Goal: Task Accomplishment & Management: Manage account settings

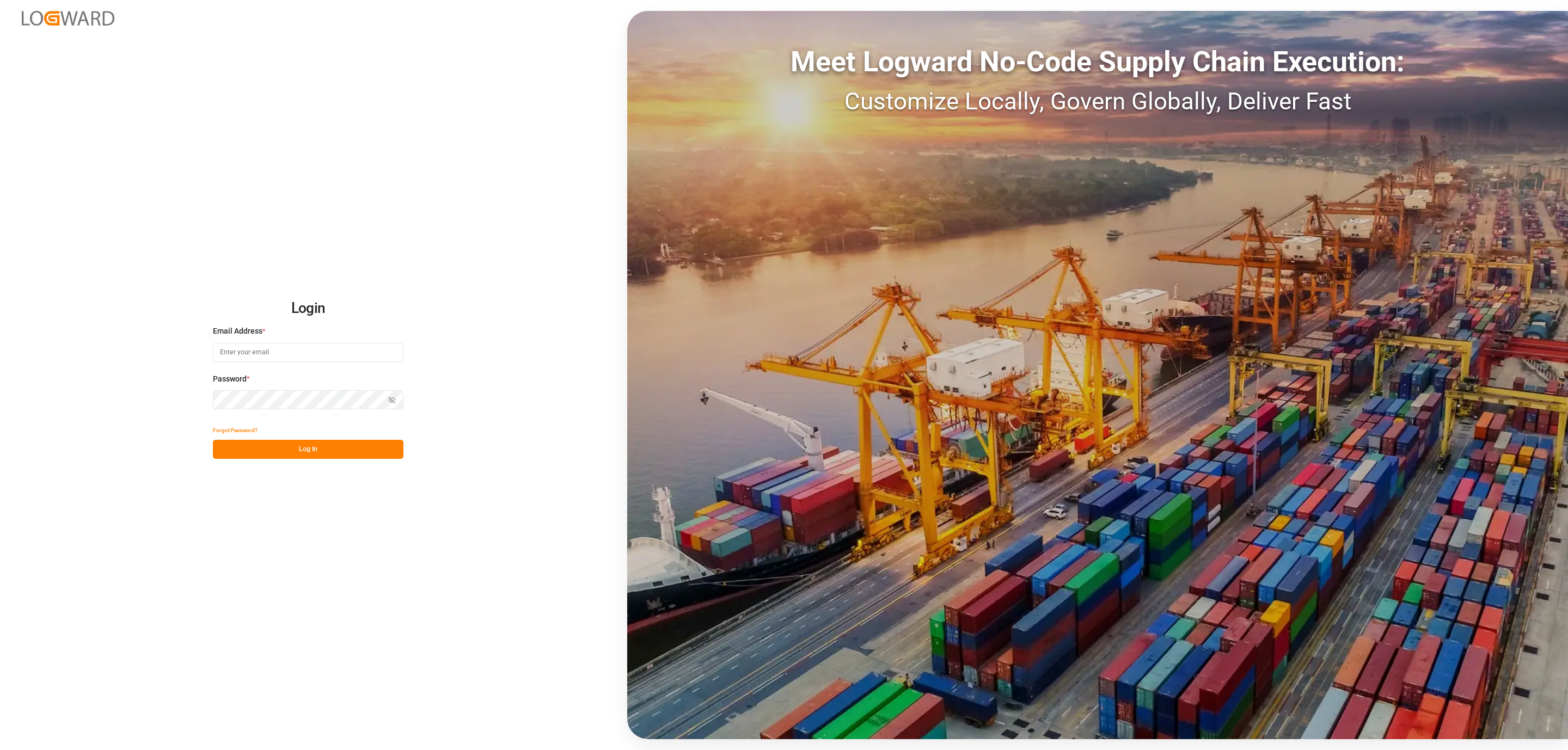
type input "daniel.sokolyk@jamindustries.com"
click at [311, 454] on button "Log In" at bounding box center [308, 449] width 190 height 19
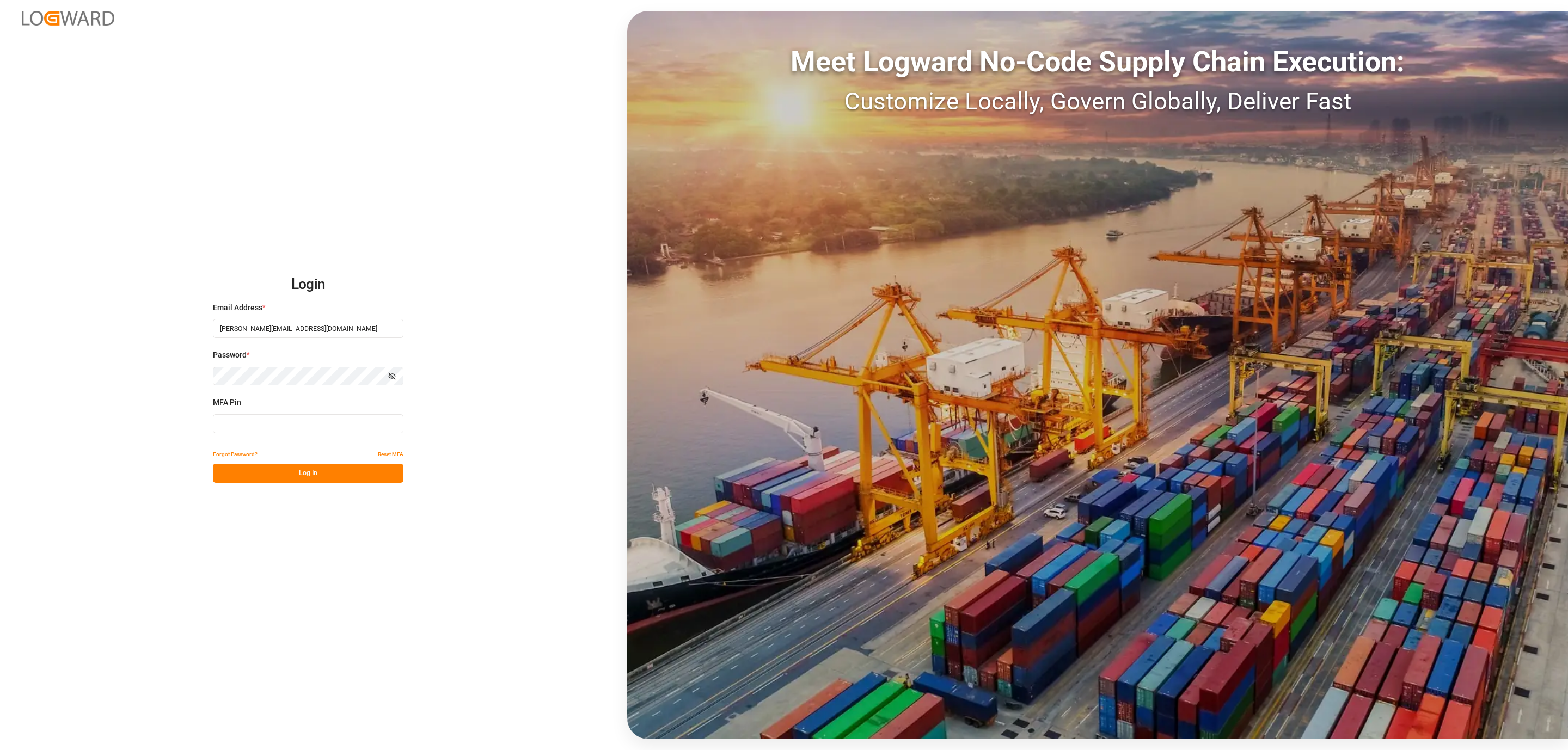
click at [270, 428] on input at bounding box center [308, 423] width 190 height 19
type input "353099"
click at [240, 469] on button "Log In" at bounding box center [308, 473] width 190 height 19
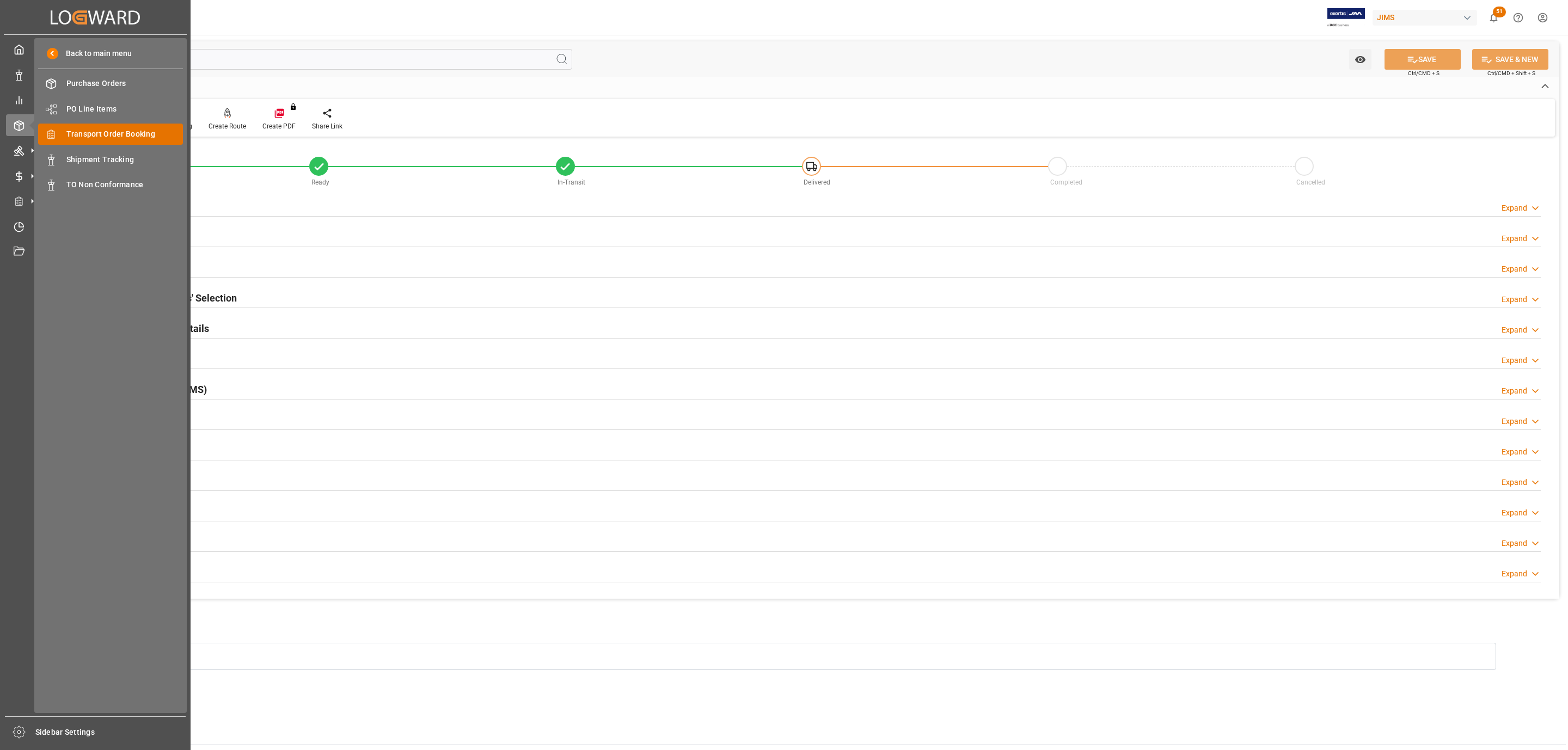
click at [144, 136] on span "Transport Order Booking" at bounding box center [124, 134] width 117 height 11
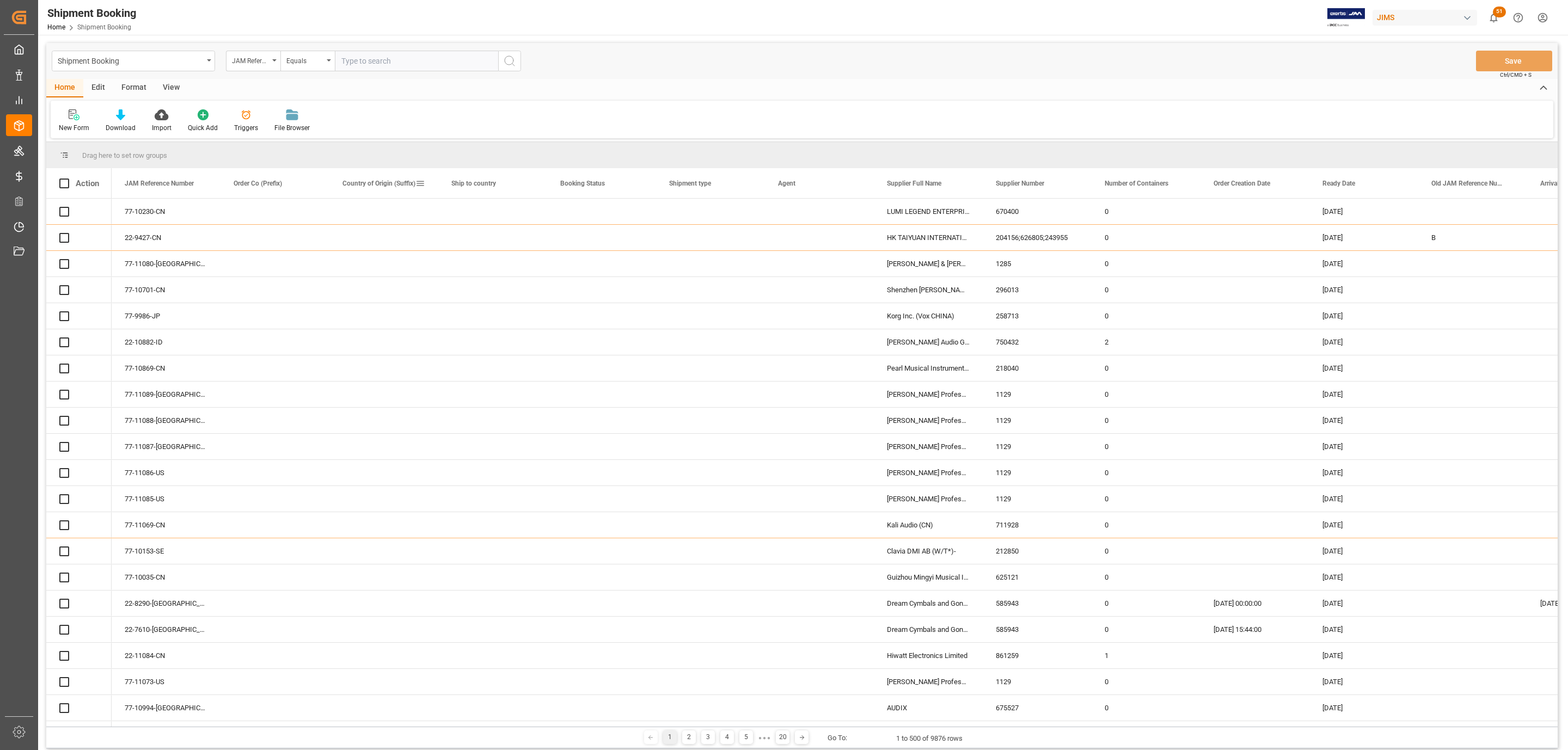
paste input "77-10991-US"
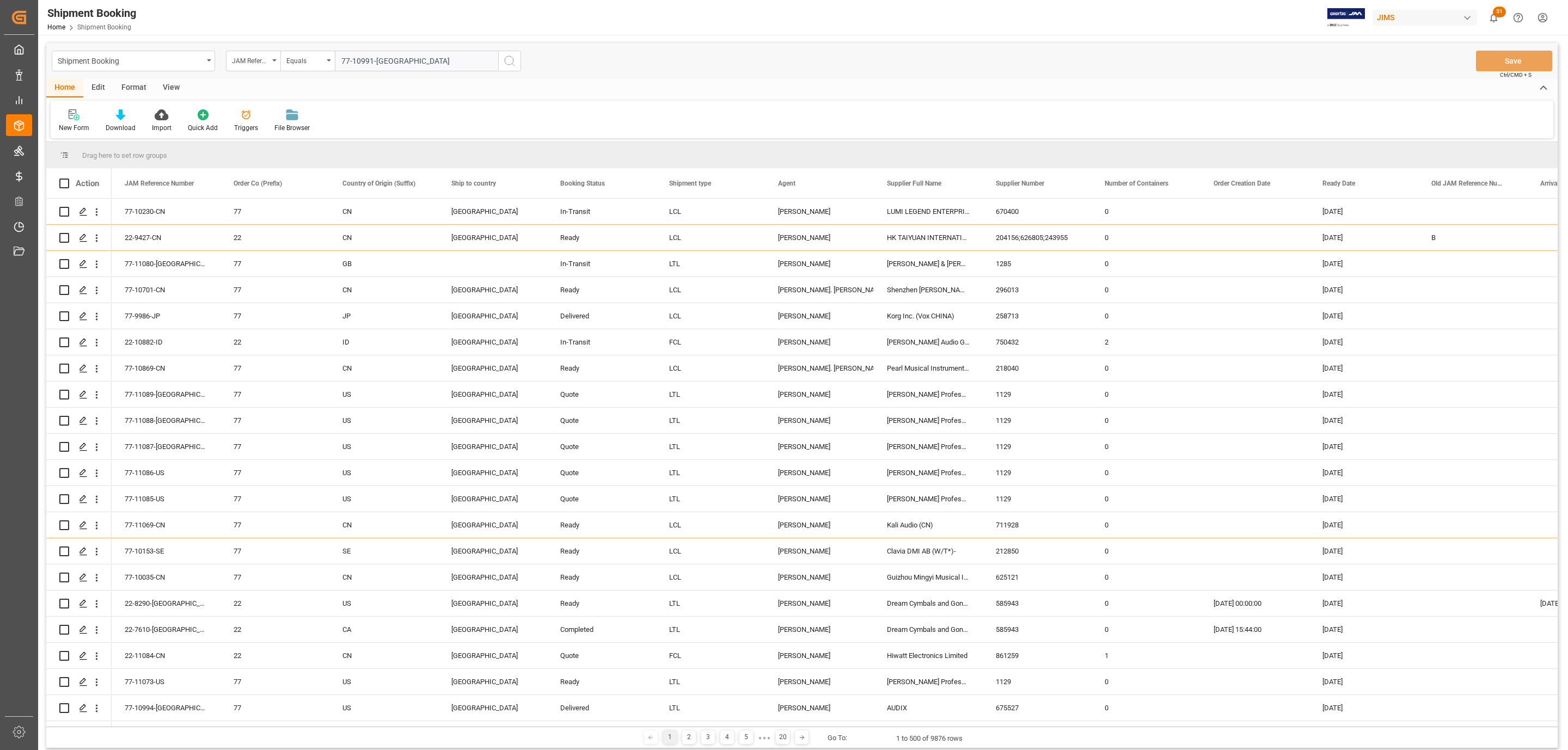
type input "77-10991-[GEOGRAPHIC_DATA]"
click at [513, 60] on icon "search button" at bounding box center [509, 61] width 13 height 13
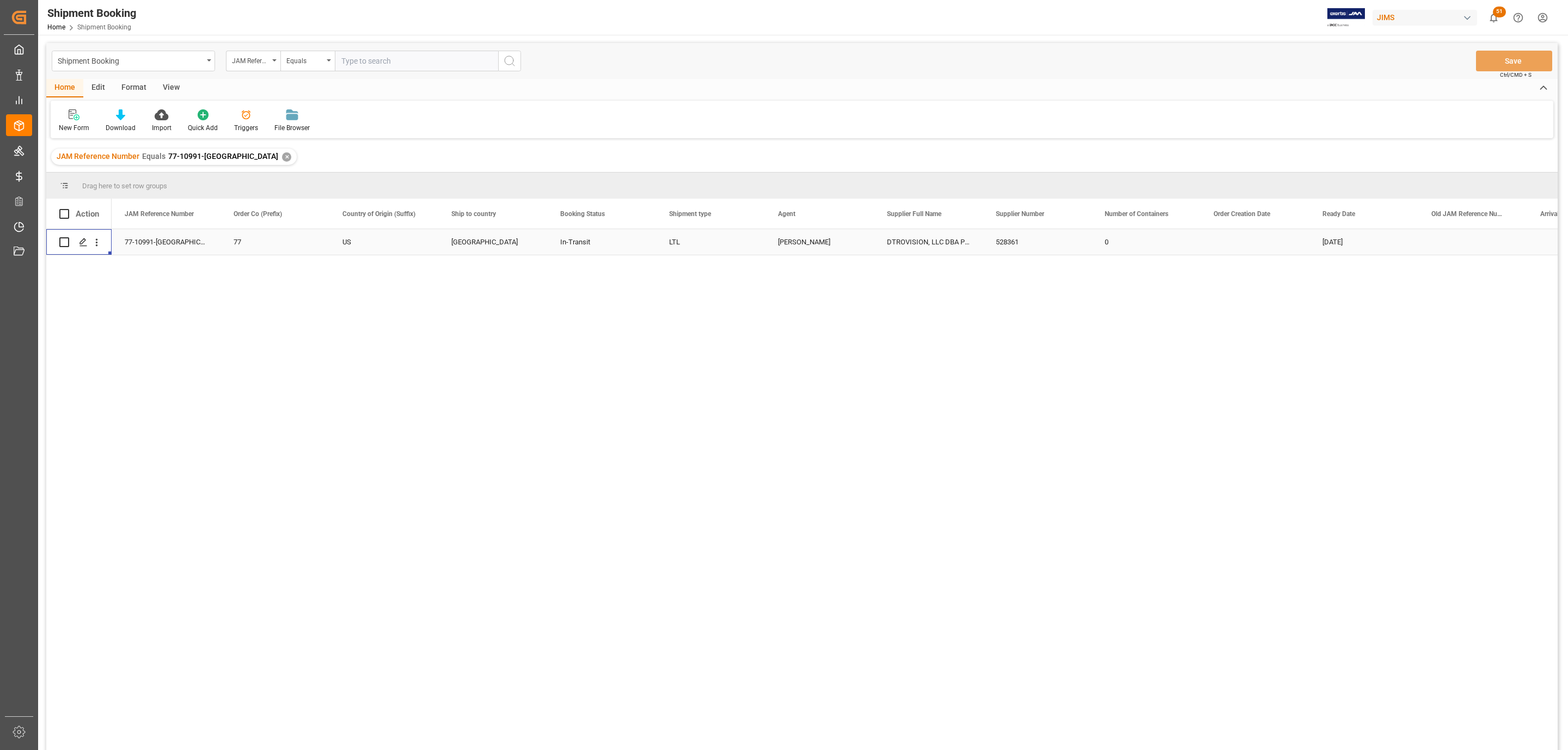
click at [83, 247] on div "Press SPACE to select this row." at bounding box center [82, 242] width 16 height 20
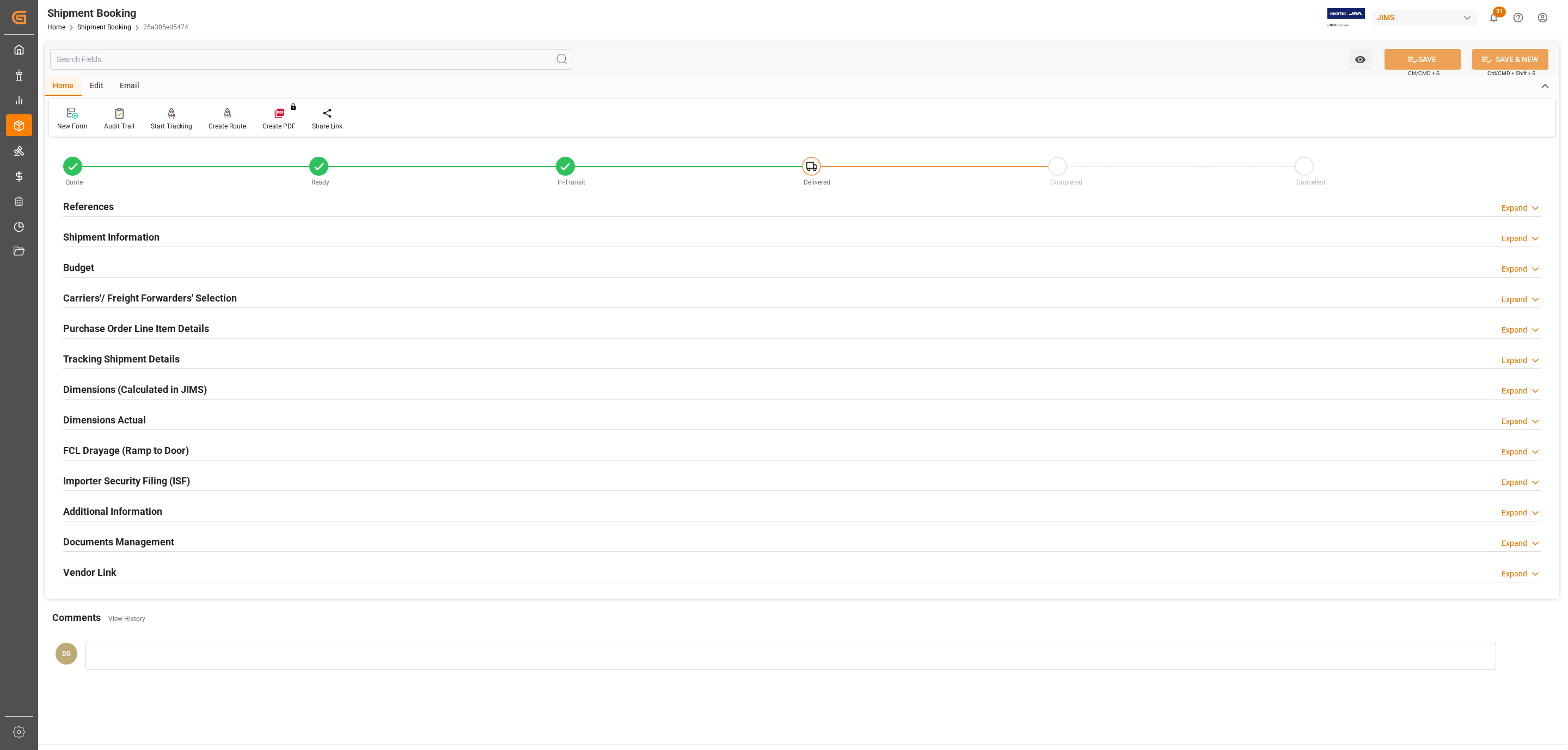
click at [100, 356] on h2 "Tracking Shipment Details" at bounding box center [122, 359] width 117 height 15
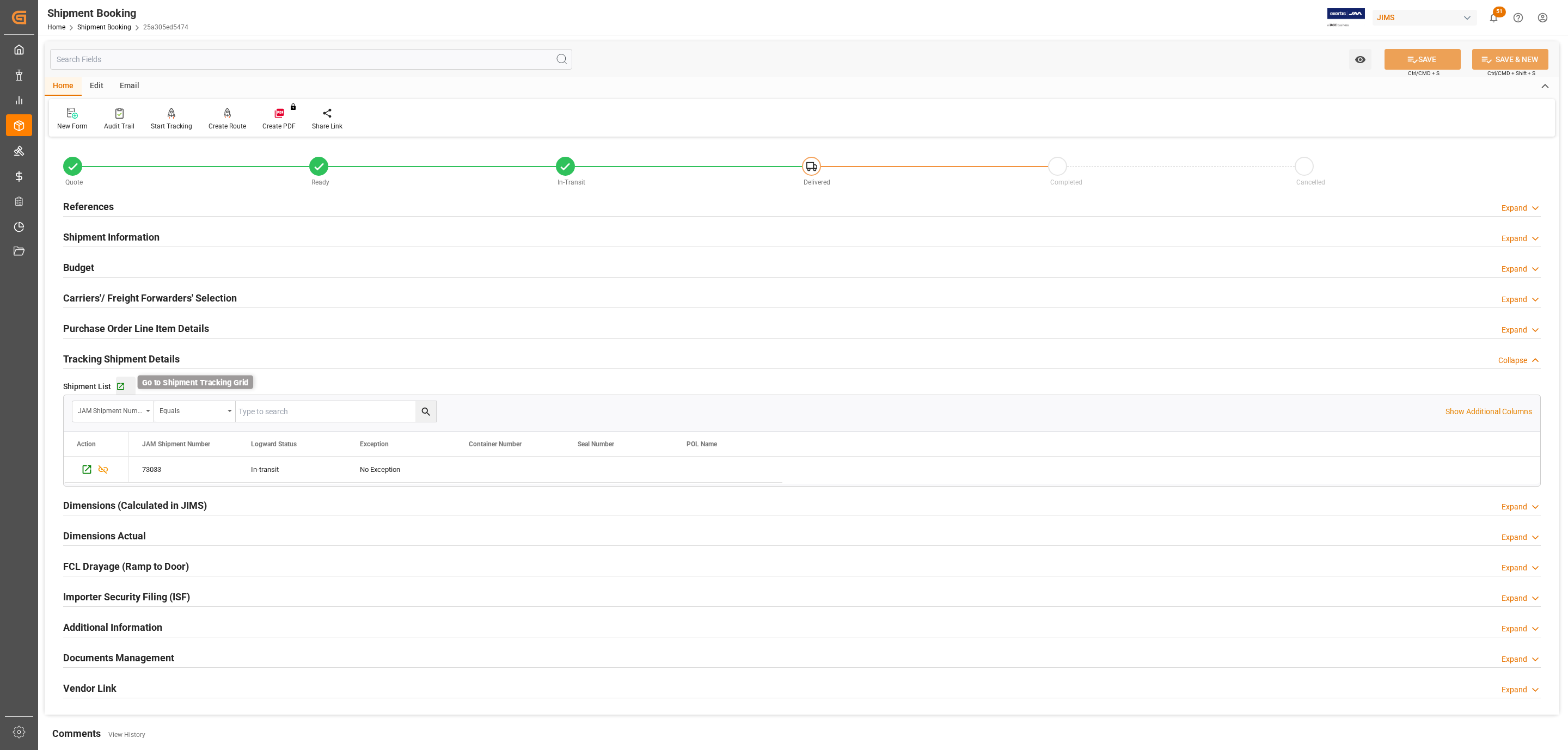
click at [121, 386] on icon "button" at bounding box center [120, 387] width 7 height 7
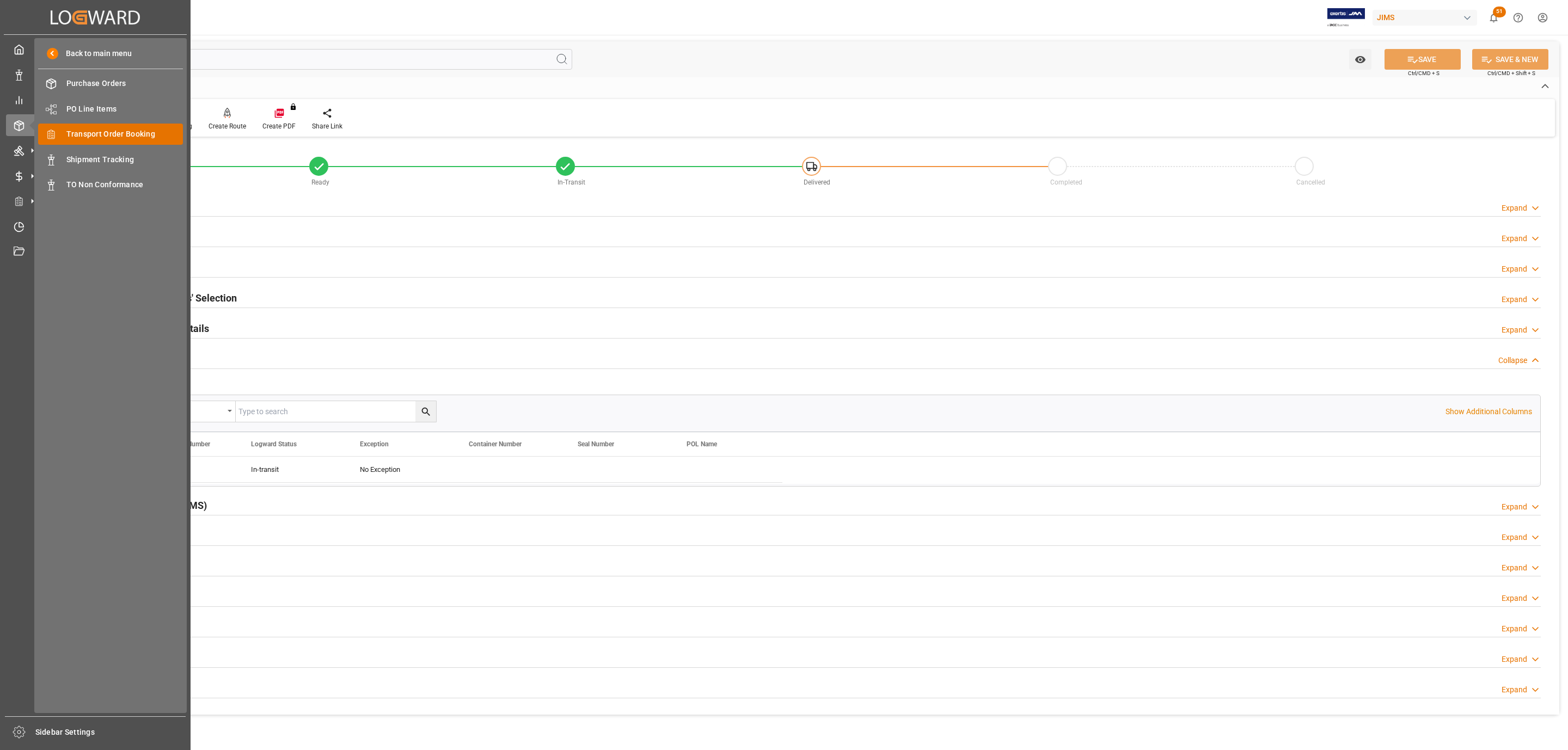
click at [147, 133] on span "Transport Order Booking" at bounding box center [124, 134] width 117 height 11
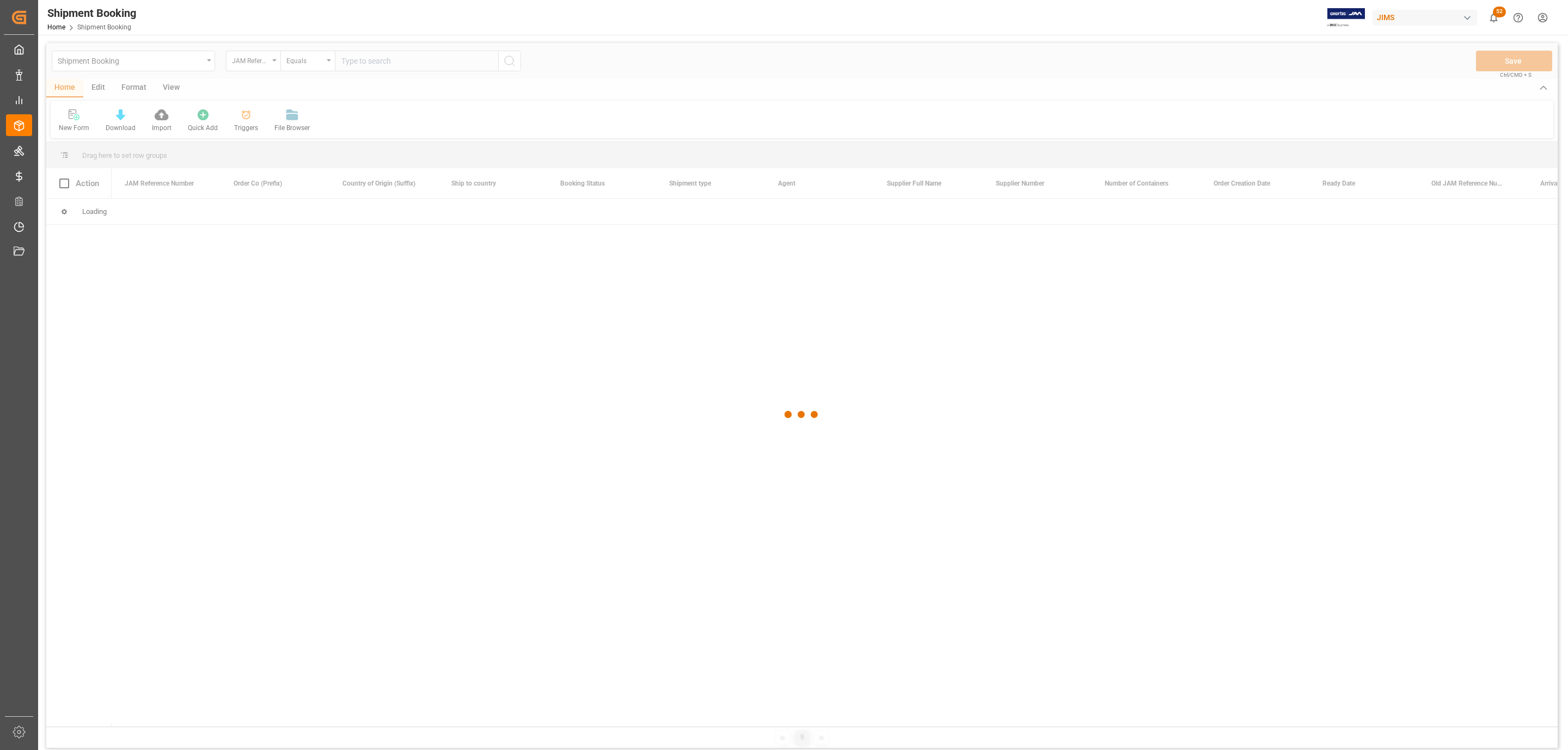
click at [384, 60] on div at bounding box center [802, 414] width 1511 height 743
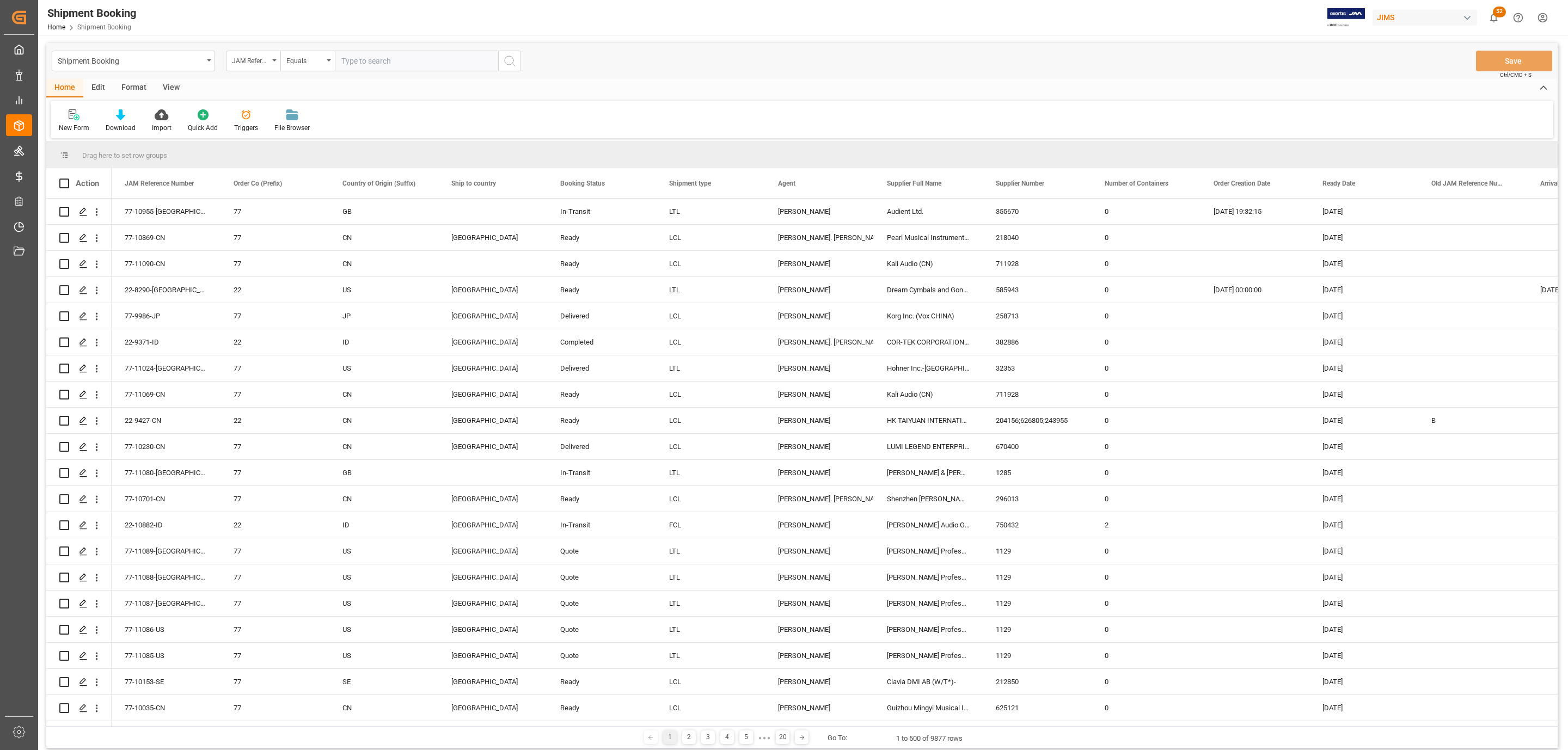
click at [375, 66] on input "text" at bounding box center [417, 61] width 163 height 21
paste input "77-11057-US"
type input "77-11057-US"
click at [510, 61] on icon "search button" at bounding box center [509, 61] width 13 height 13
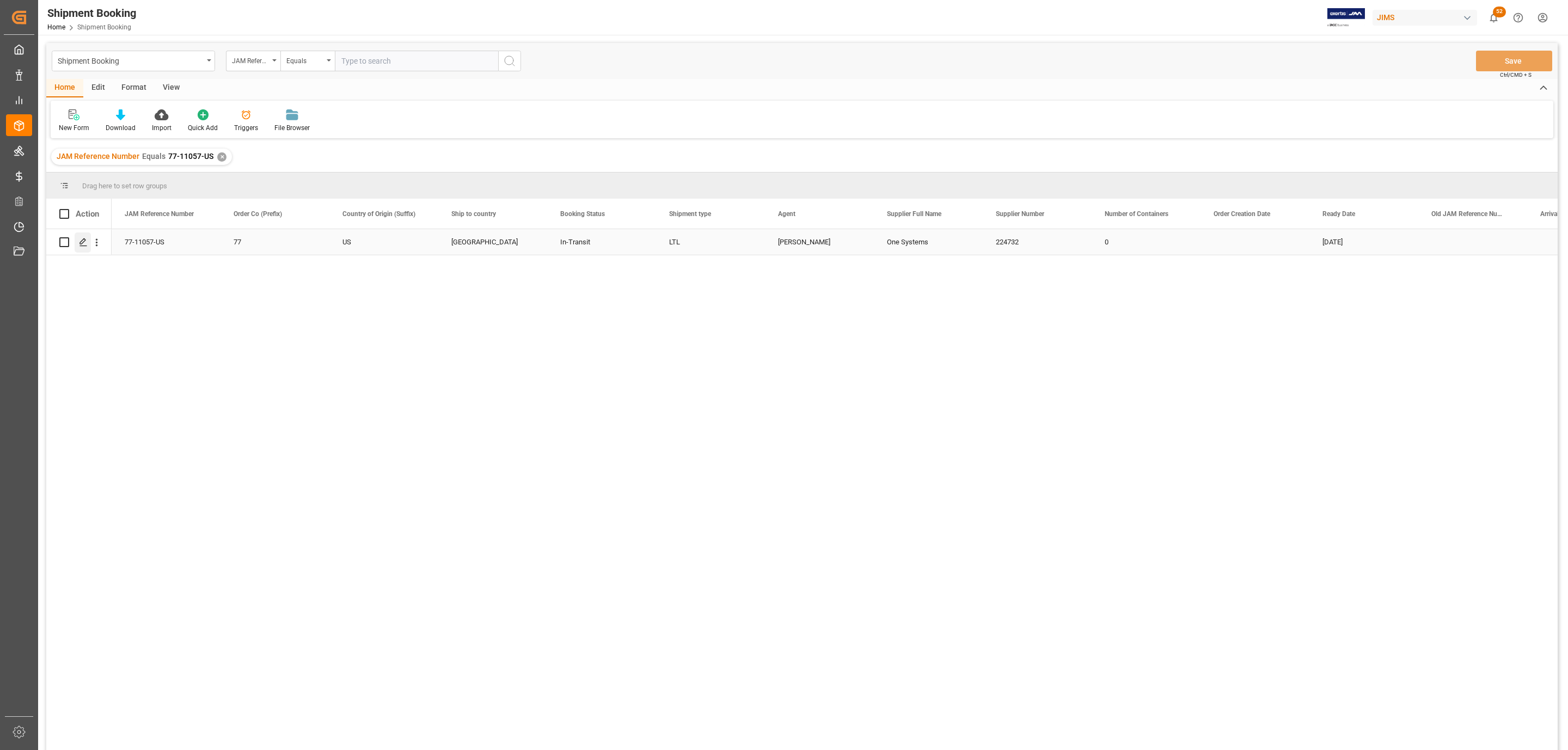
click at [80, 246] on line "Press SPACE to select this row." at bounding box center [84, 246] width 7 height 0
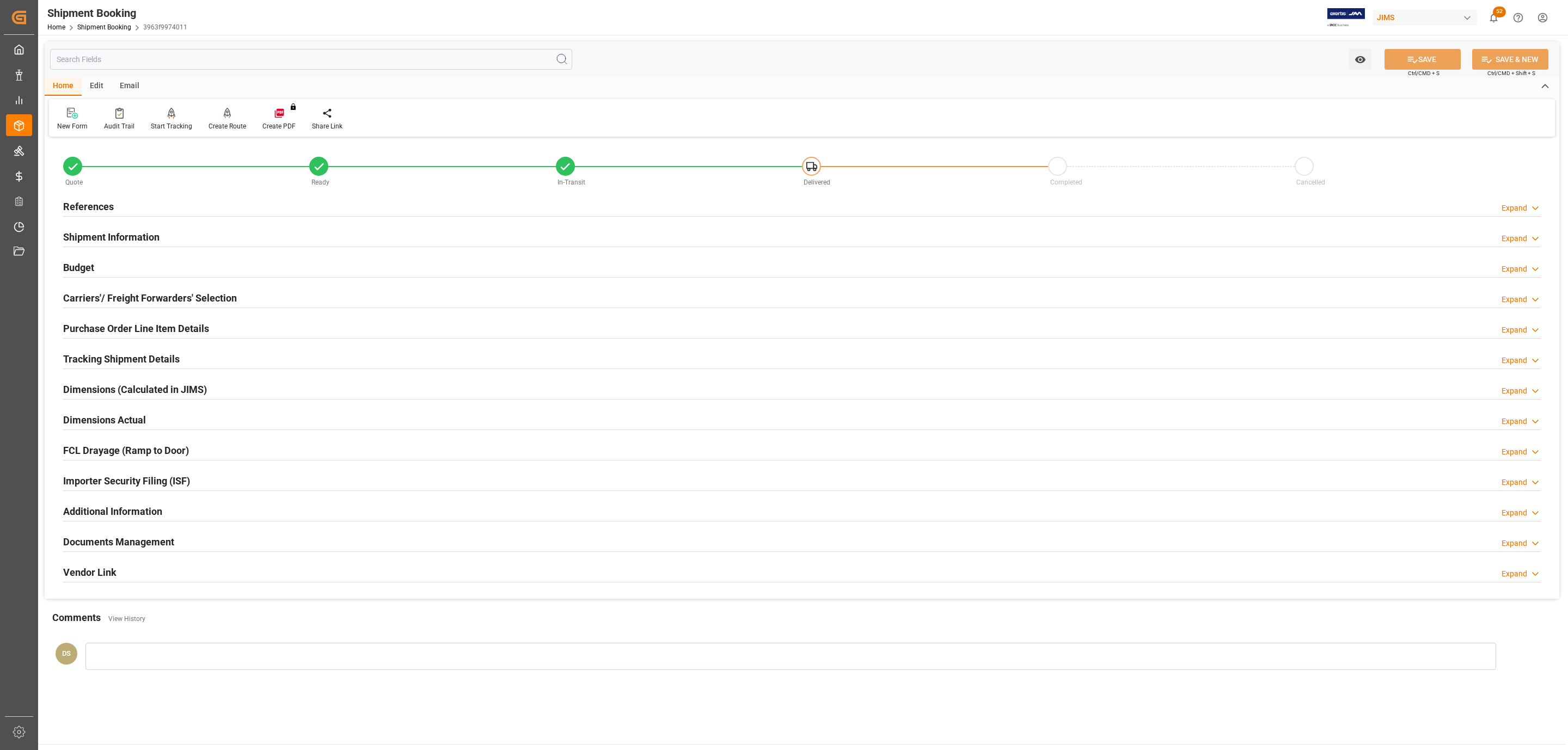
click at [102, 358] on h2 "Tracking Shipment Details" at bounding box center [122, 359] width 117 height 15
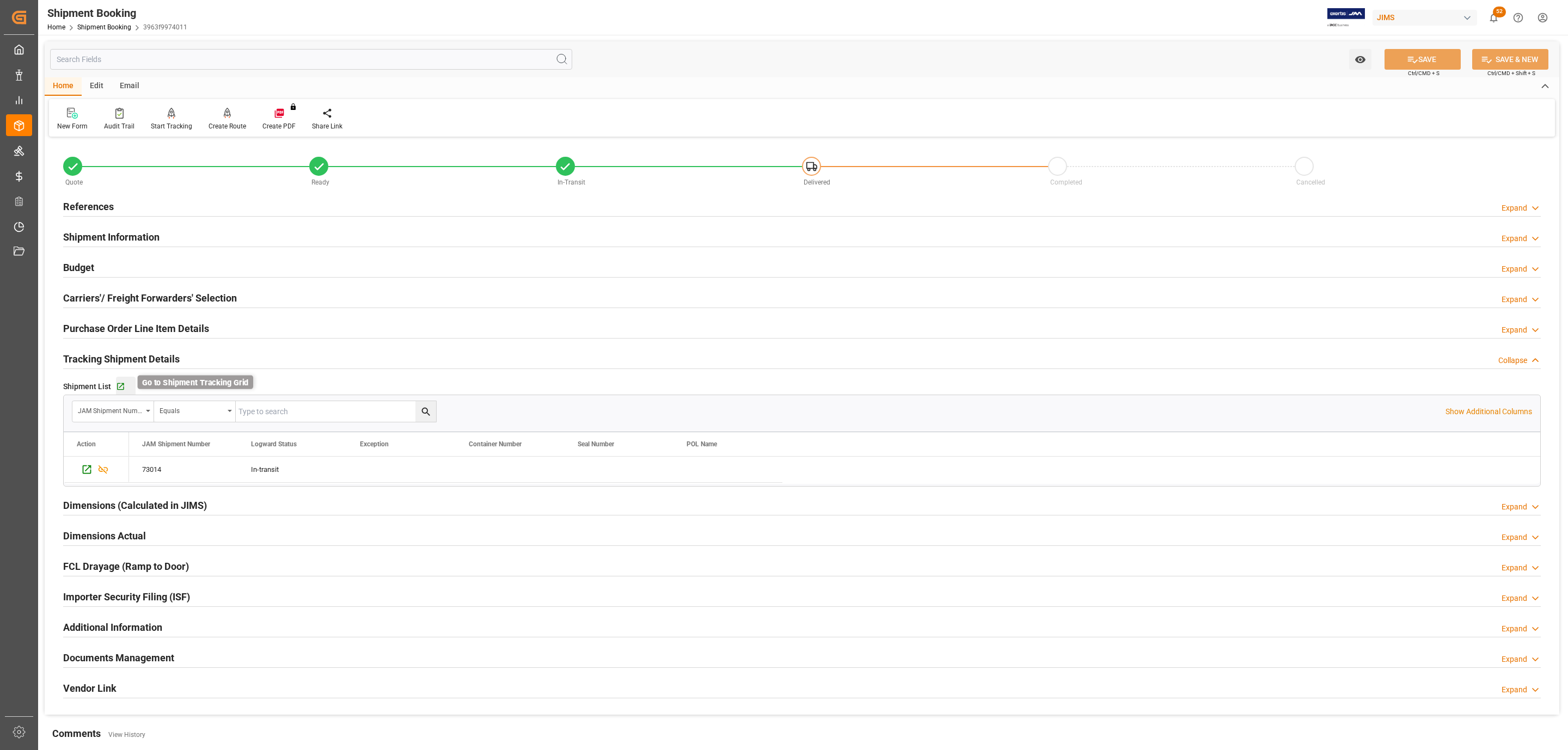
click at [120, 389] on icon "button" at bounding box center [120, 387] width 7 height 7
click at [131, 200] on div "References Expand" at bounding box center [802, 205] width 1478 height 21
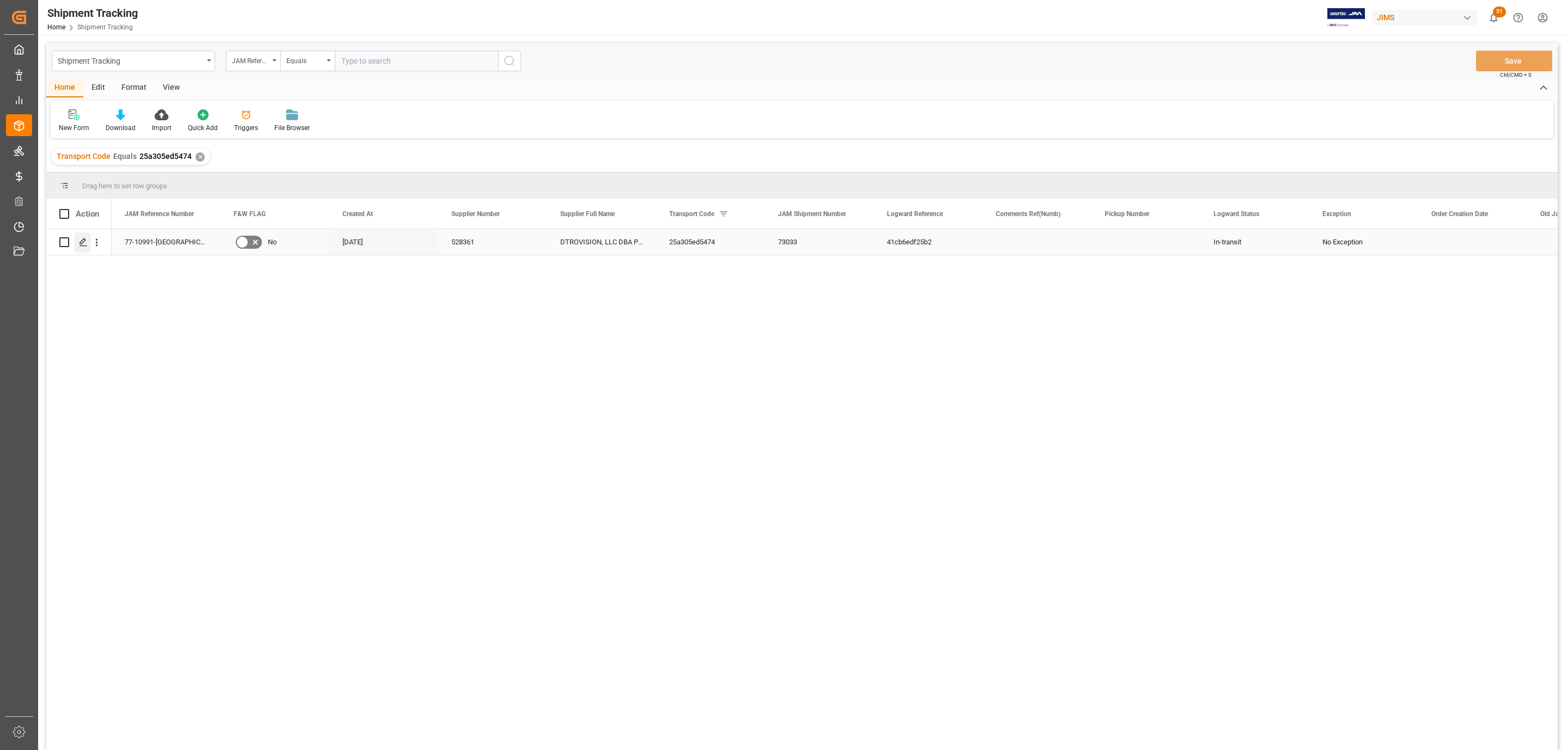
click at [79, 247] on div "Press SPACE to select this row." at bounding box center [82, 242] width 16 height 20
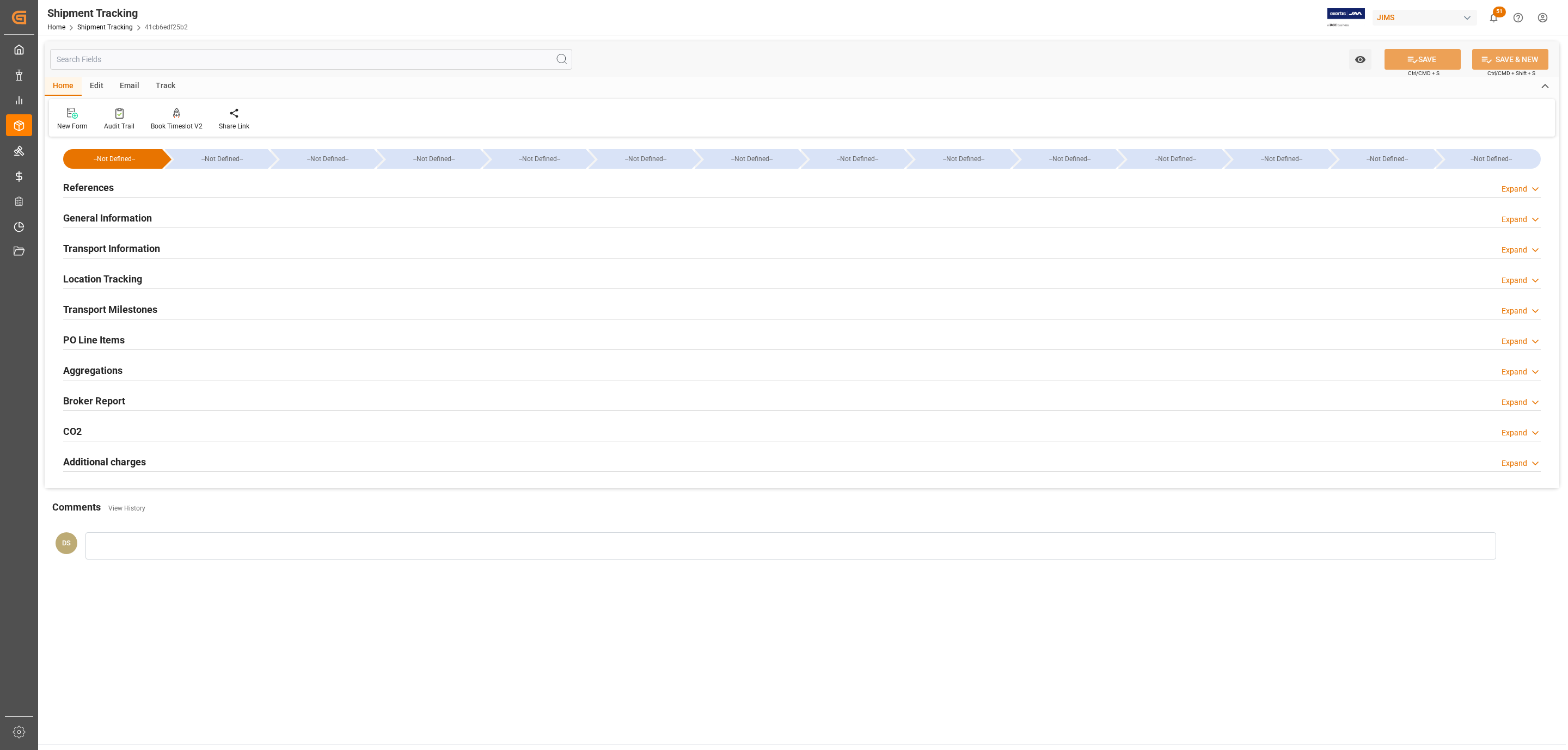
click at [147, 309] on h2 "Transport Milestones" at bounding box center [110, 309] width 94 height 15
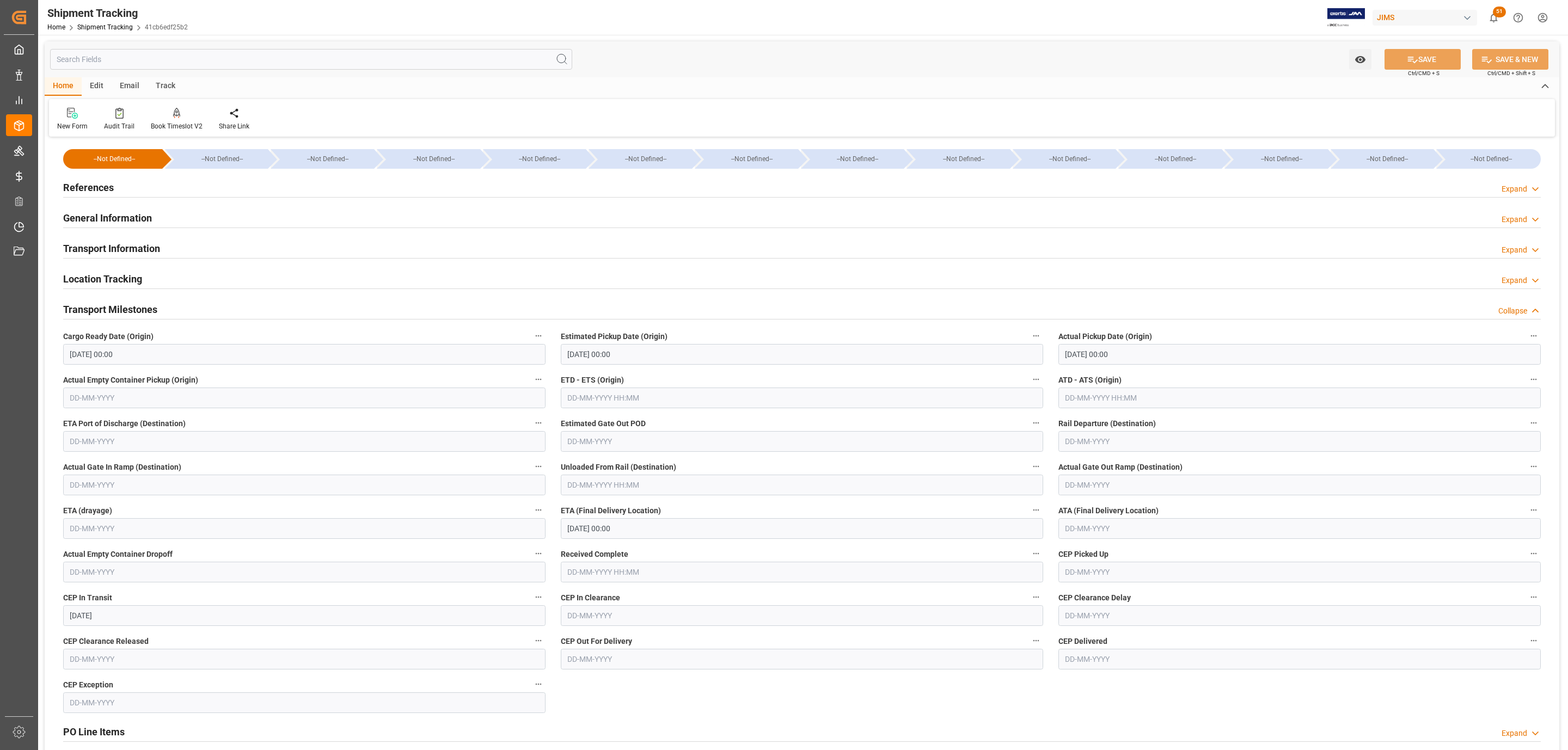
click at [147, 309] on h2 "Transport Milestones" at bounding box center [110, 309] width 94 height 15
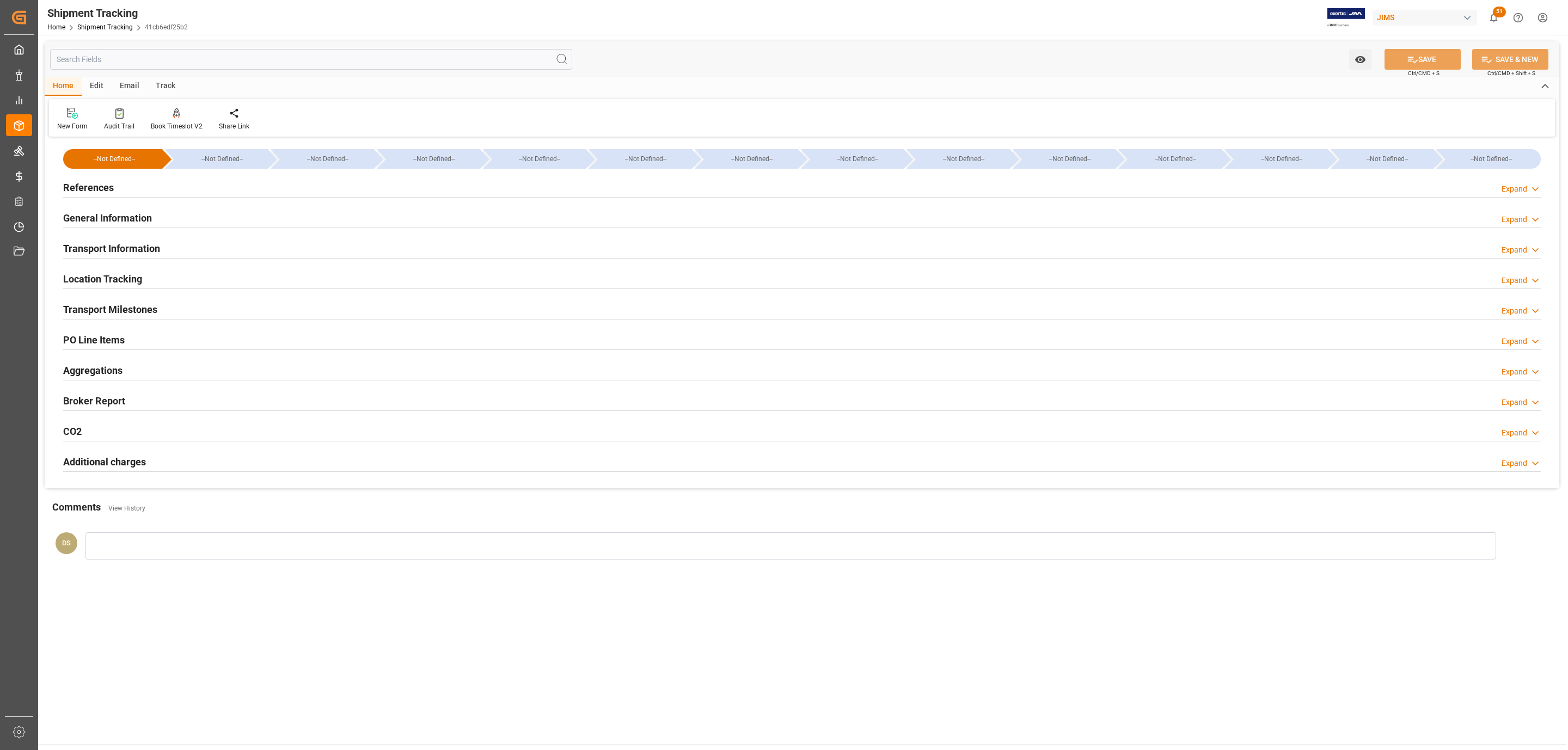
click at [99, 338] on h2 "PO Line Items" at bounding box center [94, 340] width 61 height 15
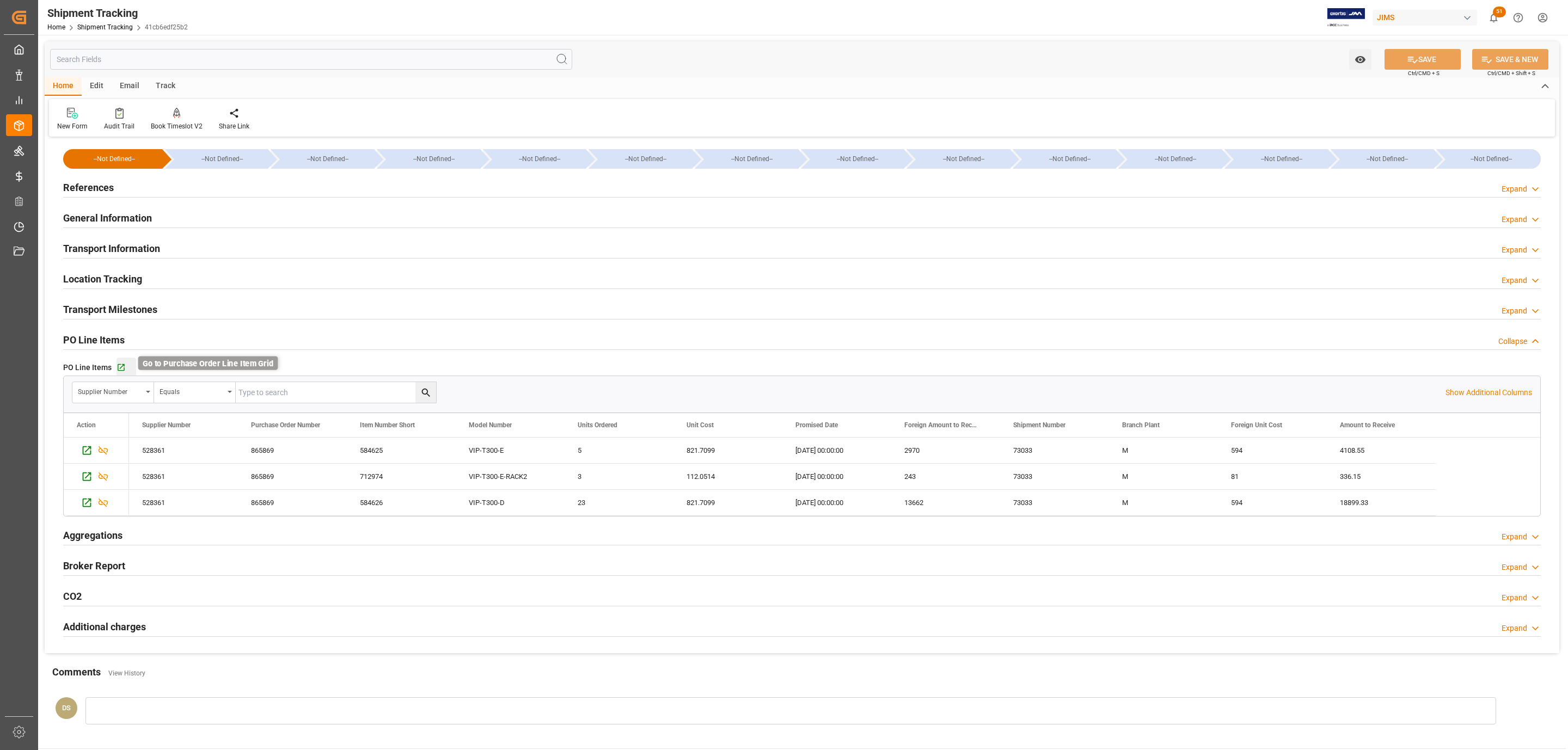
click at [122, 369] on icon "button" at bounding box center [122, 368] width 9 height 9
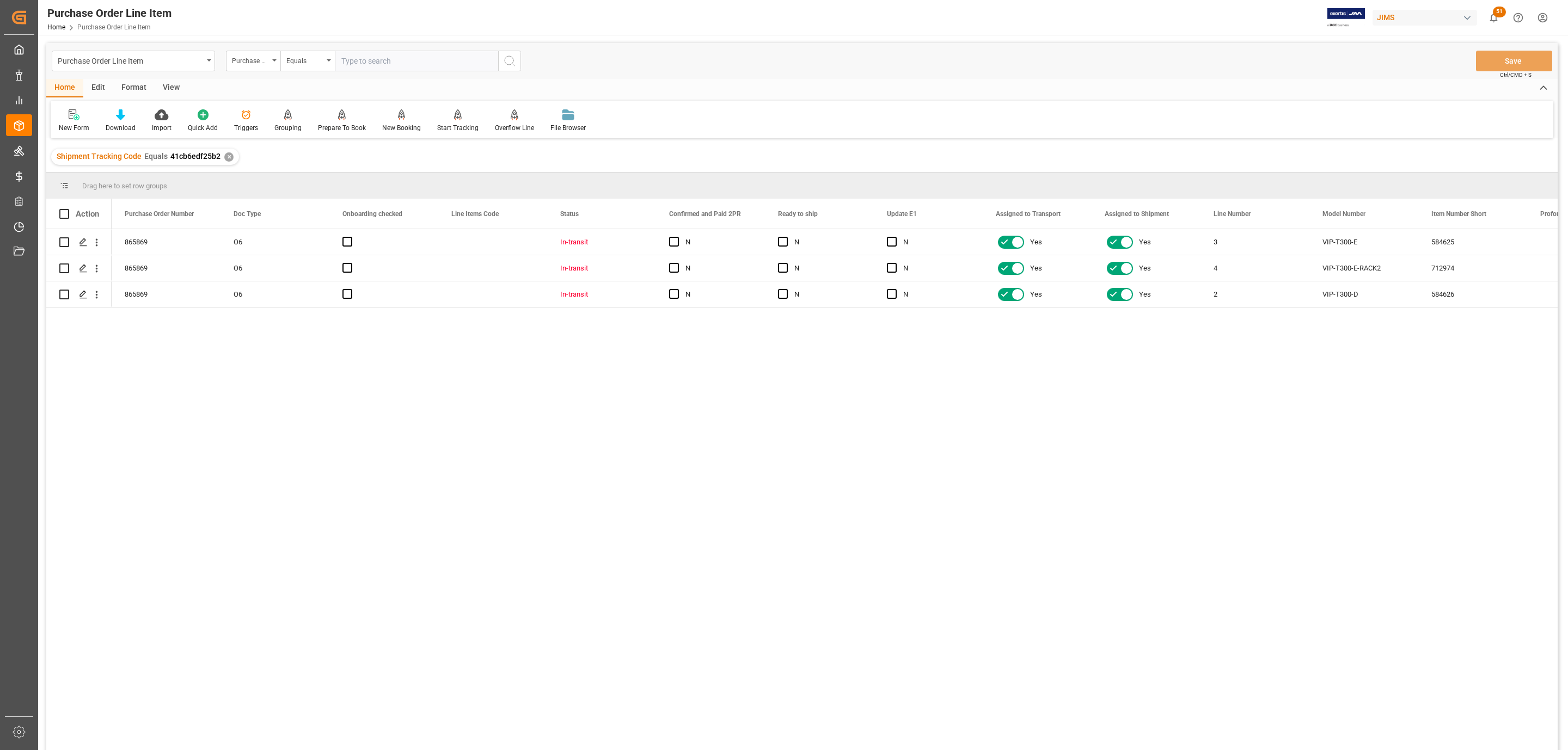
click at [170, 83] on div "View" at bounding box center [171, 88] width 33 height 18
click at [124, 117] on icon at bounding box center [124, 115] width 11 height 11
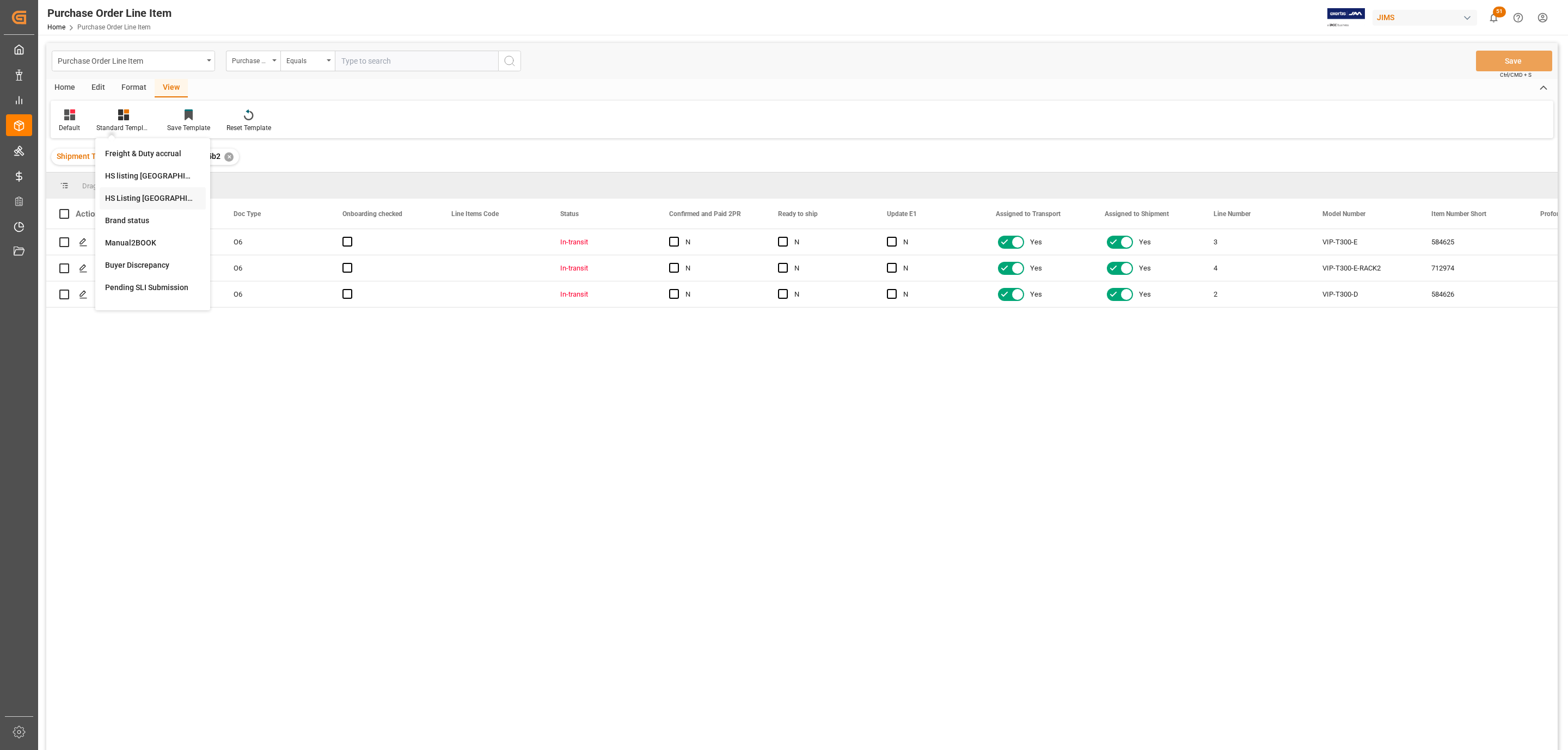
click at [153, 196] on div "HS Listing CANADA" at bounding box center [153, 198] width 95 height 11
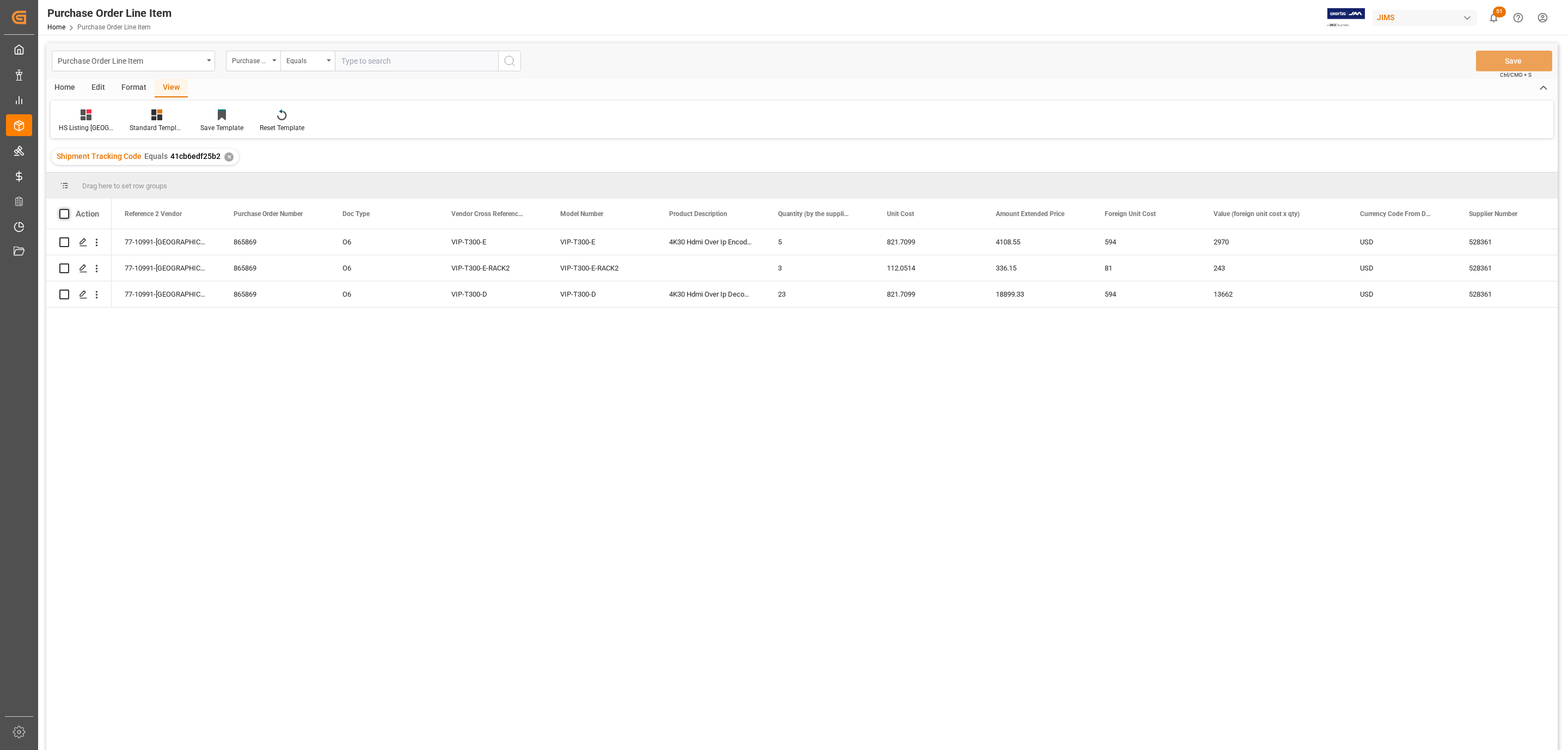
click at [66, 209] on span at bounding box center [64, 214] width 10 height 10
click at [68, 209] on input "checkbox" at bounding box center [68, 209] width 0 height 0
checkbox input "true"
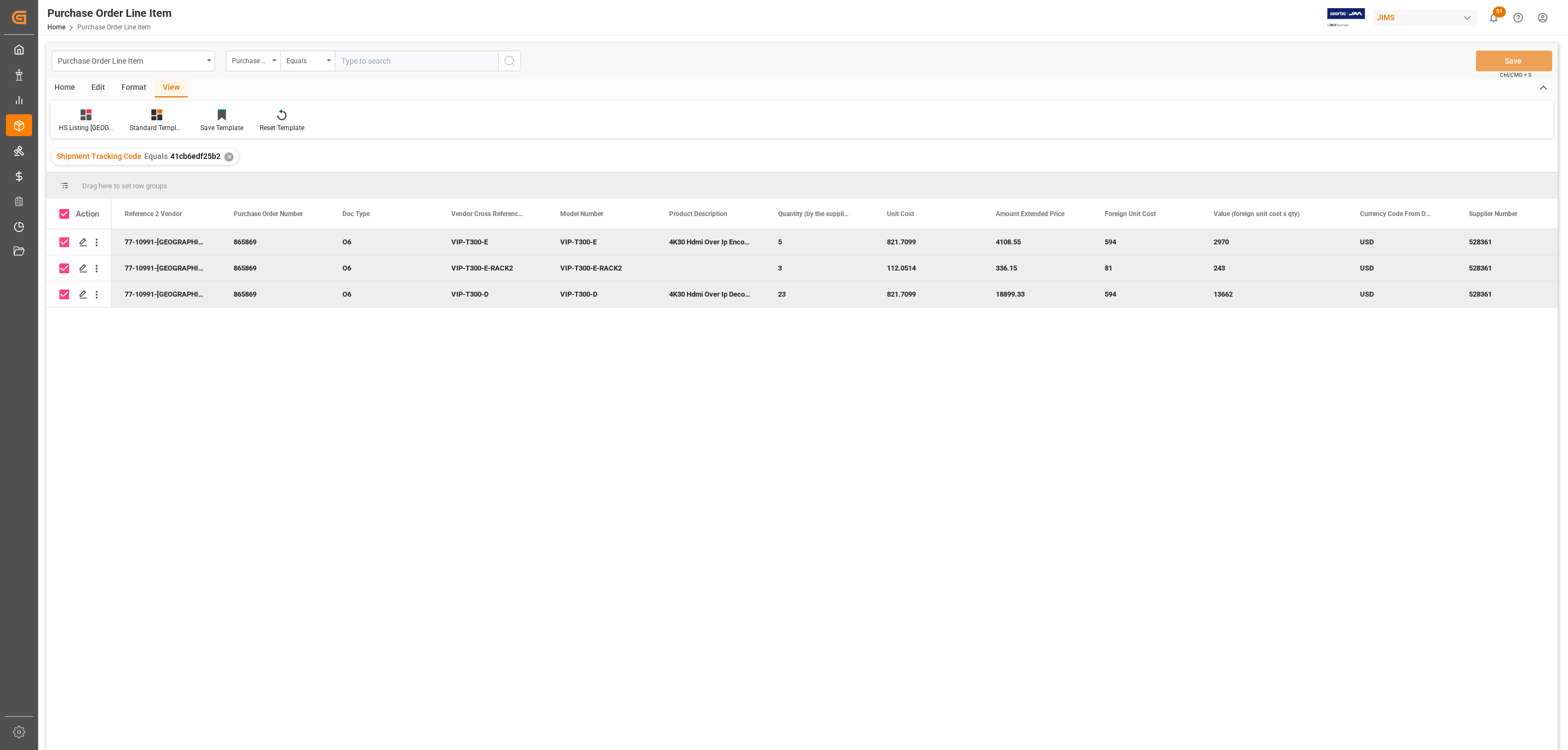
click at [59, 86] on div "Home" at bounding box center [65, 88] width 37 height 18
click at [111, 117] on div at bounding box center [120, 114] width 30 height 11
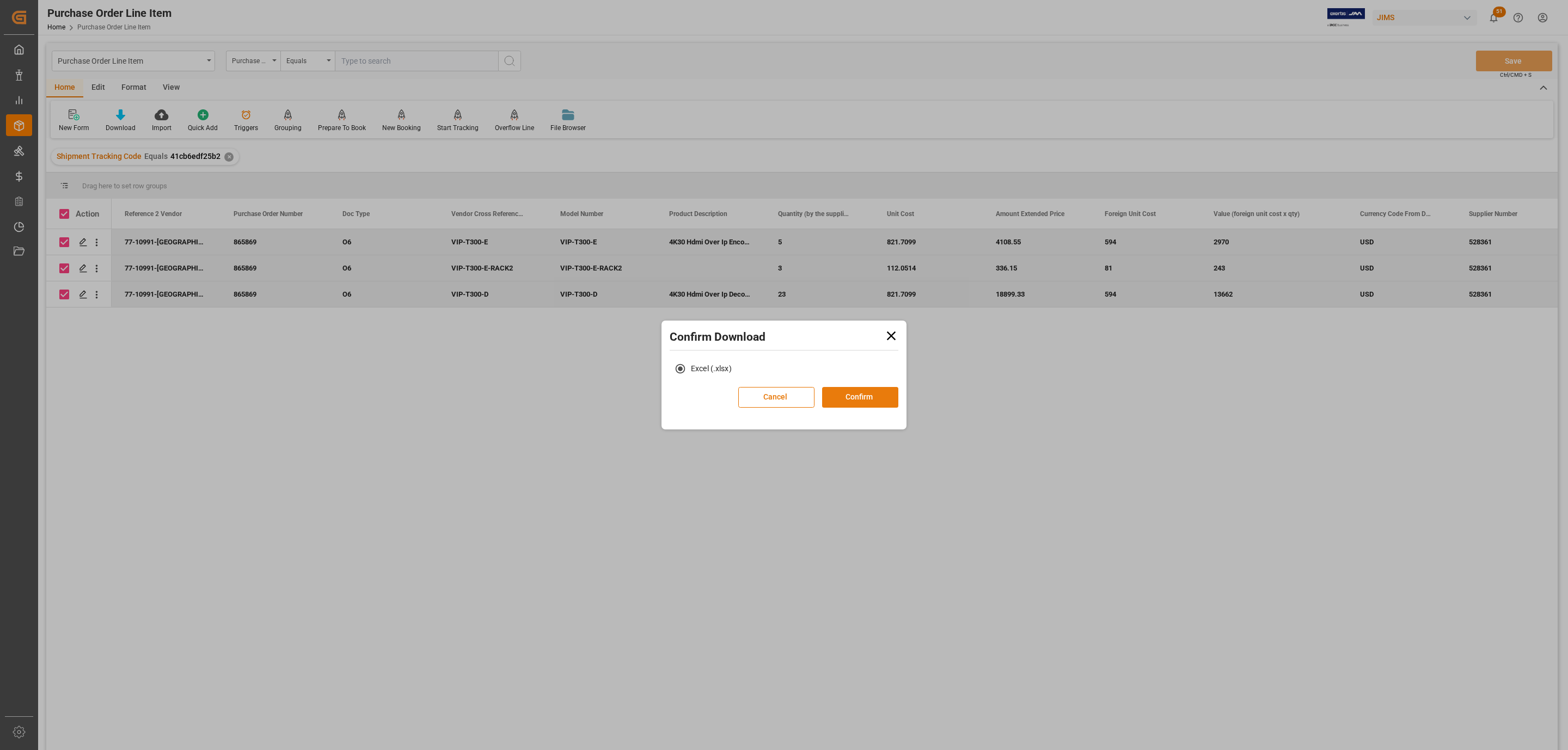
click at [864, 395] on button "Confirm" at bounding box center [860, 397] width 76 height 21
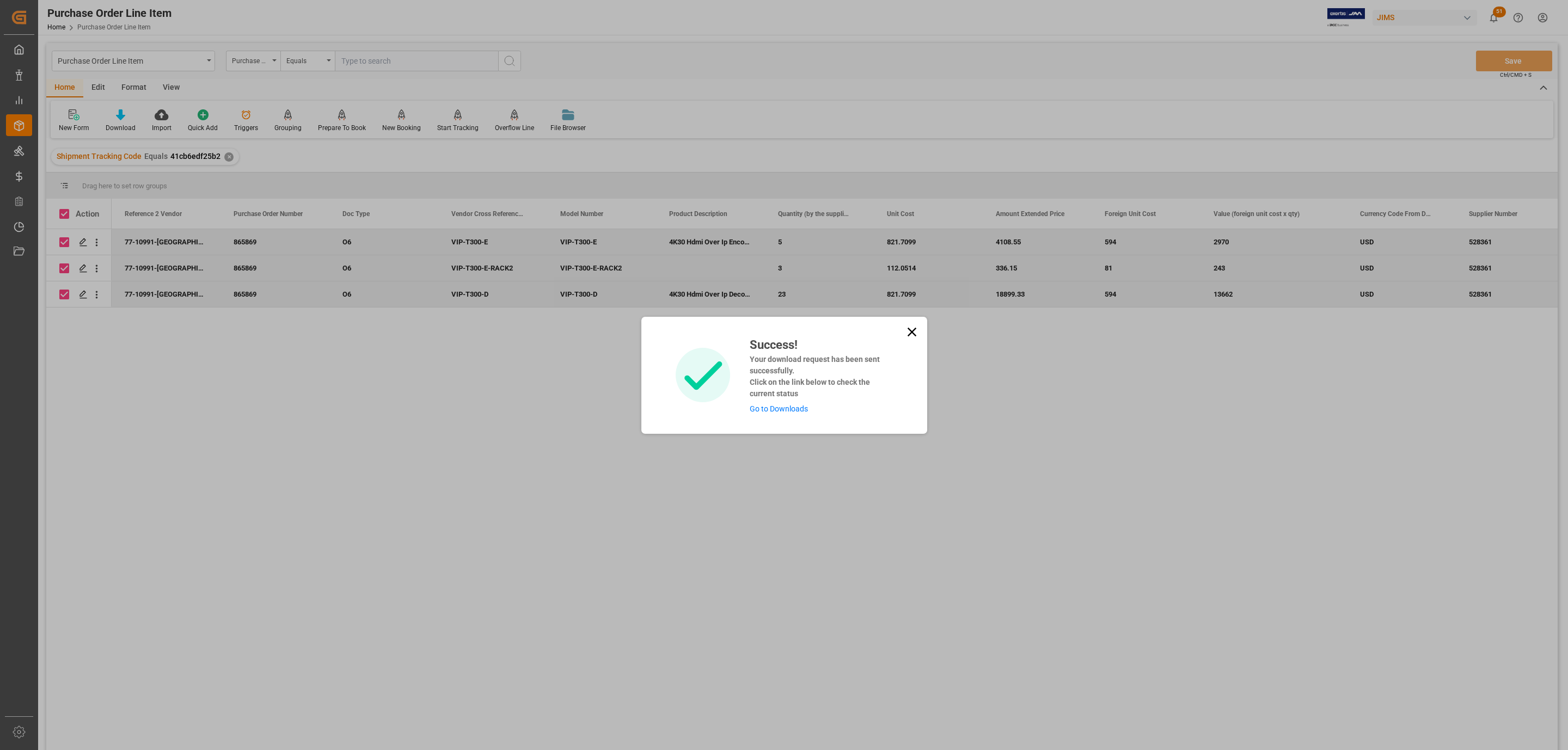
click at [794, 406] on link "Go to Downloads" at bounding box center [779, 408] width 58 height 9
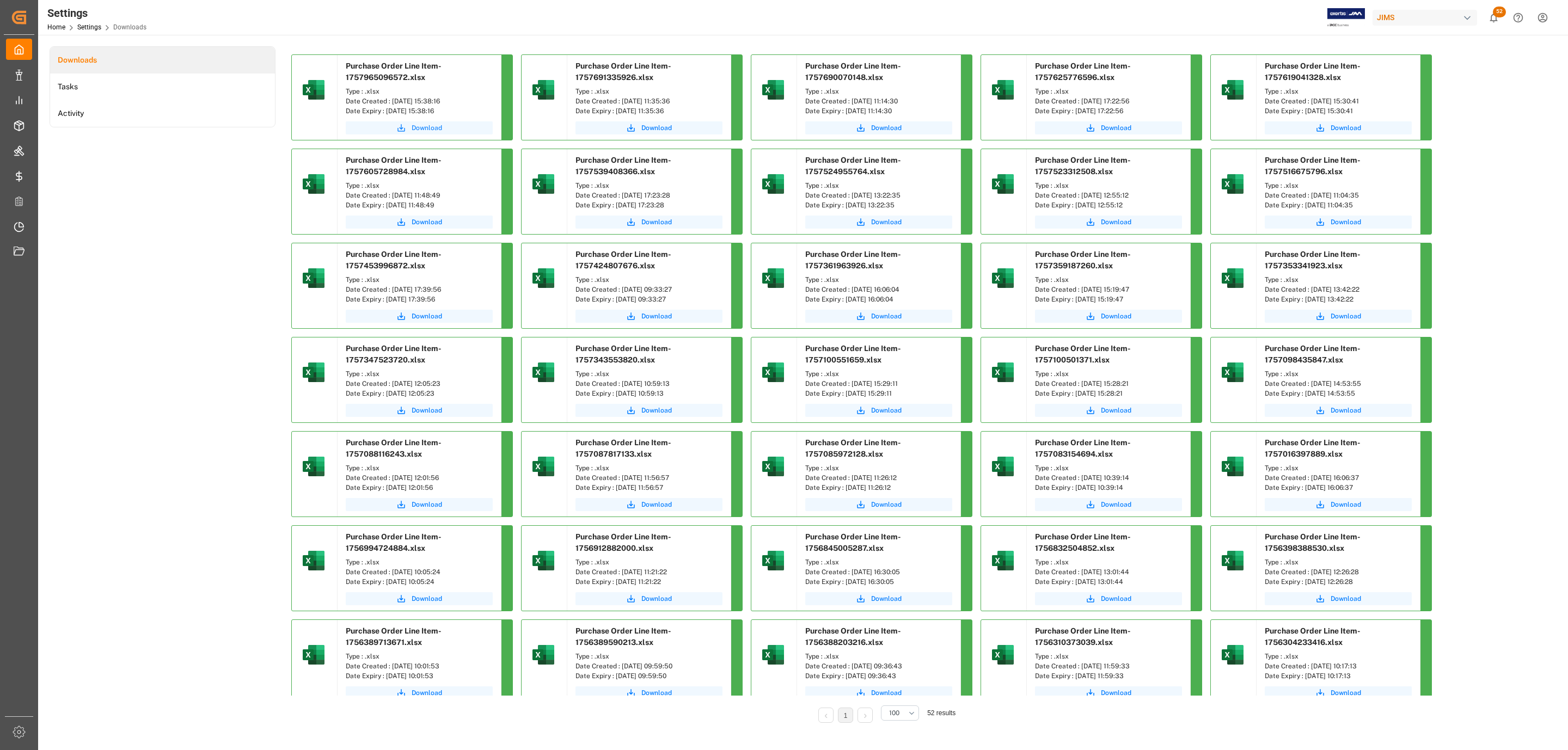
click at [442, 125] on button "Download" at bounding box center [419, 128] width 147 height 13
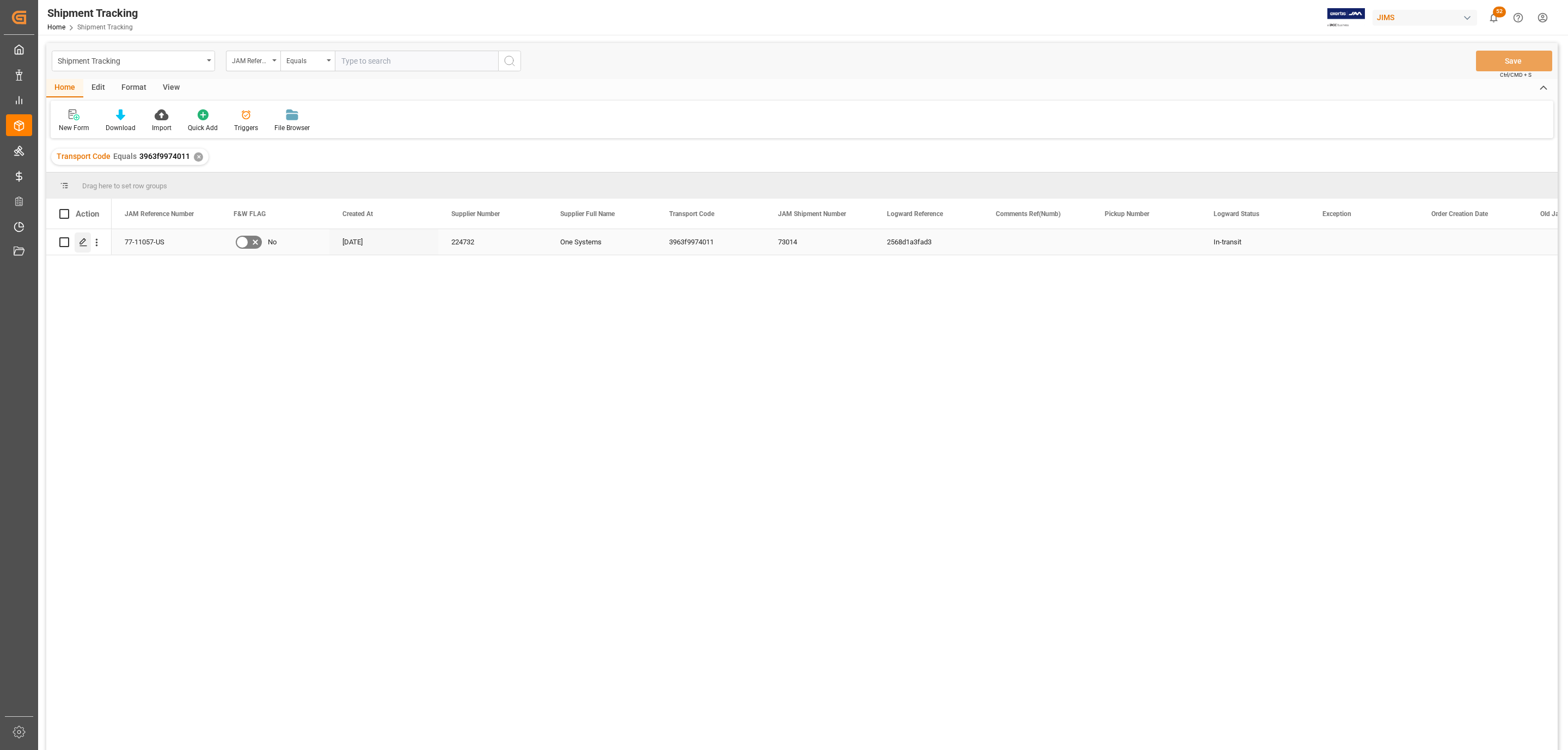
click at [82, 250] on div "Press SPACE to select this row." at bounding box center [82, 242] width 16 height 20
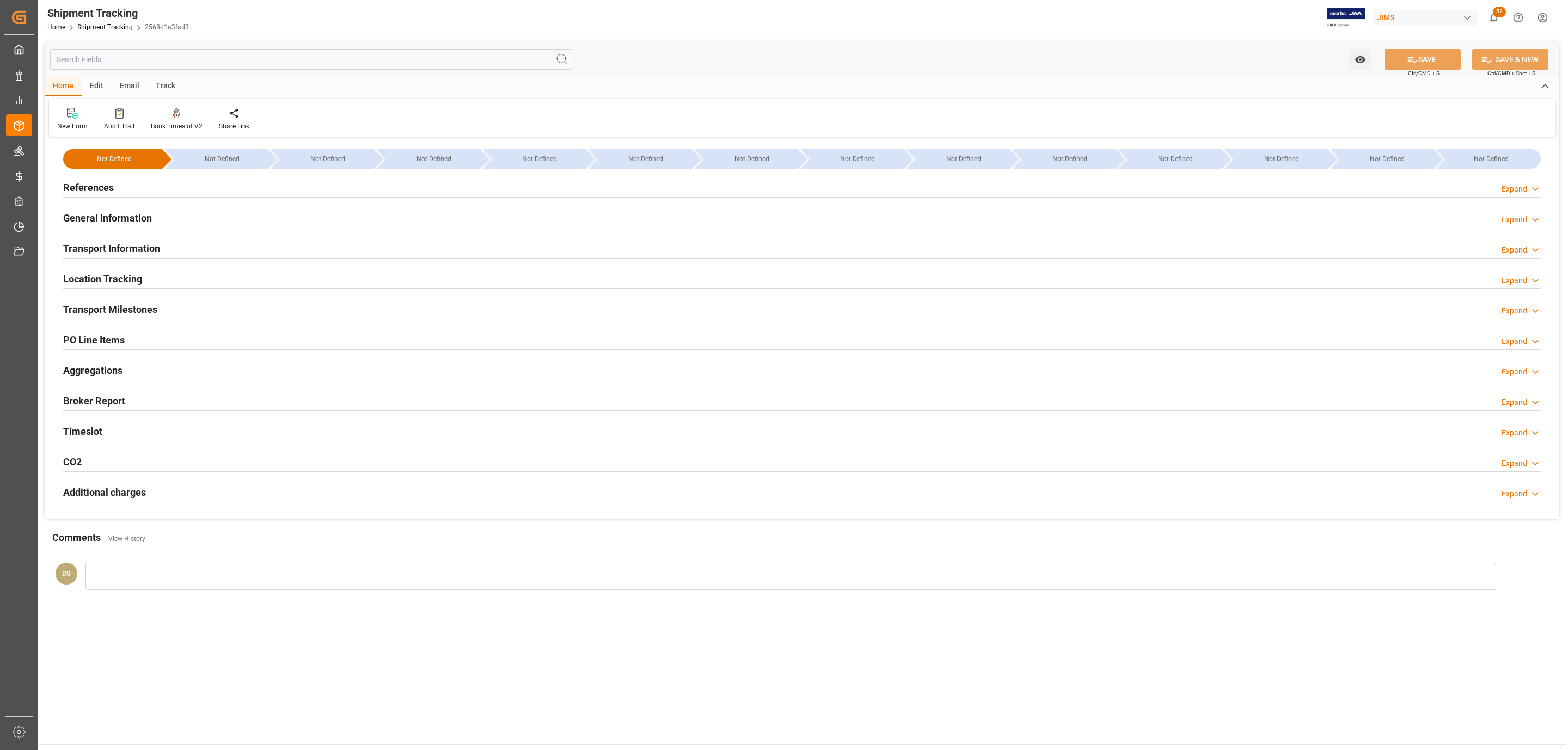
click at [100, 335] on h2 "PO Line Items" at bounding box center [94, 340] width 61 height 15
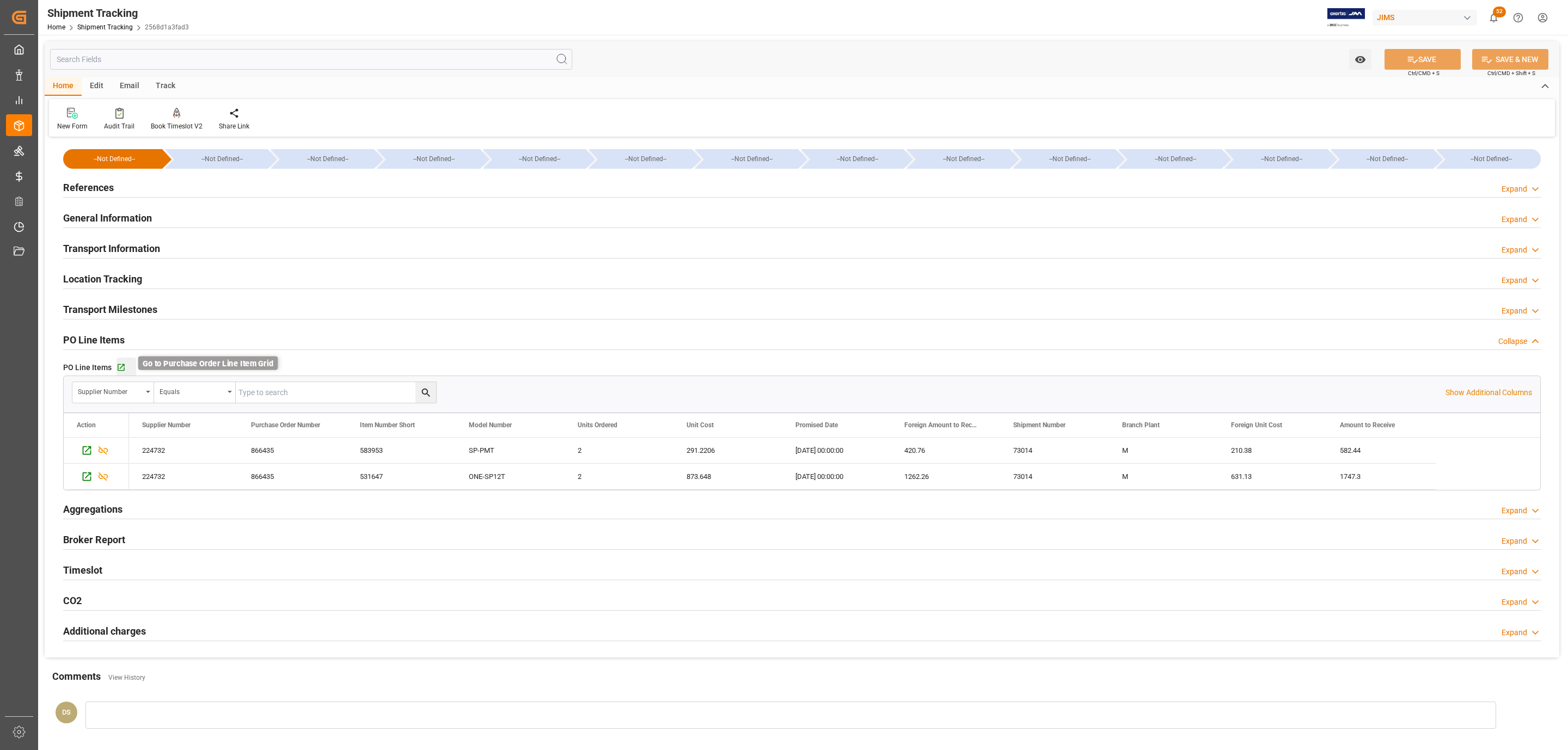
click at [121, 365] on icon "button" at bounding box center [122, 368] width 9 height 9
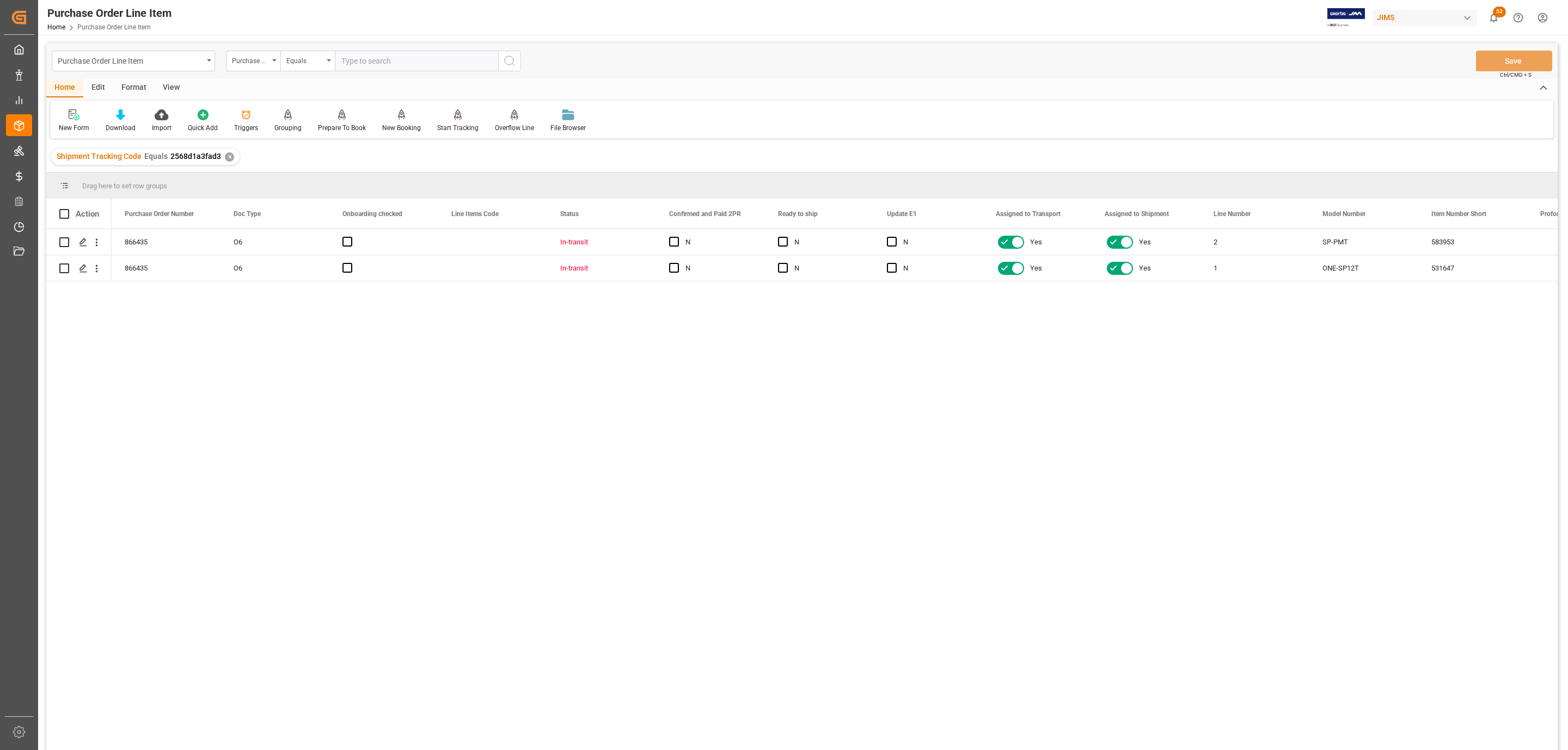
click at [160, 88] on div "View" at bounding box center [171, 88] width 33 height 18
click at [126, 111] on icon at bounding box center [126, 111] width 5 height 4
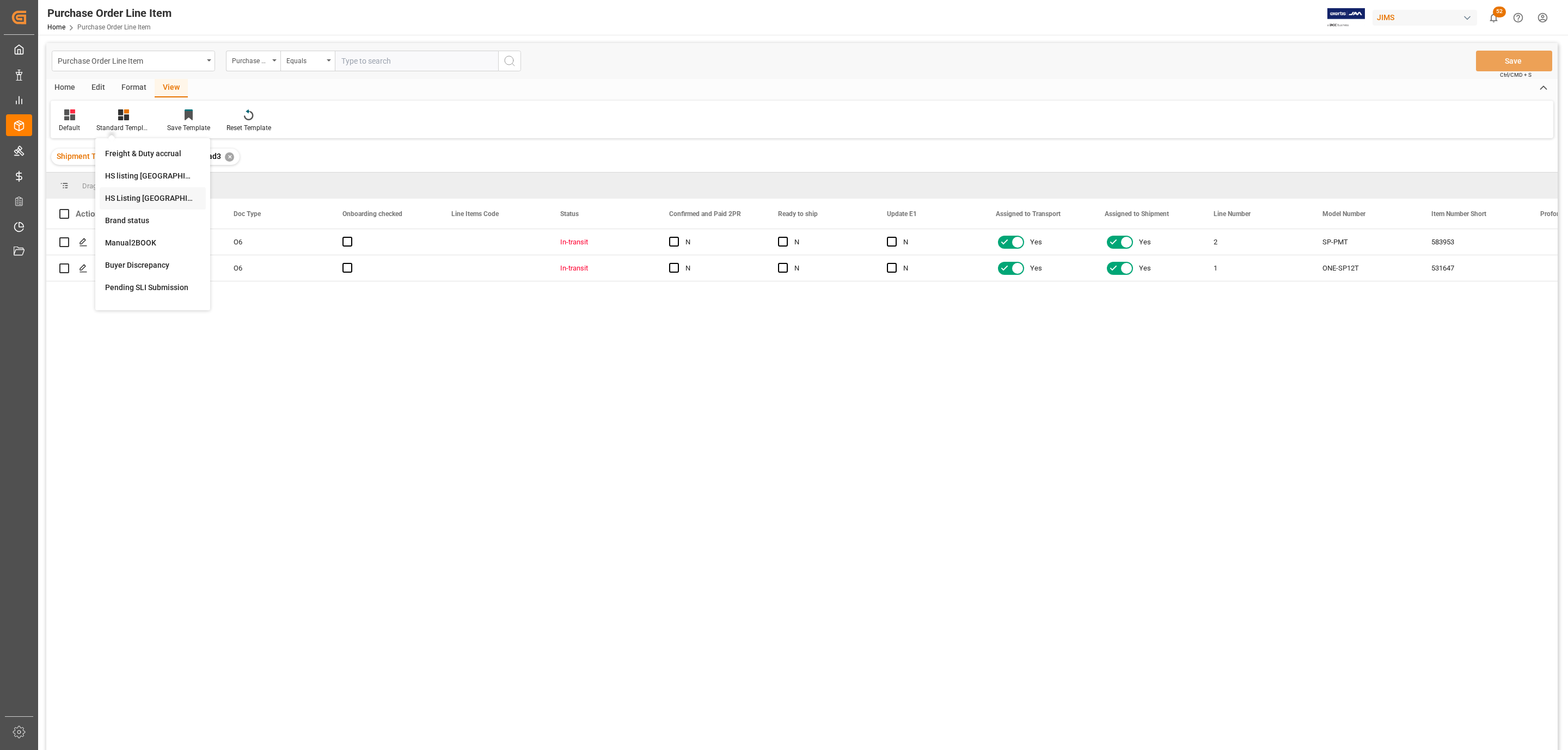
click at [168, 190] on div "HS Listing [GEOGRAPHIC_DATA]" at bounding box center [153, 198] width 106 height 22
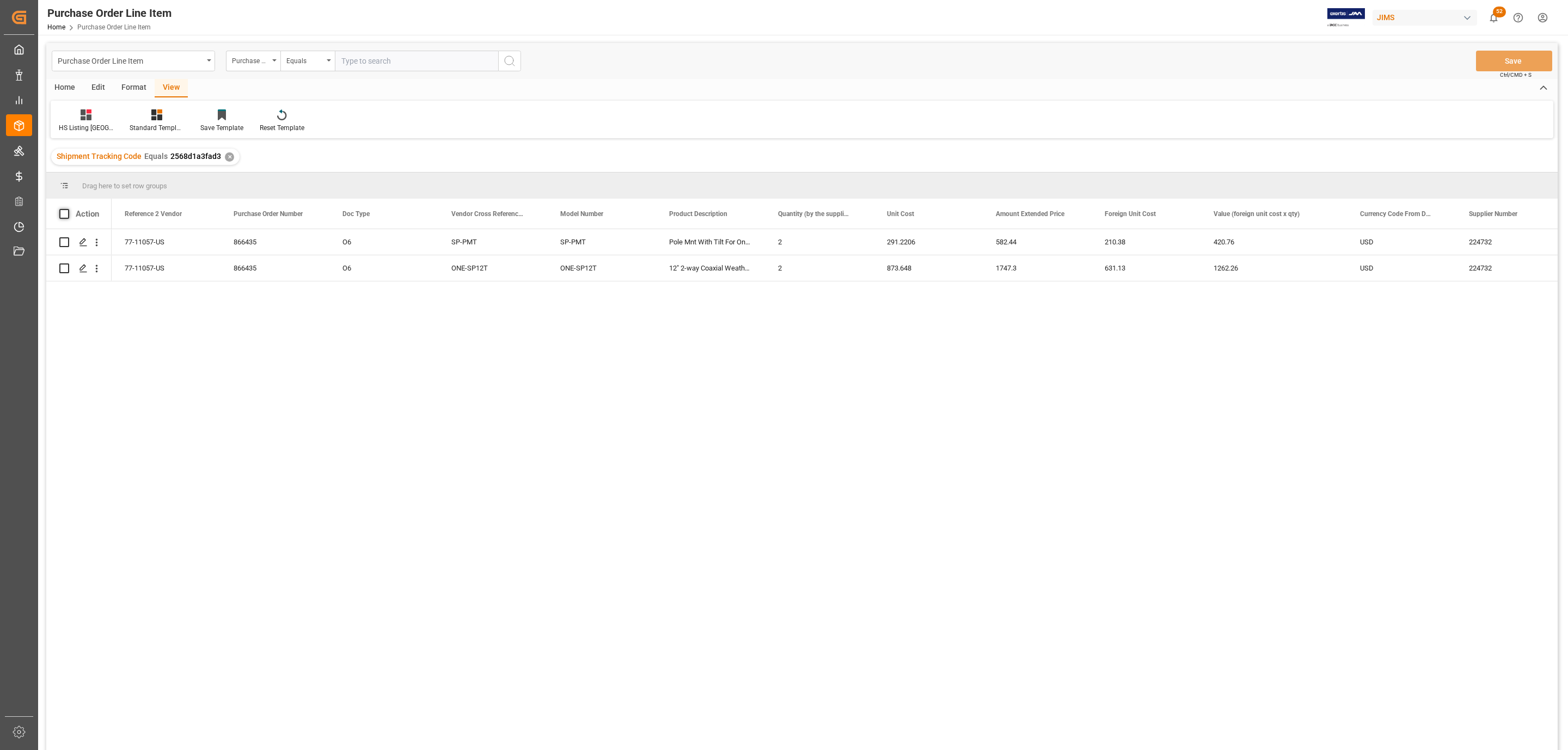
click at [60, 215] on span at bounding box center [64, 214] width 10 height 10
click at [68, 209] on input "checkbox" at bounding box center [68, 209] width 0 height 0
checkbox input "true"
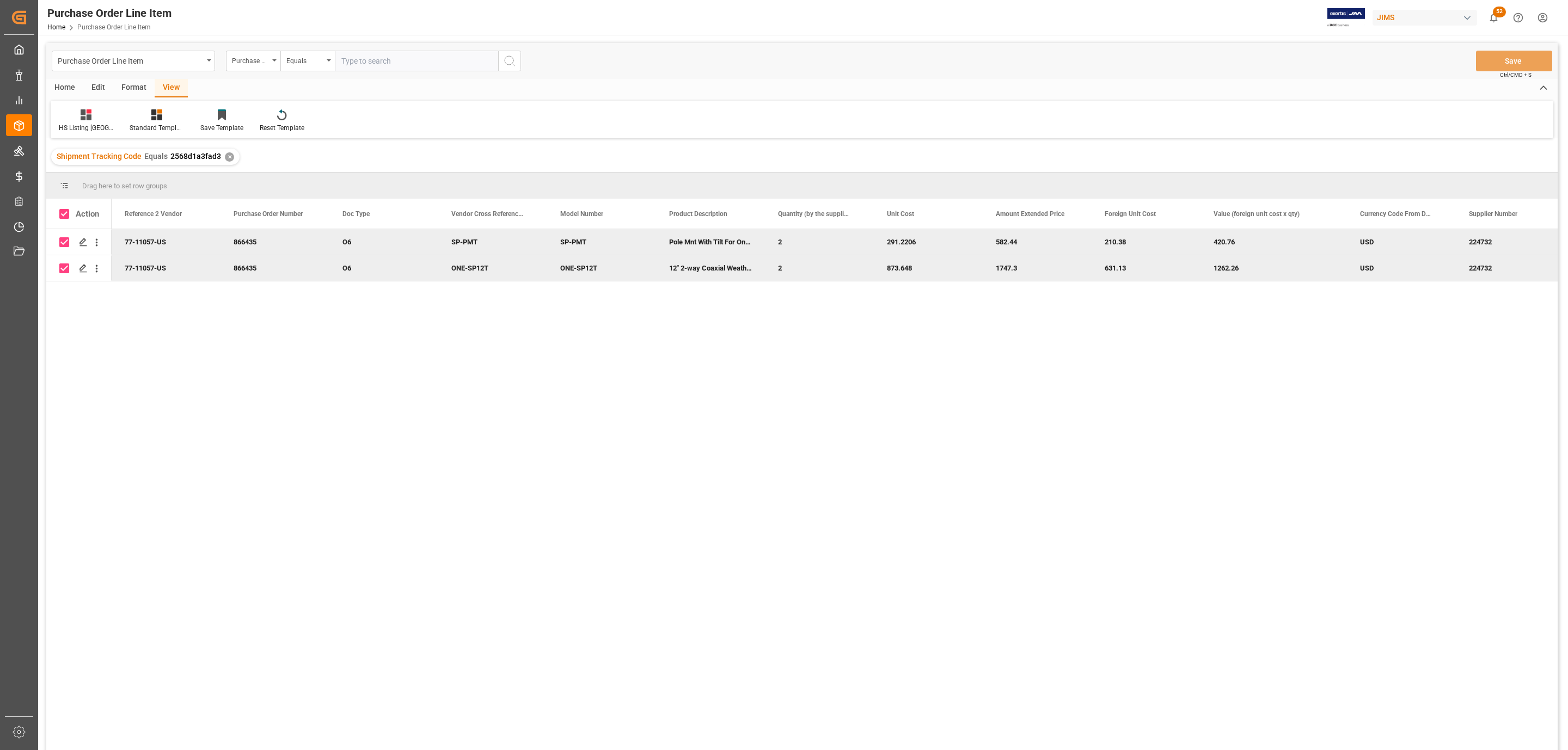
click at [56, 87] on div "Home" at bounding box center [65, 88] width 37 height 18
click at [117, 111] on icon at bounding box center [121, 115] width 9 height 11
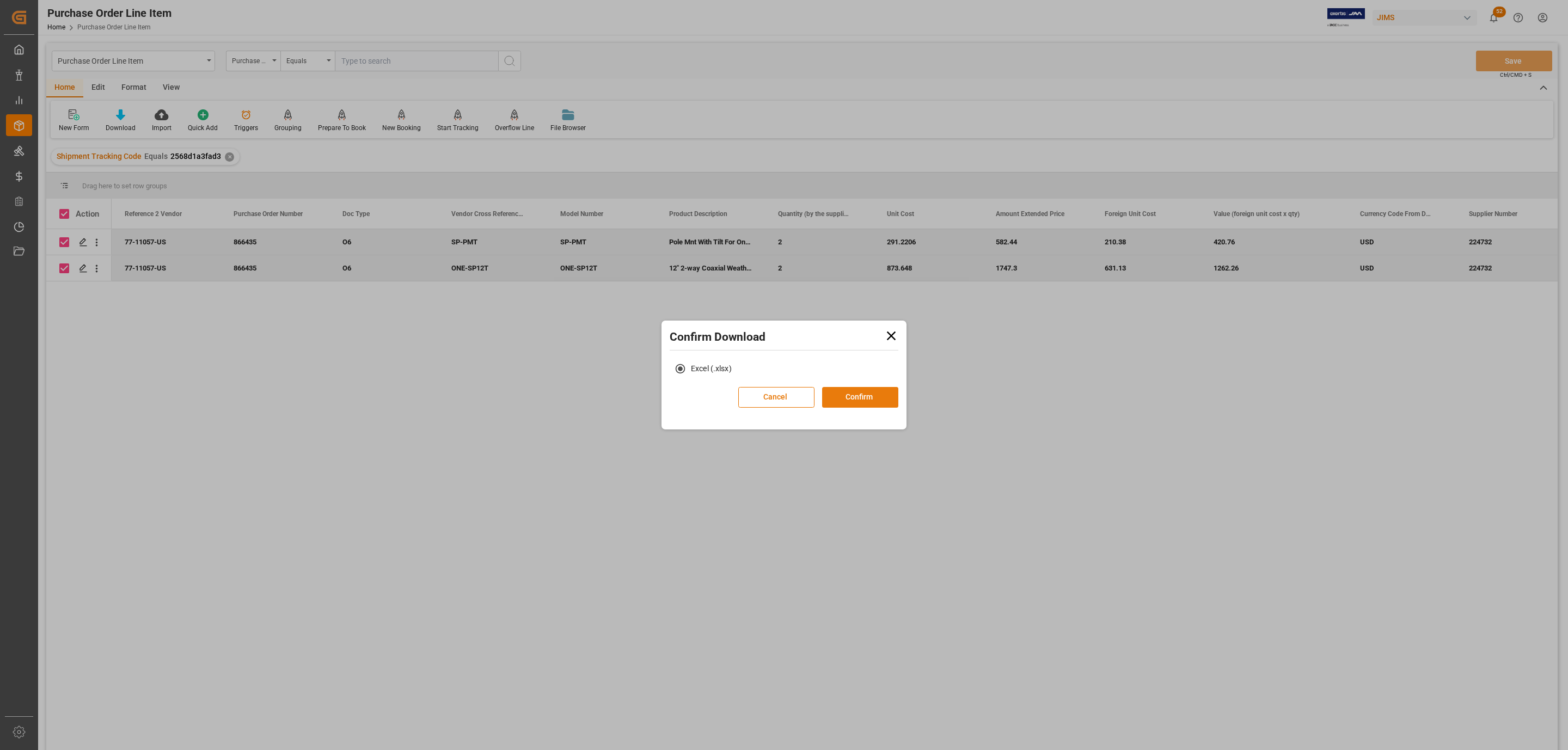
click at [858, 397] on button "Confirm" at bounding box center [860, 397] width 76 height 21
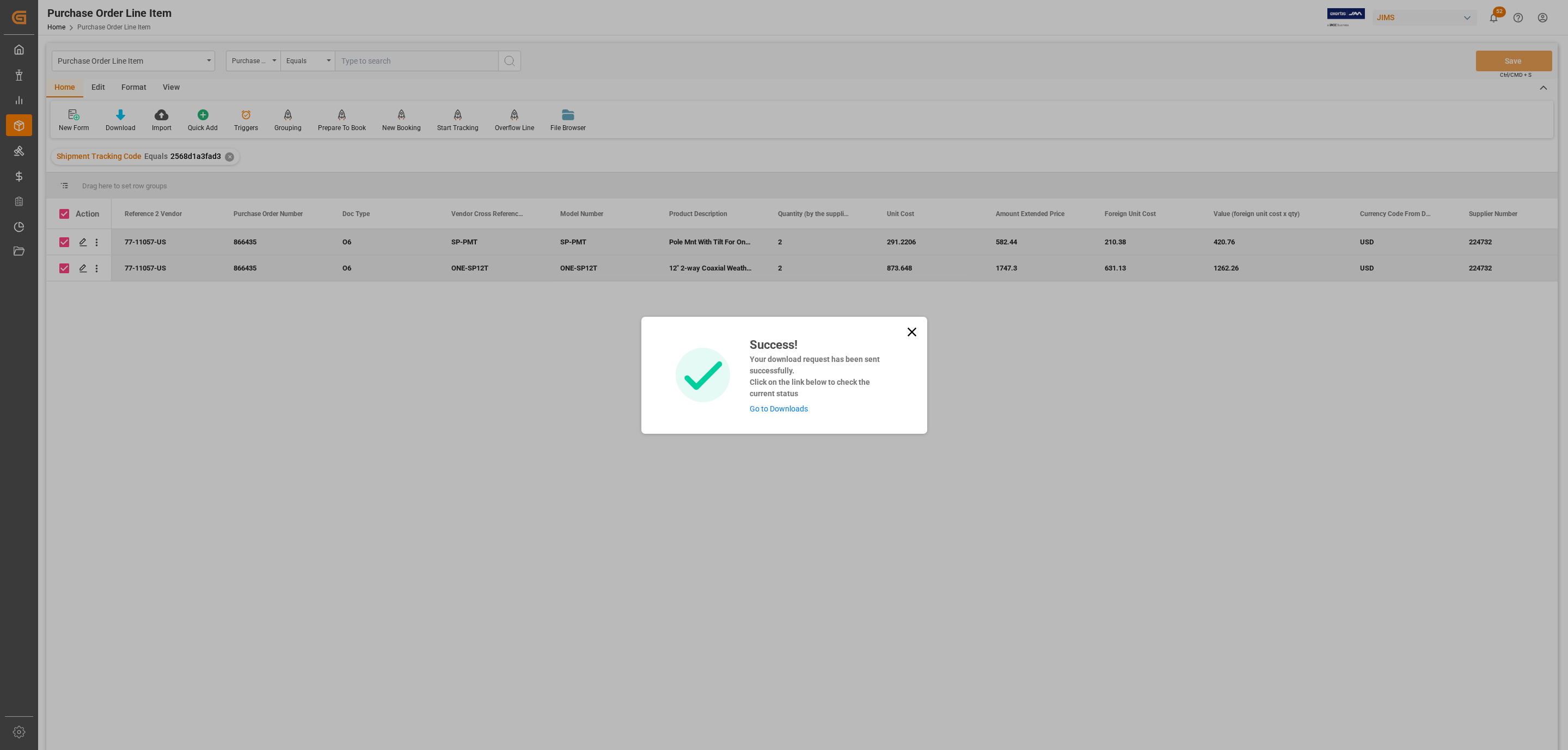
click at [787, 404] on link "Go to Downloads" at bounding box center [779, 408] width 58 height 9
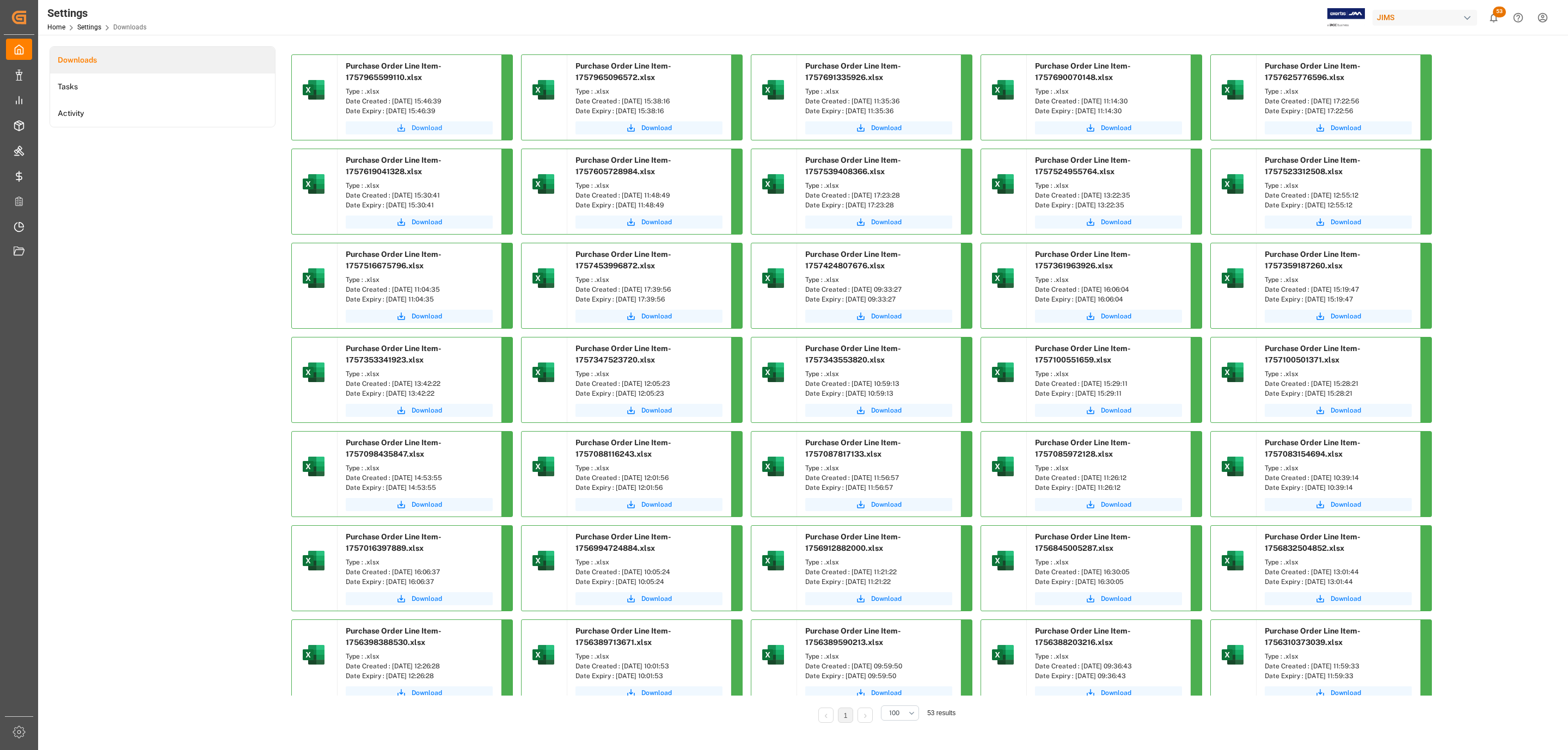
click at [422, 126] on span "Download" at bounding box center [426, 128] width 30 height 10
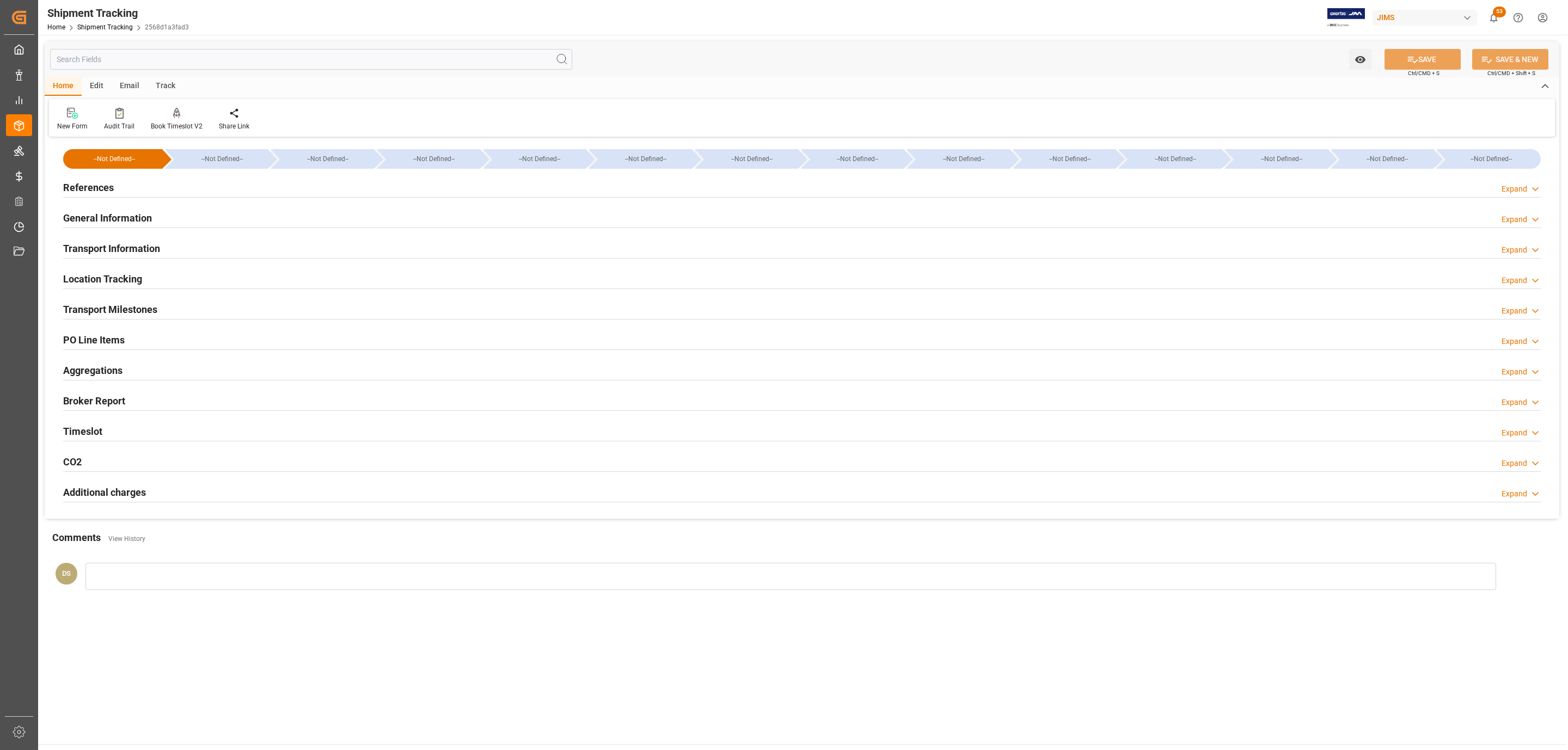
click at [113, 344] on h2 "PO Line Items" at bounding box center [94, 340] width 61 height 15
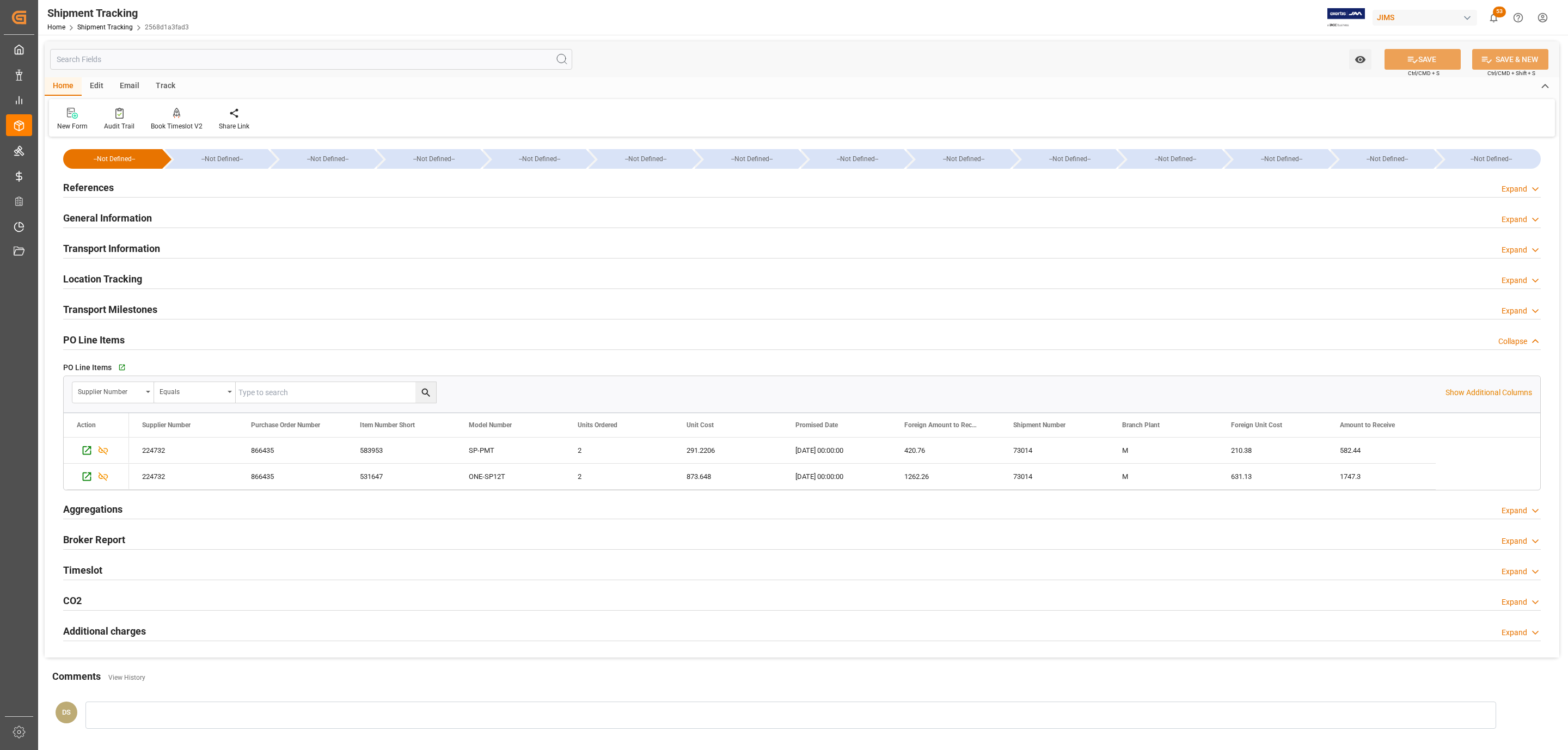
click at [152, 188] on div "References Expand" at bounding box center [802, 186] width 1478 height 21
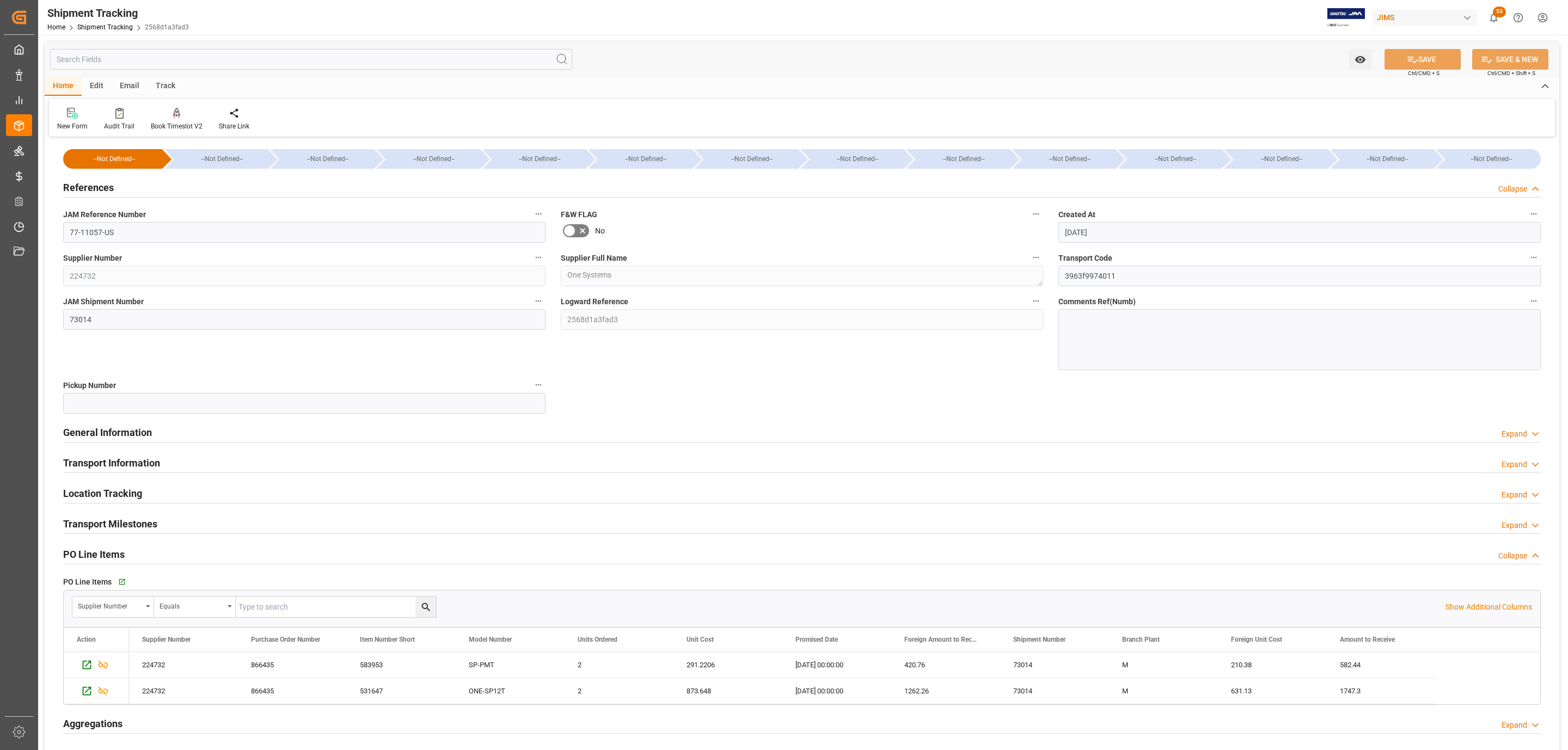
click at [152, 188] on div "References Collapse" at bounding box center [802, 186] width 1478 height 21
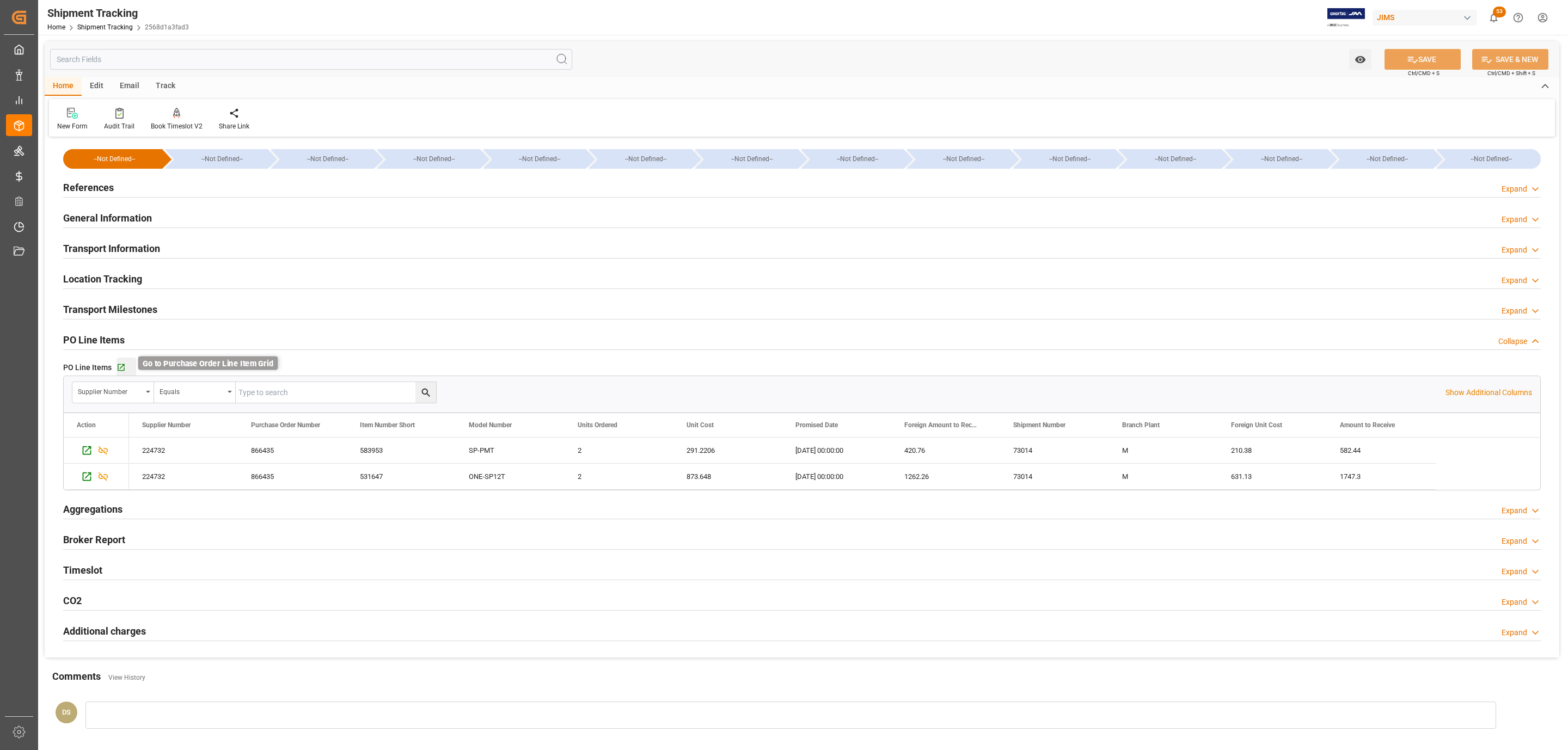
click at [124, 369] on icon "button" at bounding box center [122, 368] width 9 height 9
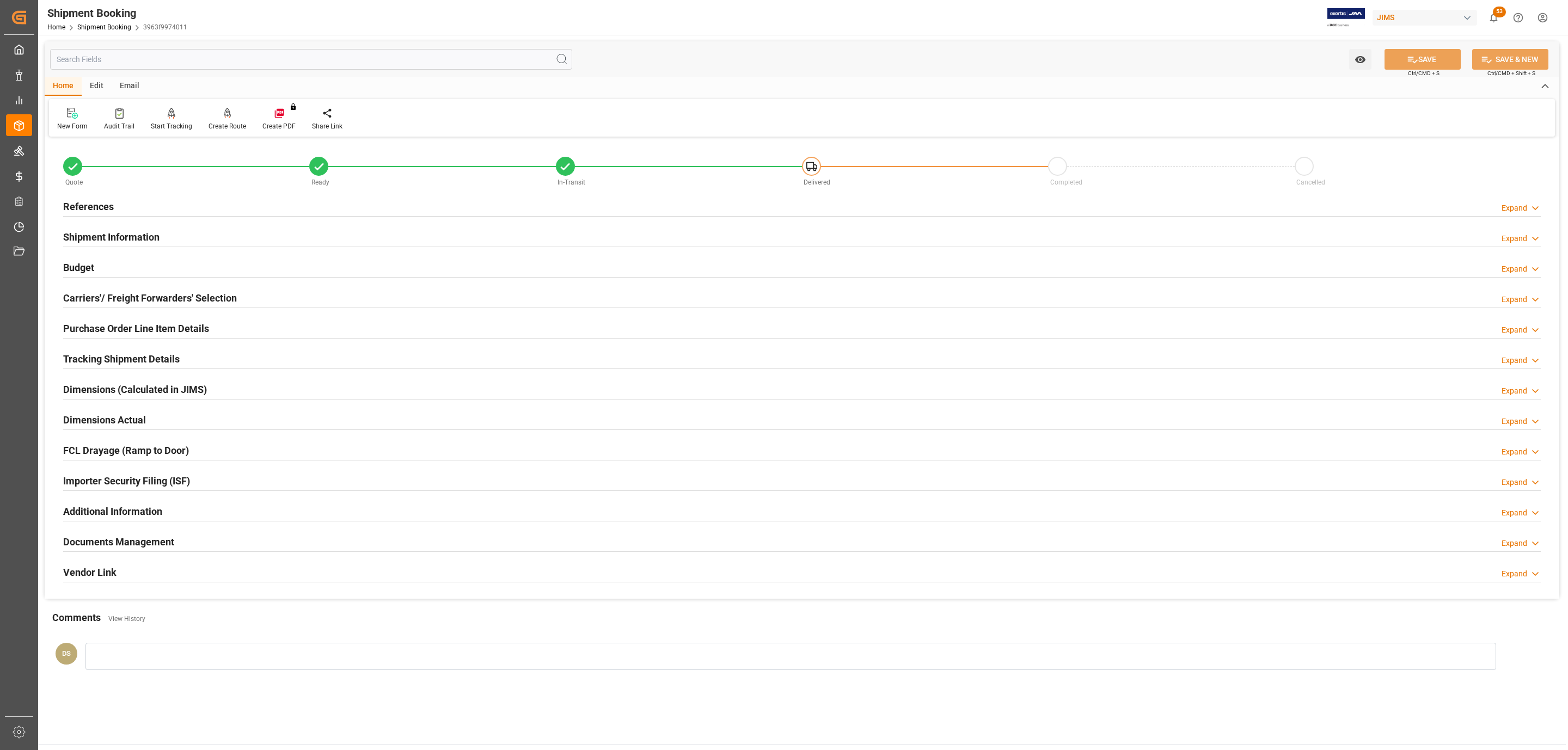
click at [149, 203] on div "References Expand" at bounding box center [802, 205] width 1478 height 21
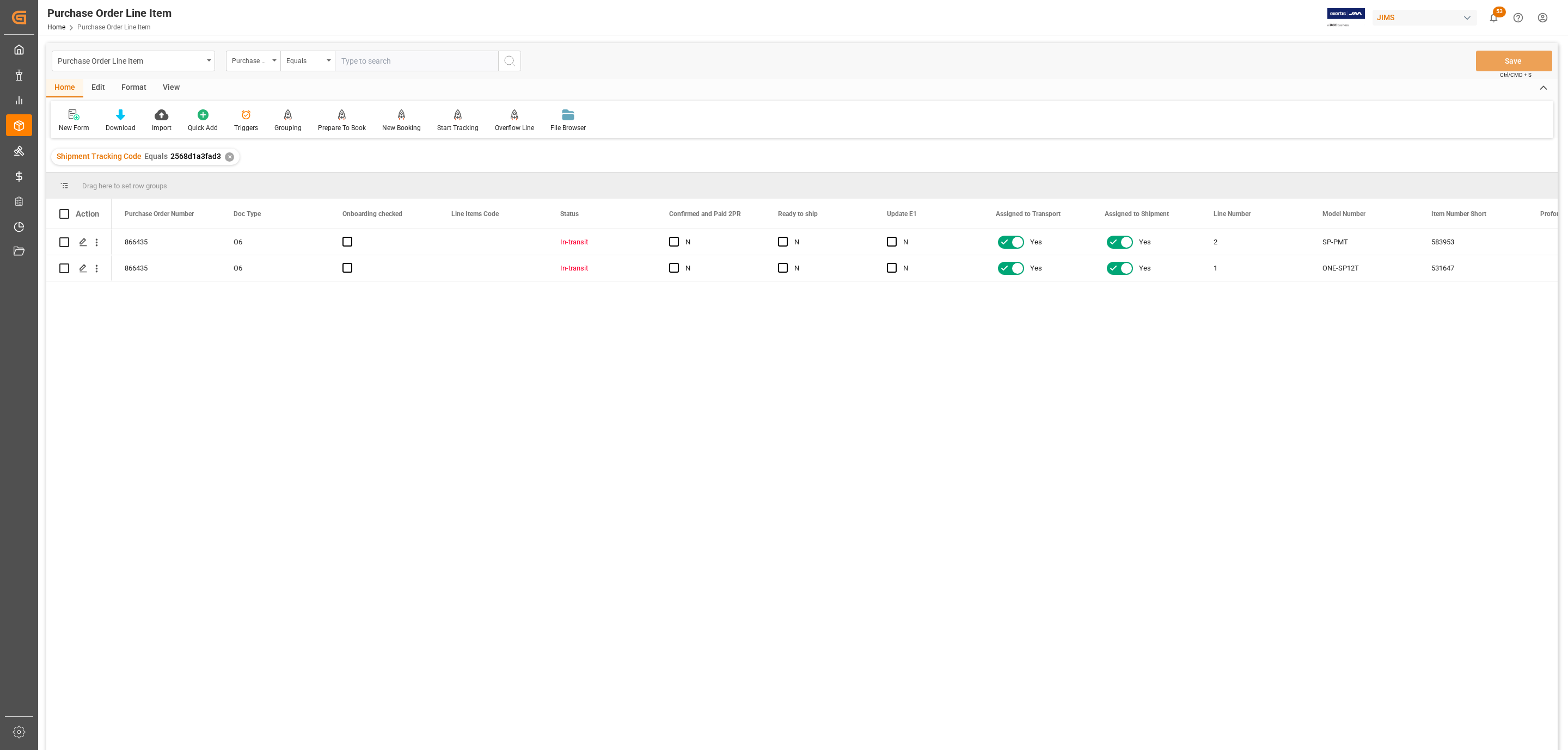
click at [173, 90] on div "View" at bounding box center [171, 88] width 33 height 18
click at [117, 123] on div "Standard Templates" at bounding box center [124, 128] width 55 height 10
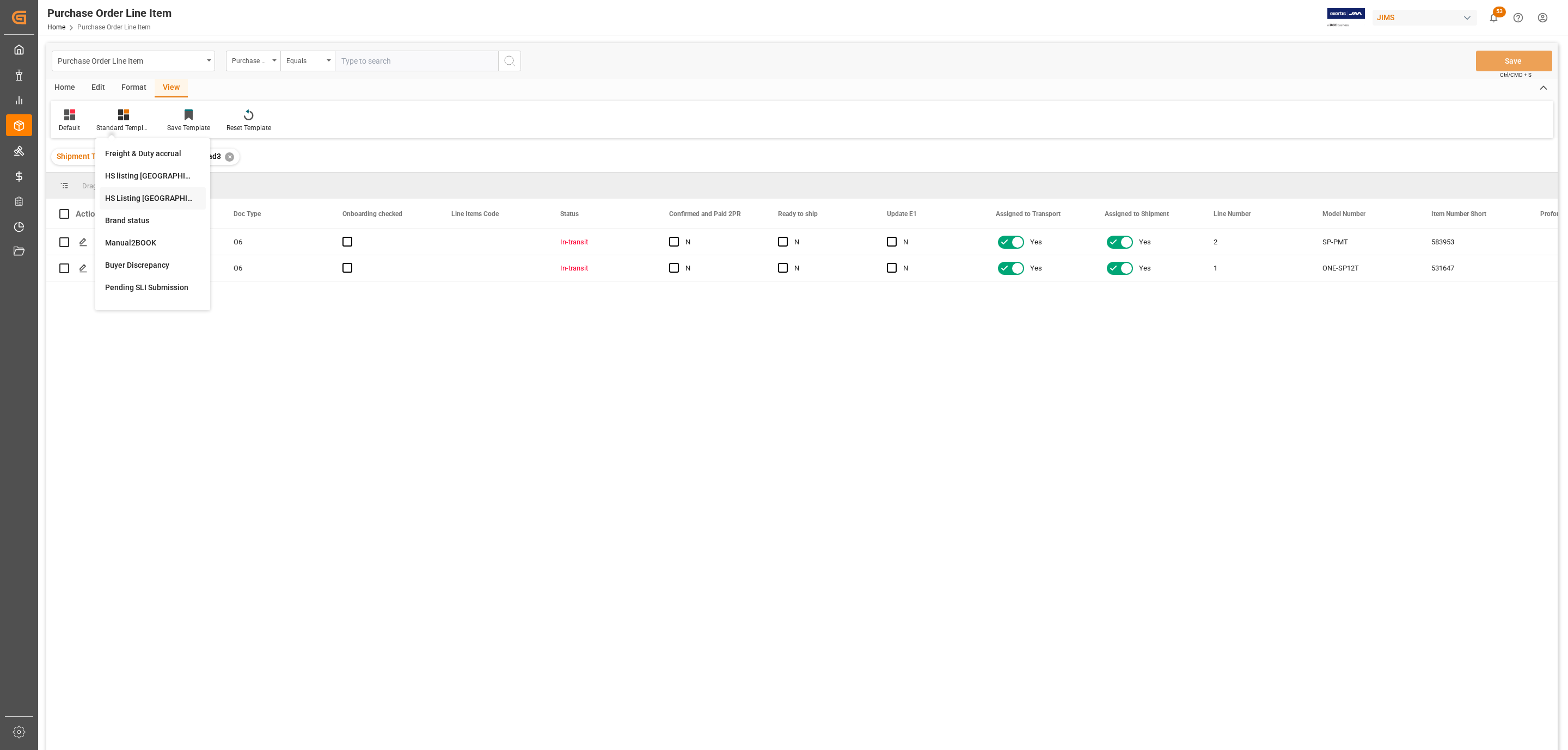
click at [149, 201] on div "HS Listing CANADA" at bounding box center [153, 198] width 95 height 11
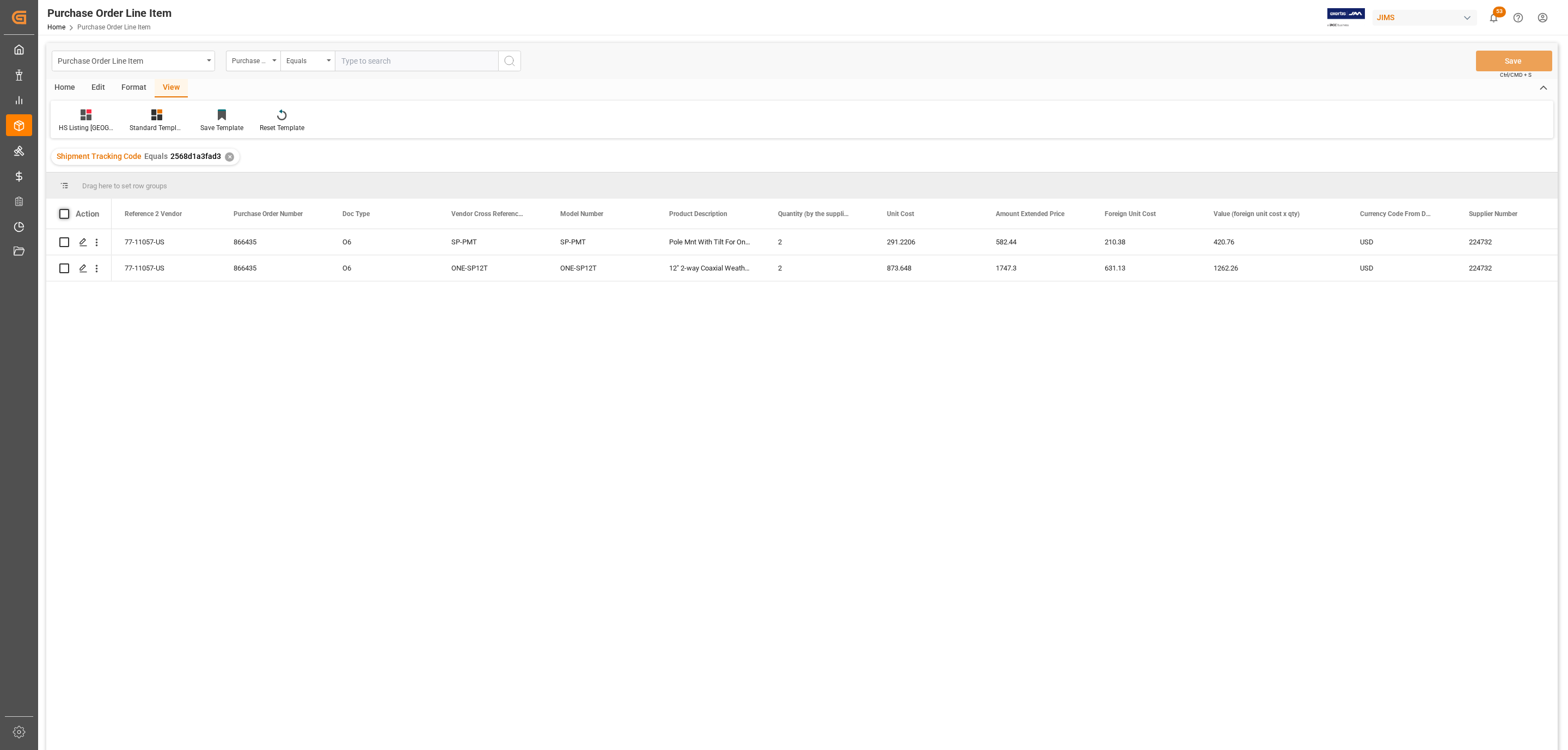
click at [67, 211] on span at bounding box center [64, 214] width 10 height 10
click at [68, 209] on input "checkbox" at bounding box center [68, 209] width 0 height 0
checkbox input "true"
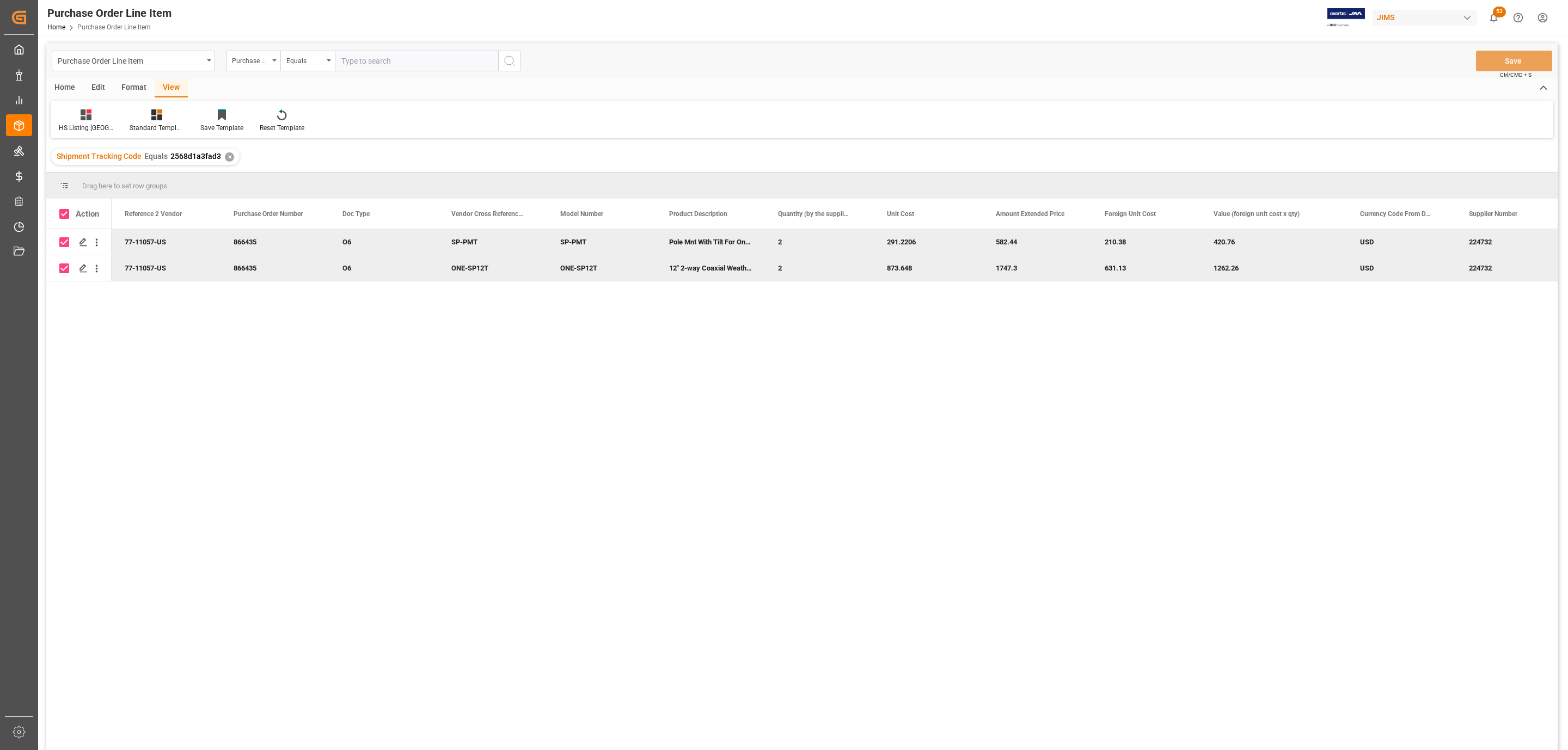
click at [59, 87] on div "Home" at bounding box center [65, 88] width 37 height 18
click at [117, 119] on icon at bounding box center [121, 115] width 9 height 11
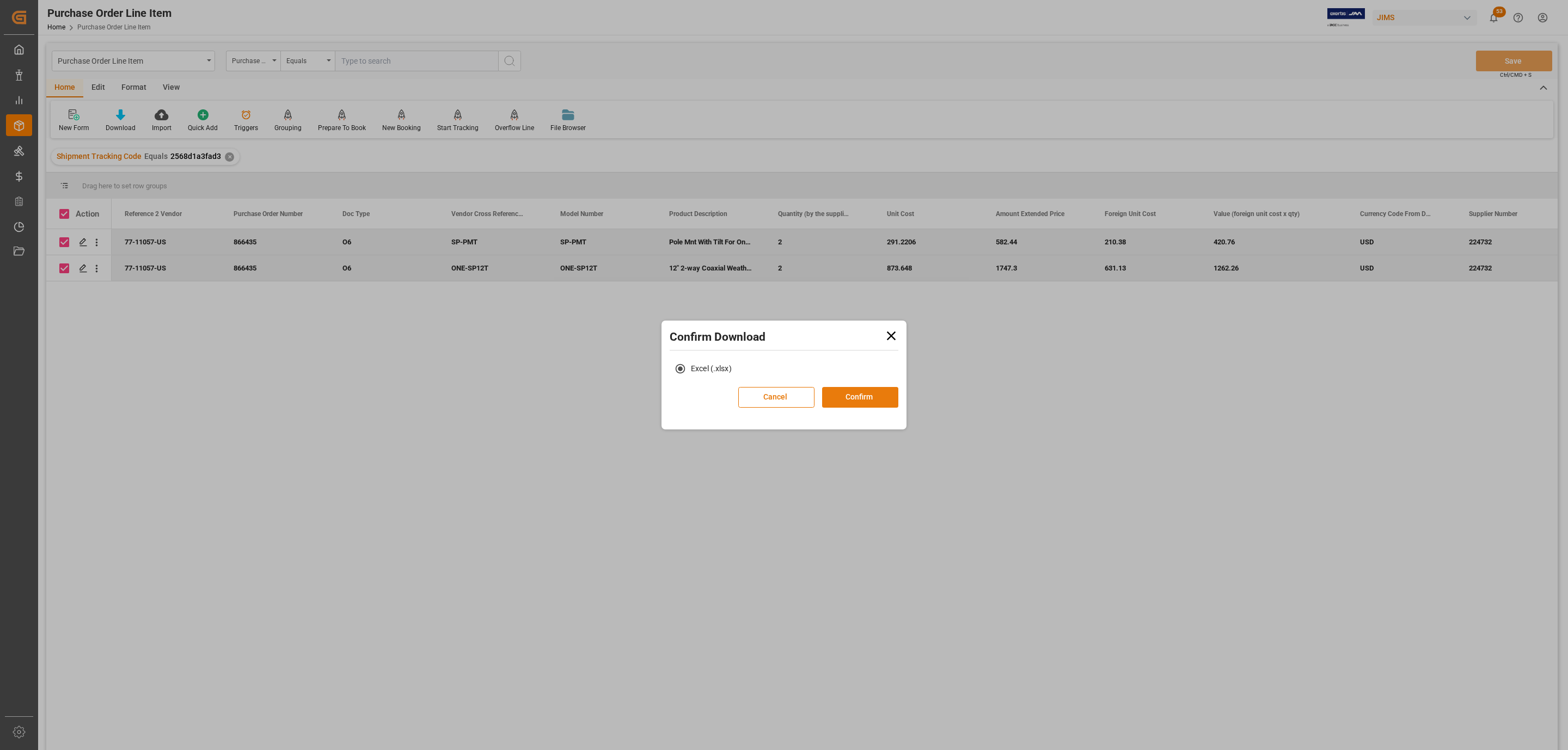
click at [848, 396] on button "Confirm" at bounding box center [860, 397] width 76 height 21
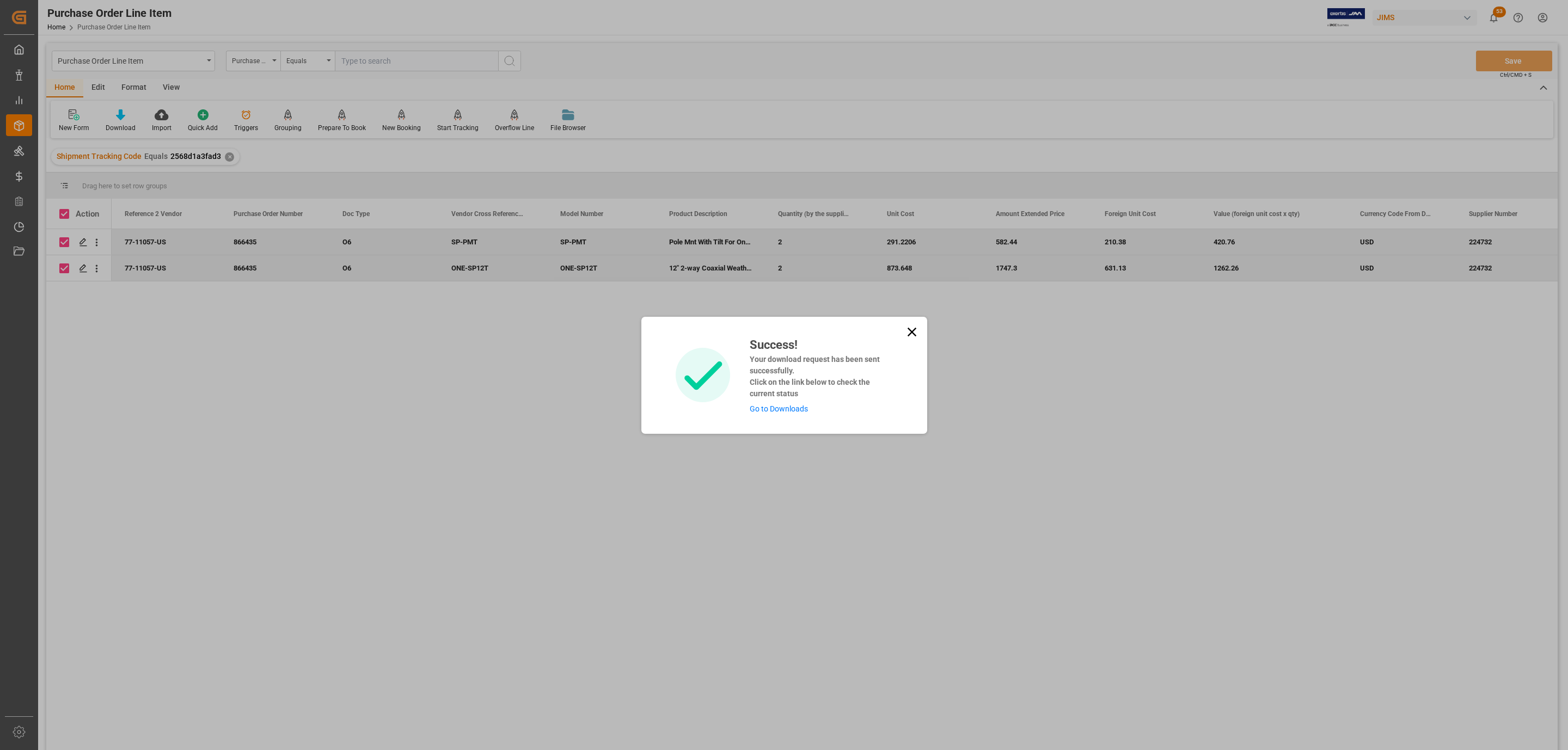
click at [760, 404] on link "Go to Downloads" at bounding box center [779, 408] width 58 height 9
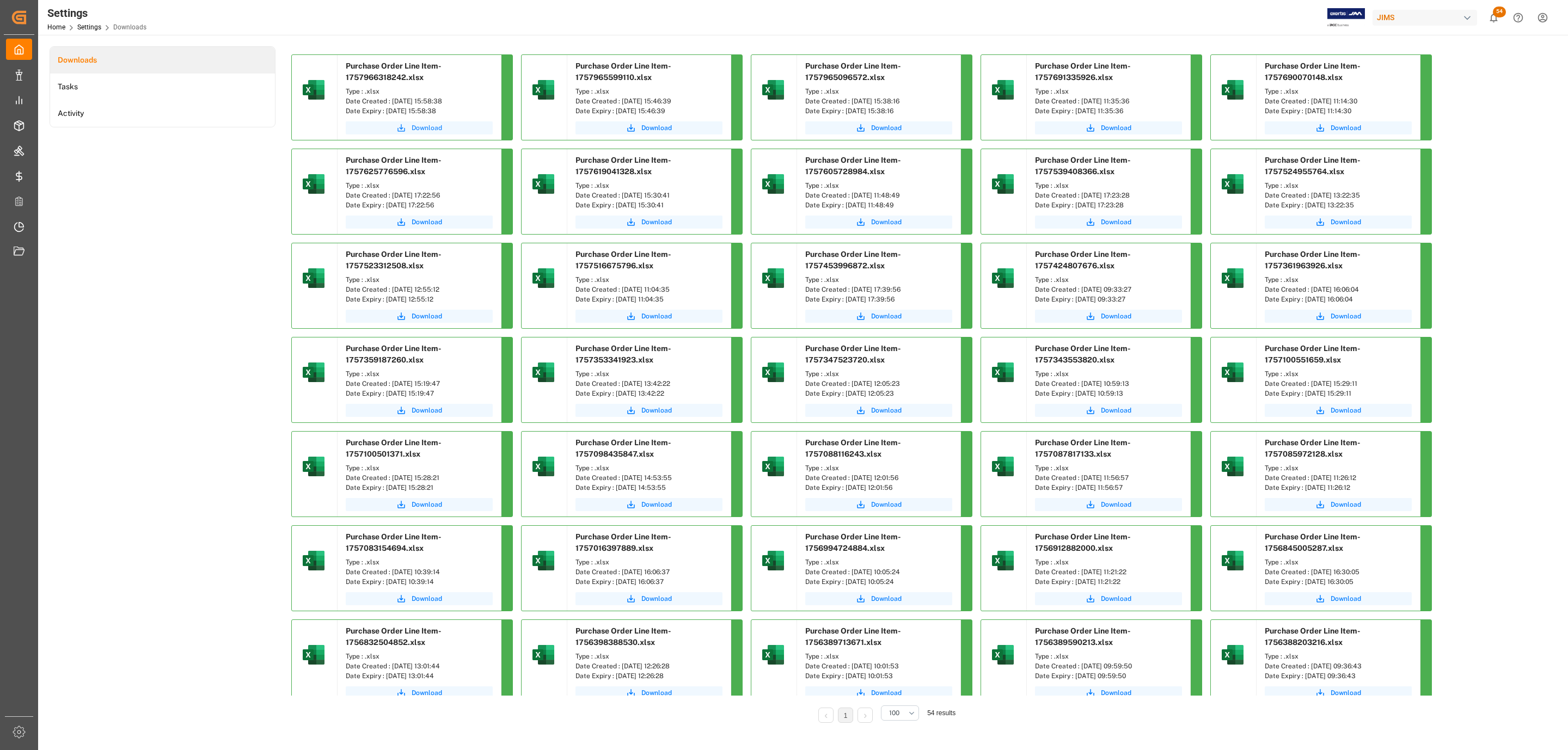
click at [405, 128] on icon "submit" at bounding box center [401, 128] width 10 height 10
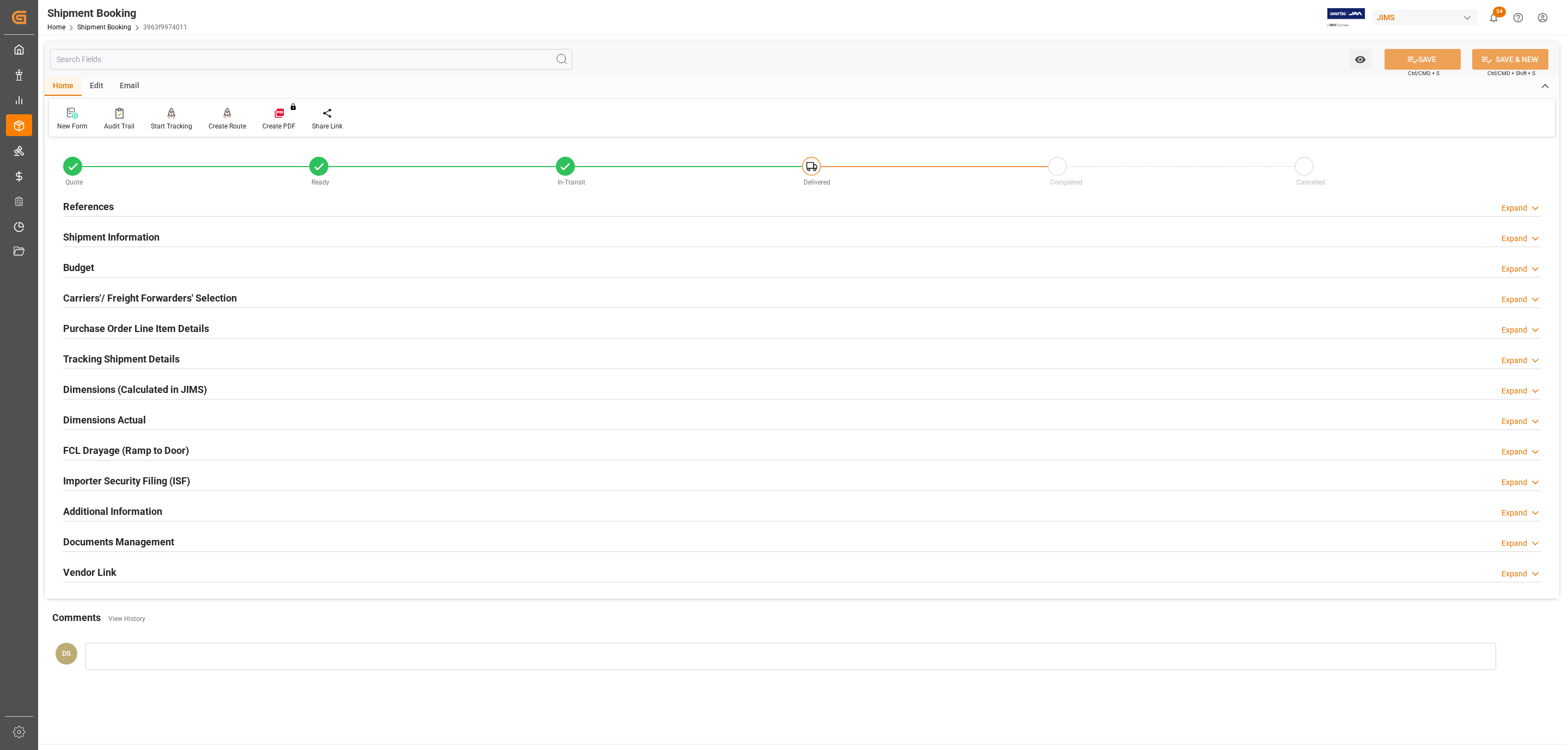
drag, startPoint x: 175, startPoint y: 540, endPoint x: 101, endPoint y: 568, distance: 79.1
click at [175, 540] on div "Documents Management Expand" at bounding box center [802, 541] width 1478 height 21
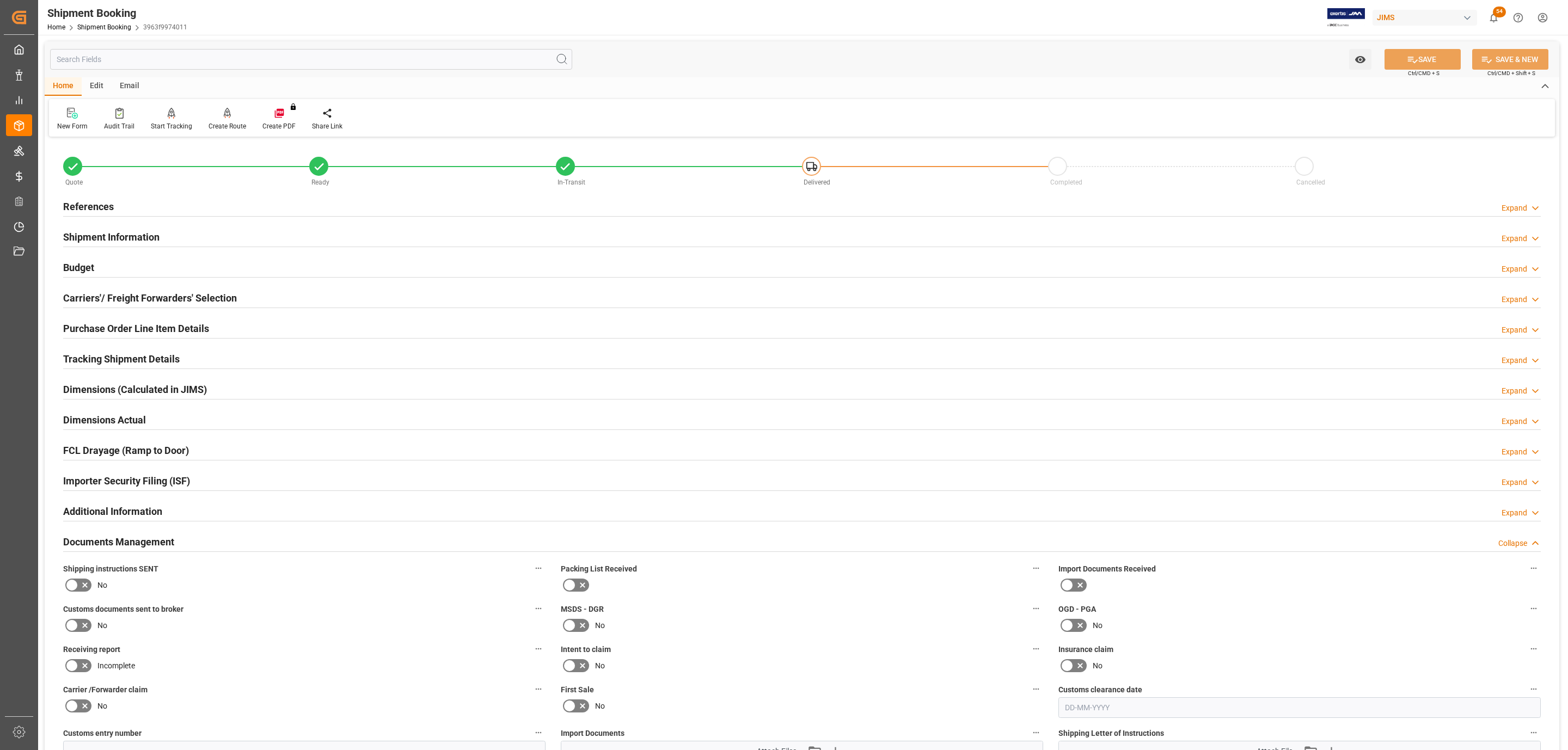
click at [84, 588] on icon at bounding box center [85, 585] width 5 height 5
click at [0, 0] on input "checkbox" at bounding box center [0, 0] width 0 height 0
click at [79, 621] on icon at bounding box center [84, 625] width 13 height 13
click at [0, 0] on input "checkbox" at bounding box center [0, 0] width 0 height 0
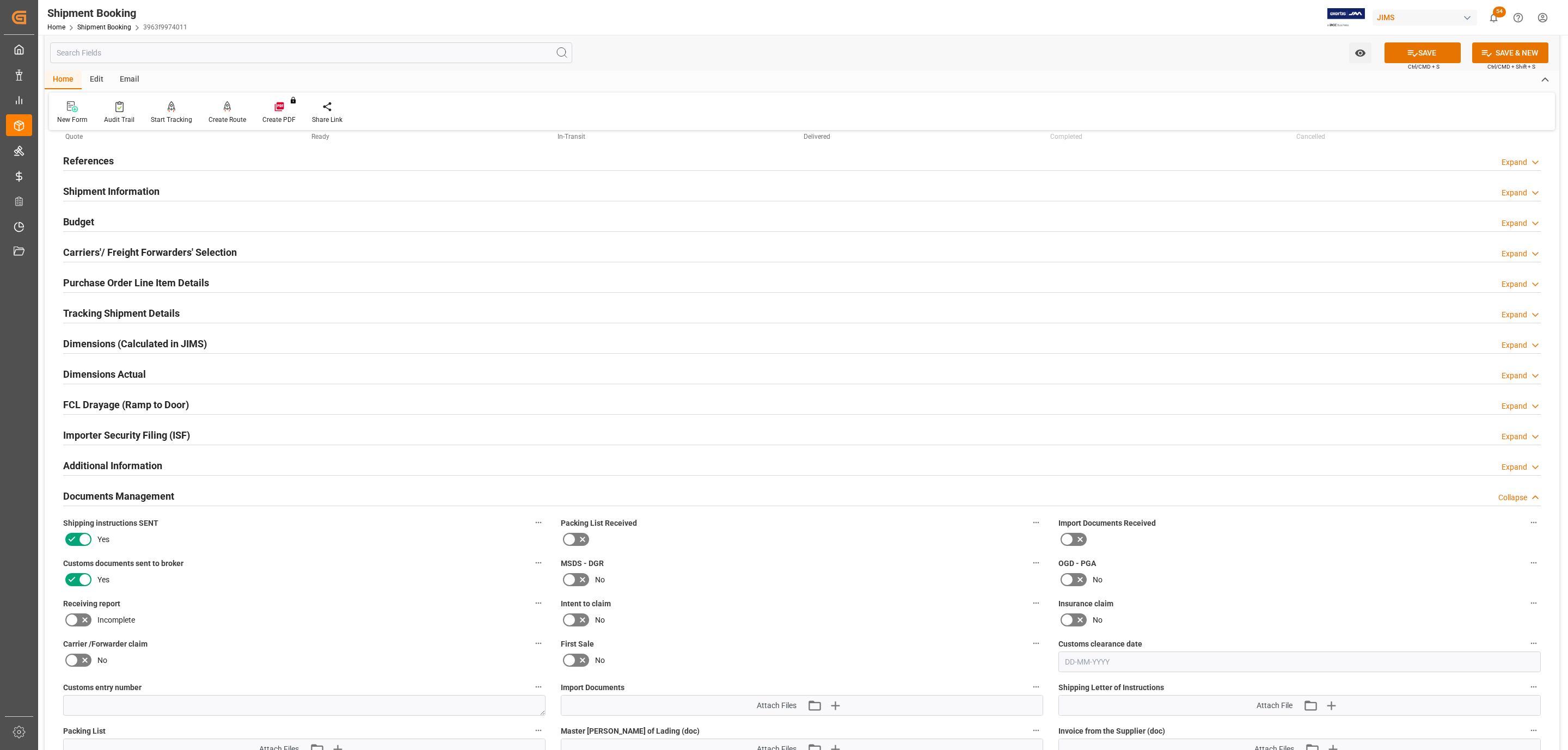
scroll to position [327, 0]
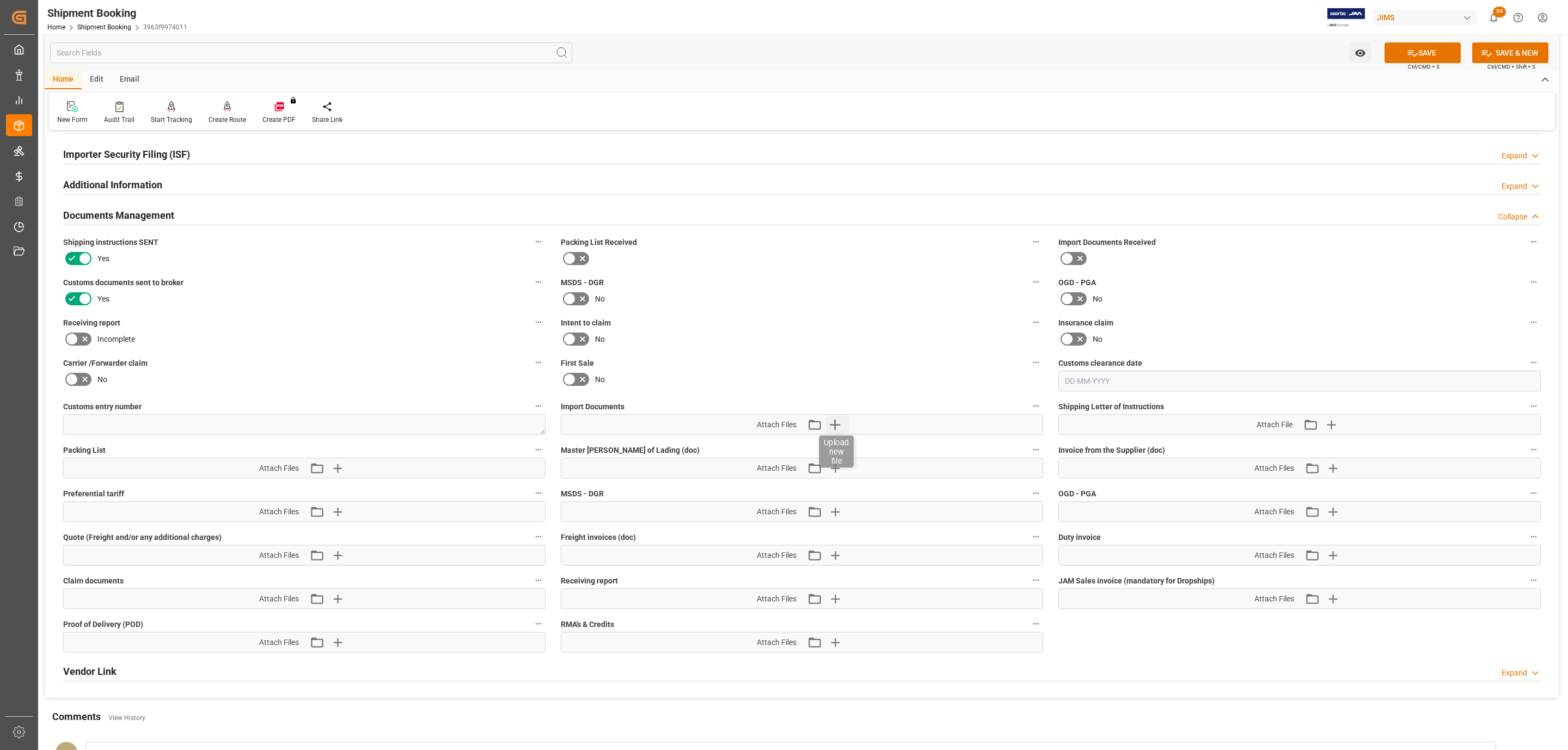
click at [835, 430] on icon "button" at bounding box center [835, 425] width 10 height 10
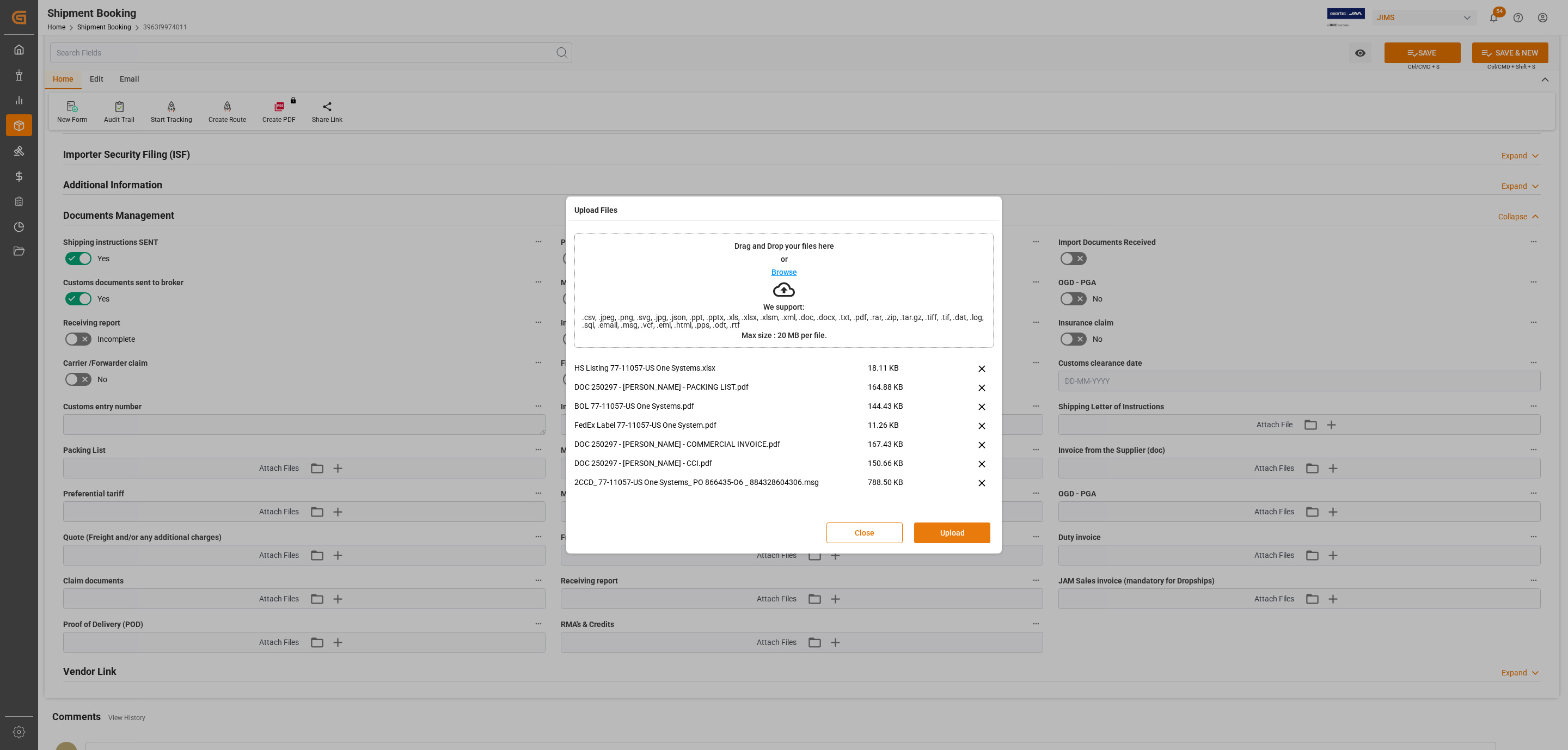
click at [930, 528] on button "Upload" at bounding box center [952, 533] width 76 height 21
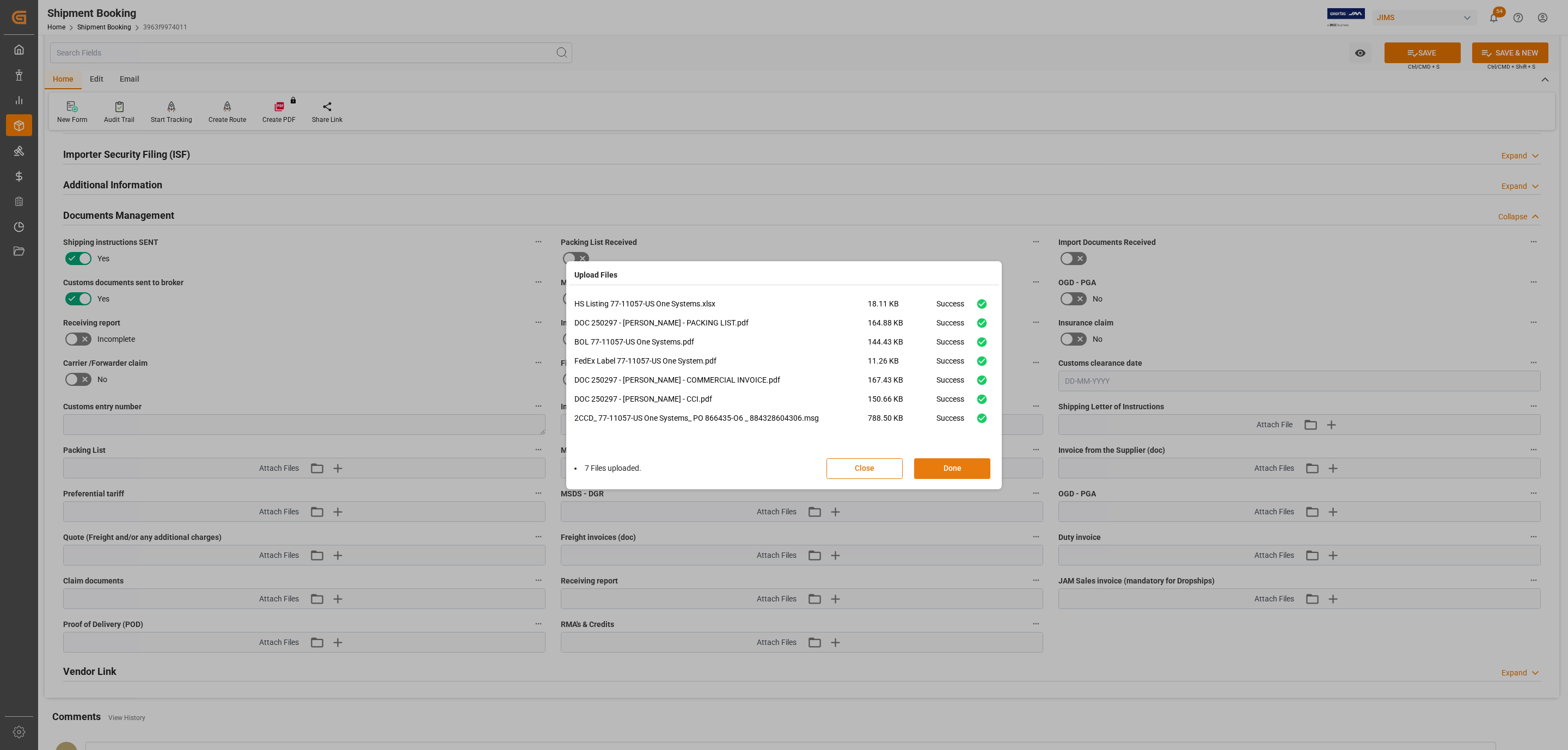
click at [947, 464] on button "Done" at bounding box center [952, 468] width 76 height 21
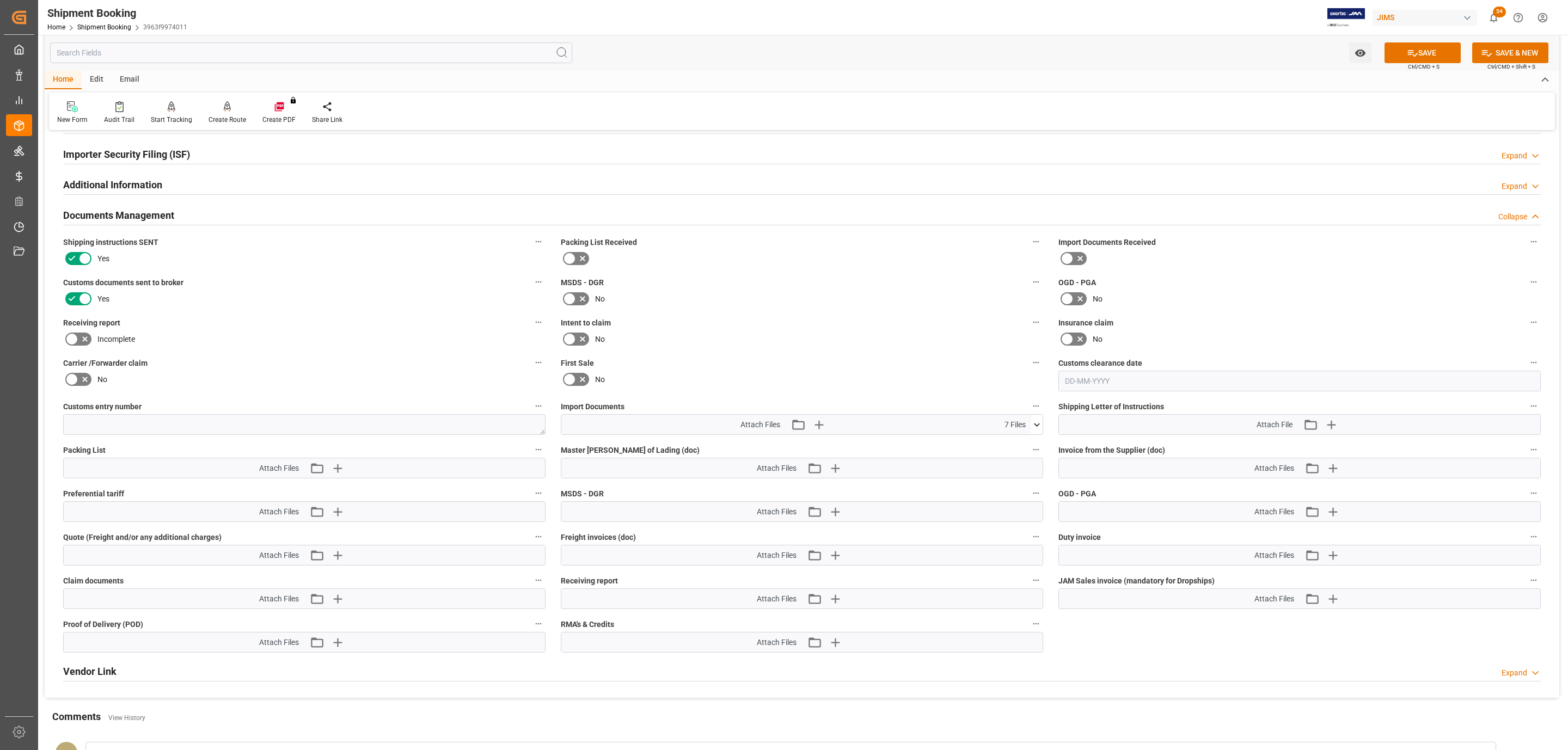
click at [1426, 63] on span "Ctrl/CMD + S" at bounding box center [1423, 67] width 32 height 8
click at [1425, 57] on button "SAVE" at bounding box center [1422, 53] width 76 height 21
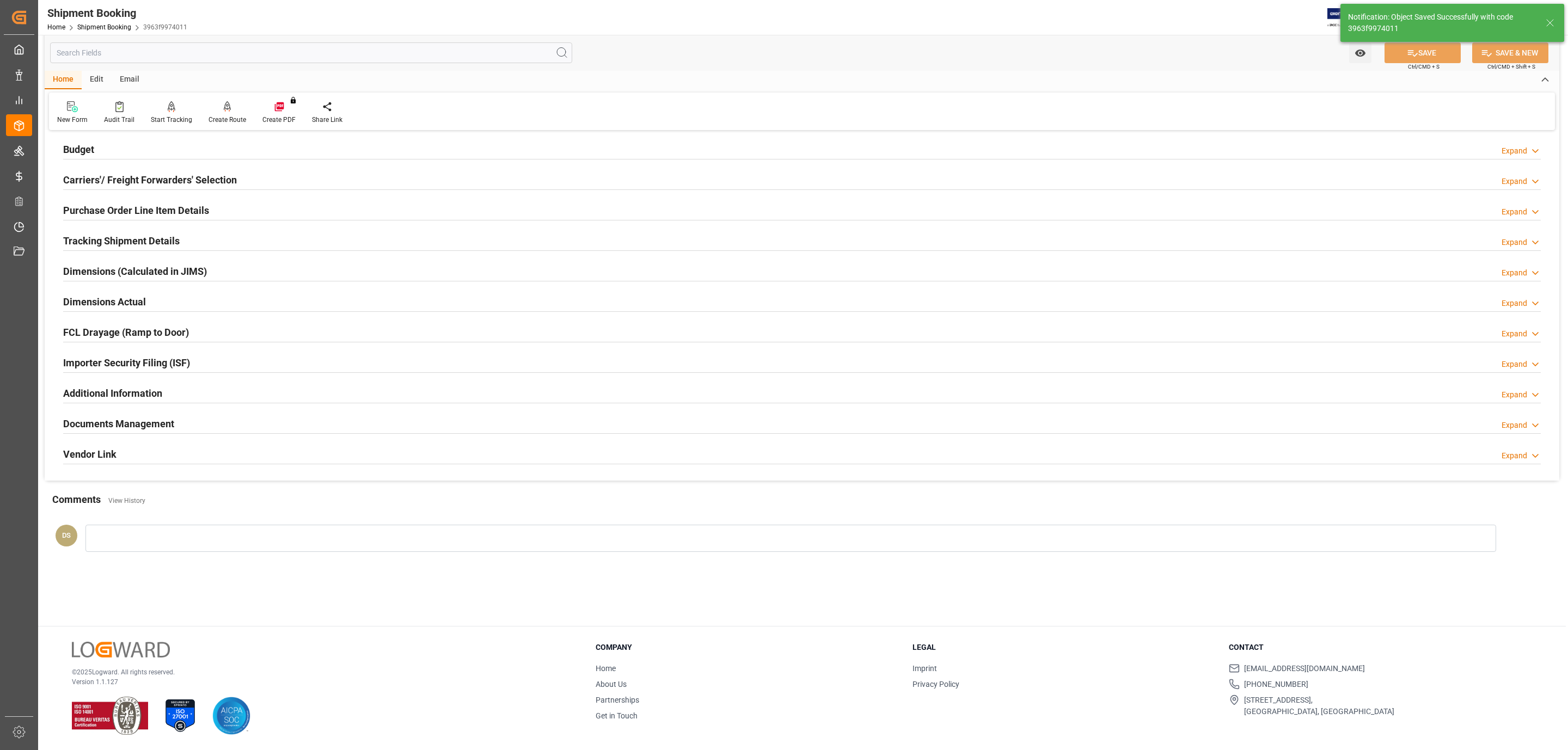
scroll to position [118, 0]
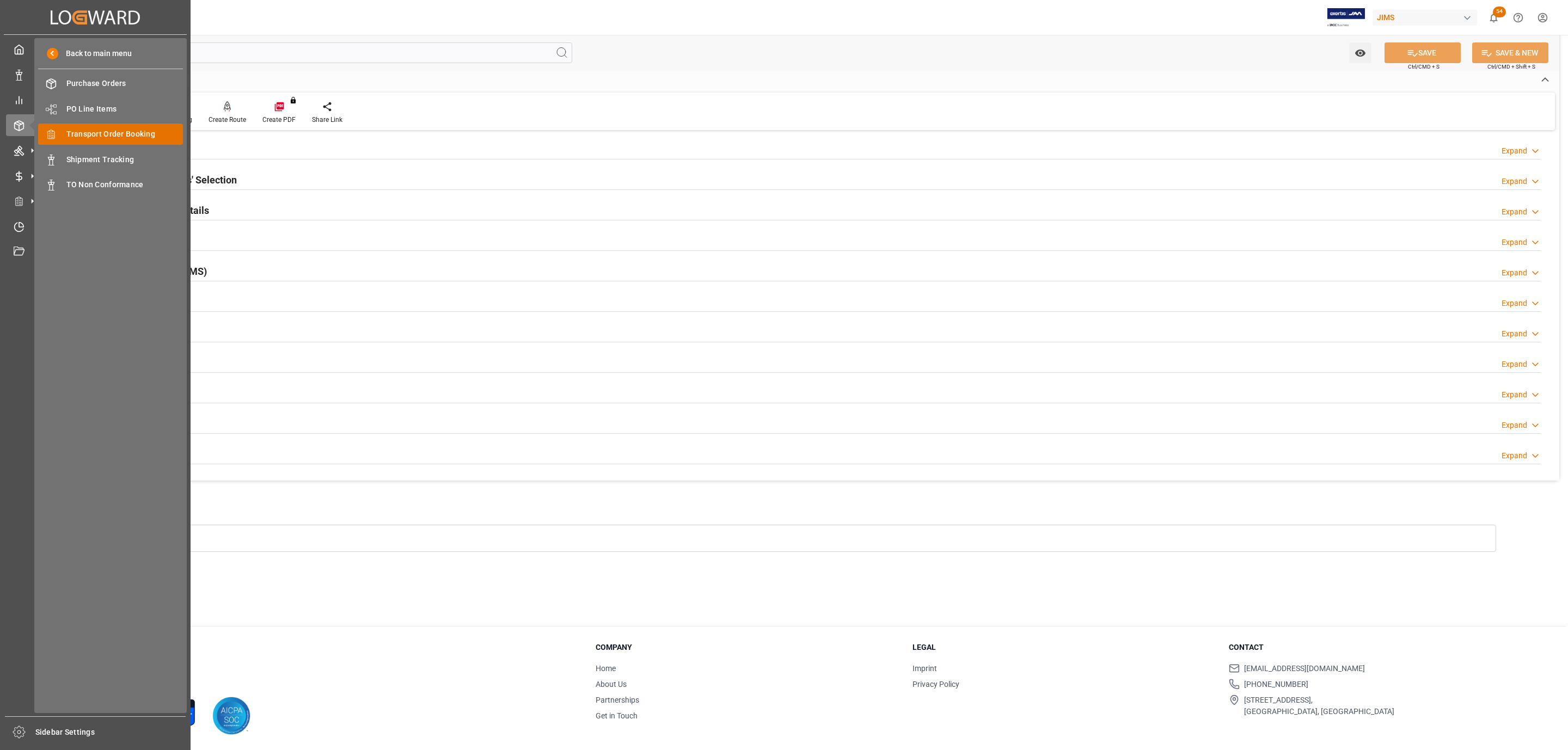
click at [120, 128] on span "Transport Order Booking" at bounding box center [124, 134] width 117 height 11
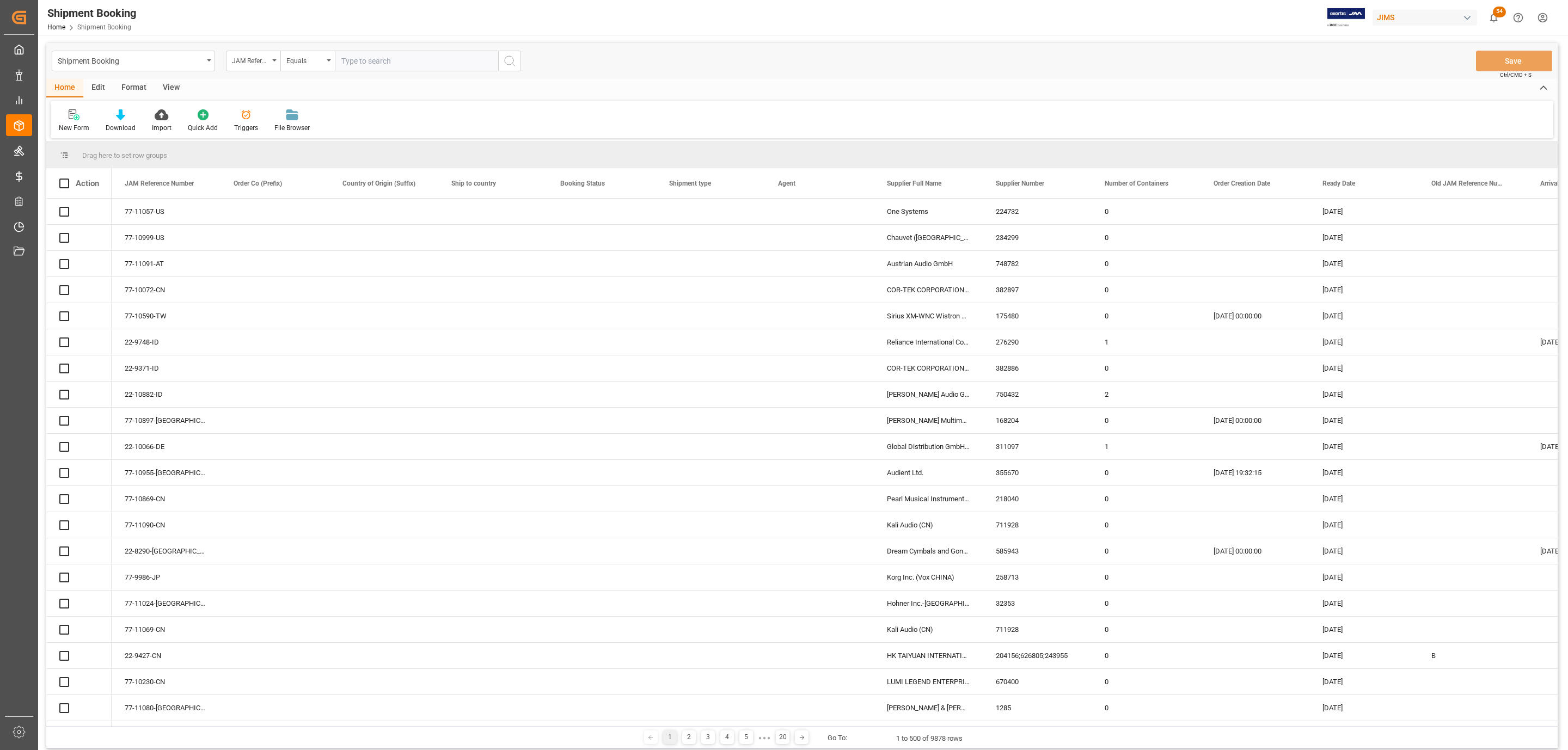
paste input "77-11009-US"
type input "77-11009-US"
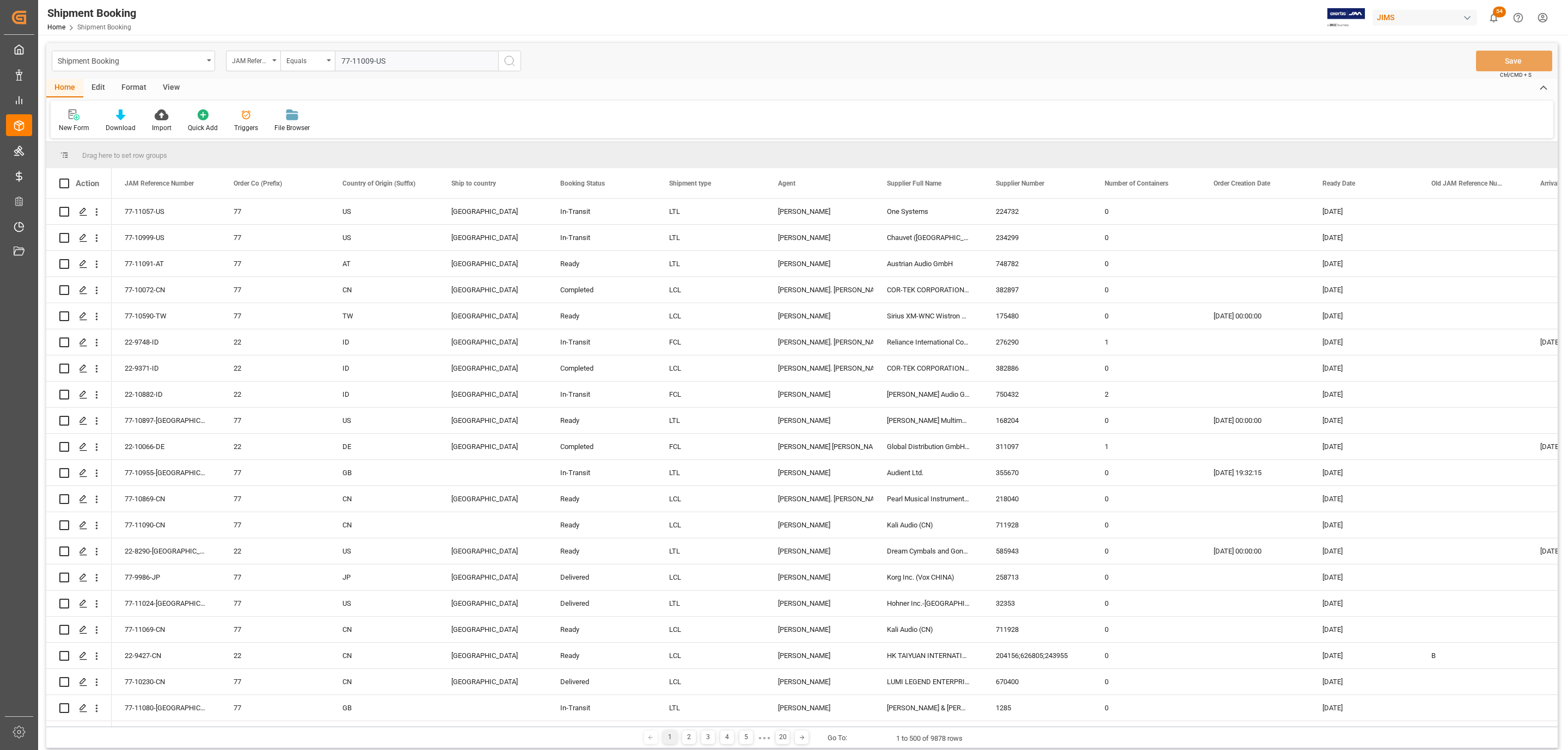
click at [507, 68] on button "search button" at bounding box center [510, 61] width 23 height 21
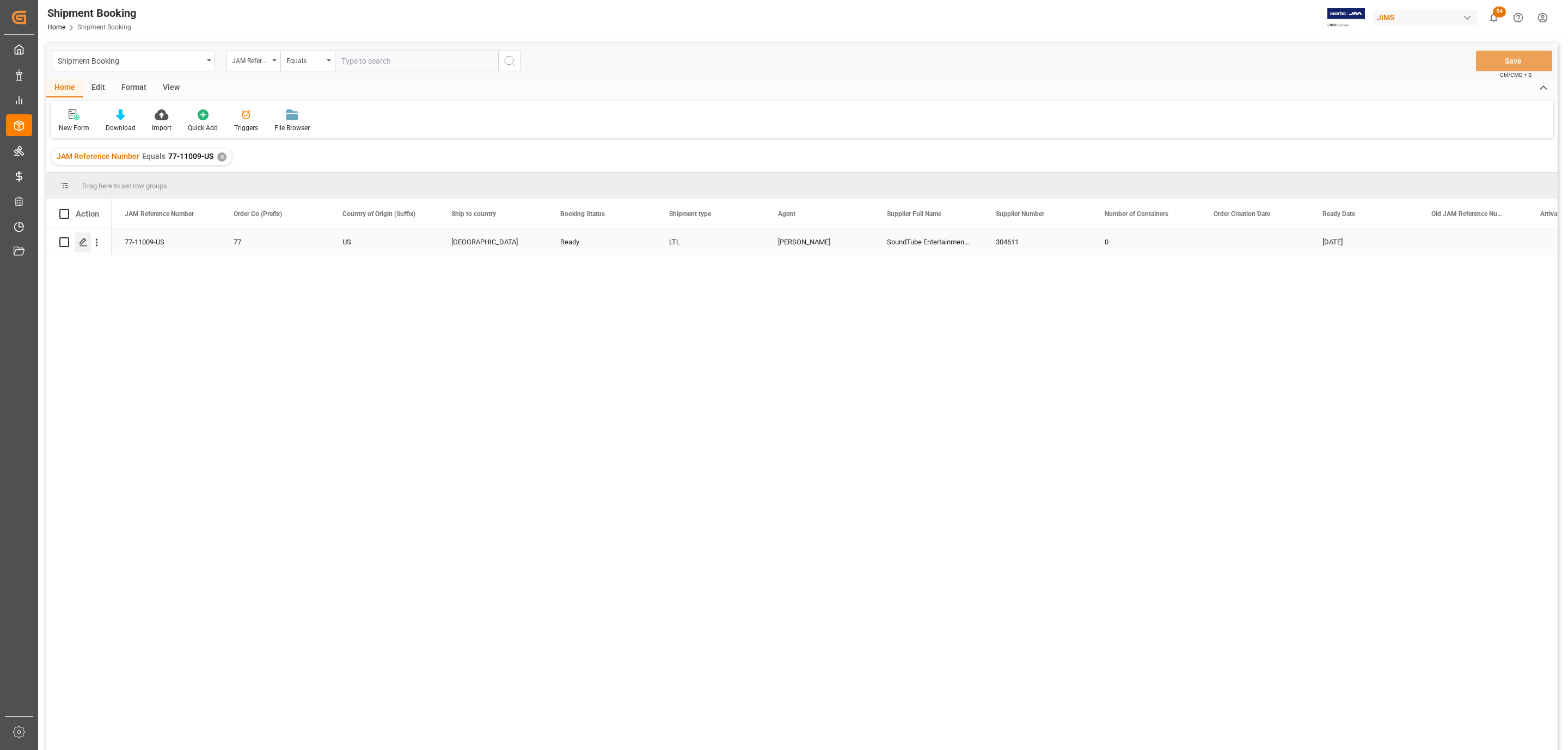
click at [79, 246] on icon "Press SPACE to select this row." at bounding box center [83, 242] width 9 height 9
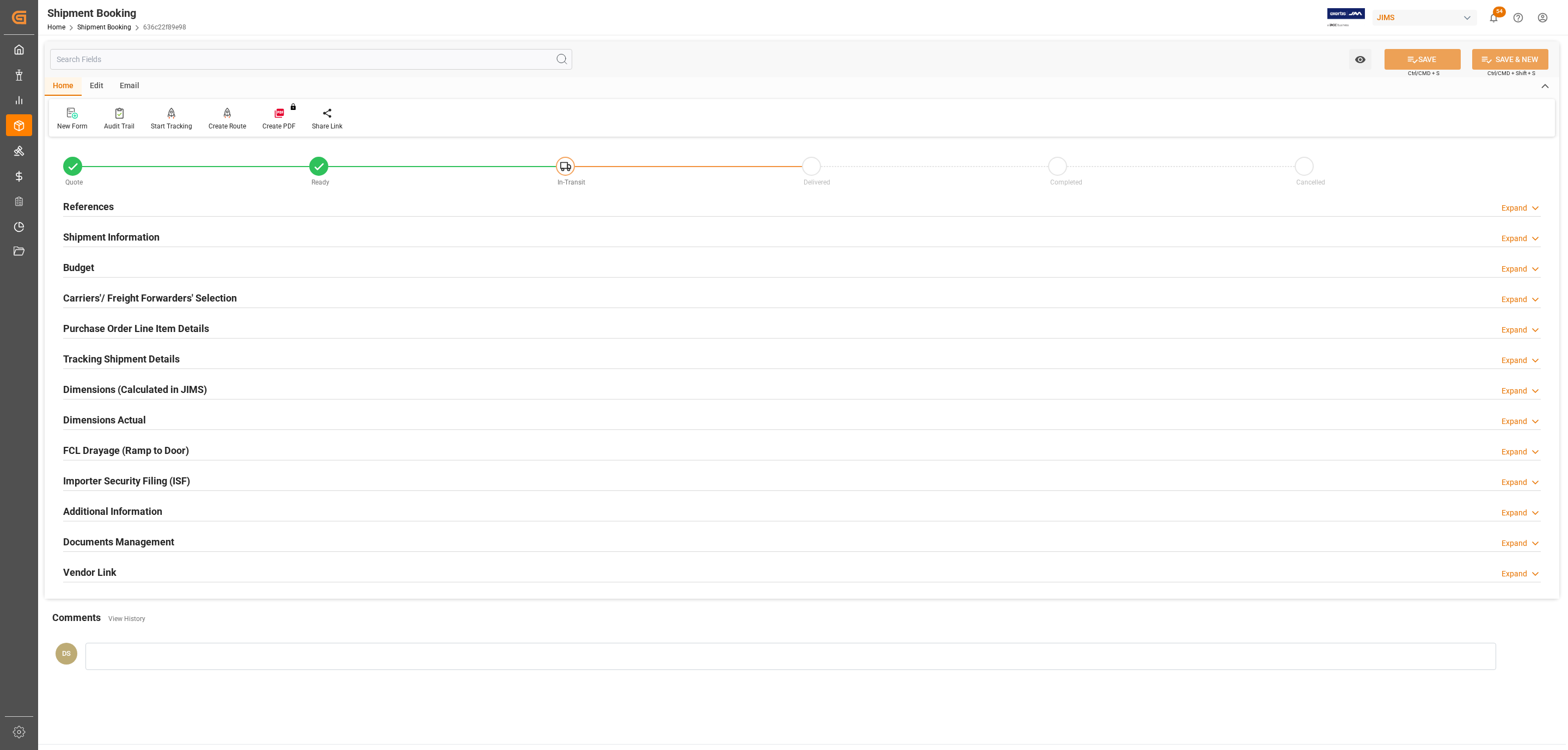
click at [184, 364] on div "Tracking Shipment Details Expand" at bounding box center [802, 358] width 1478 height 21
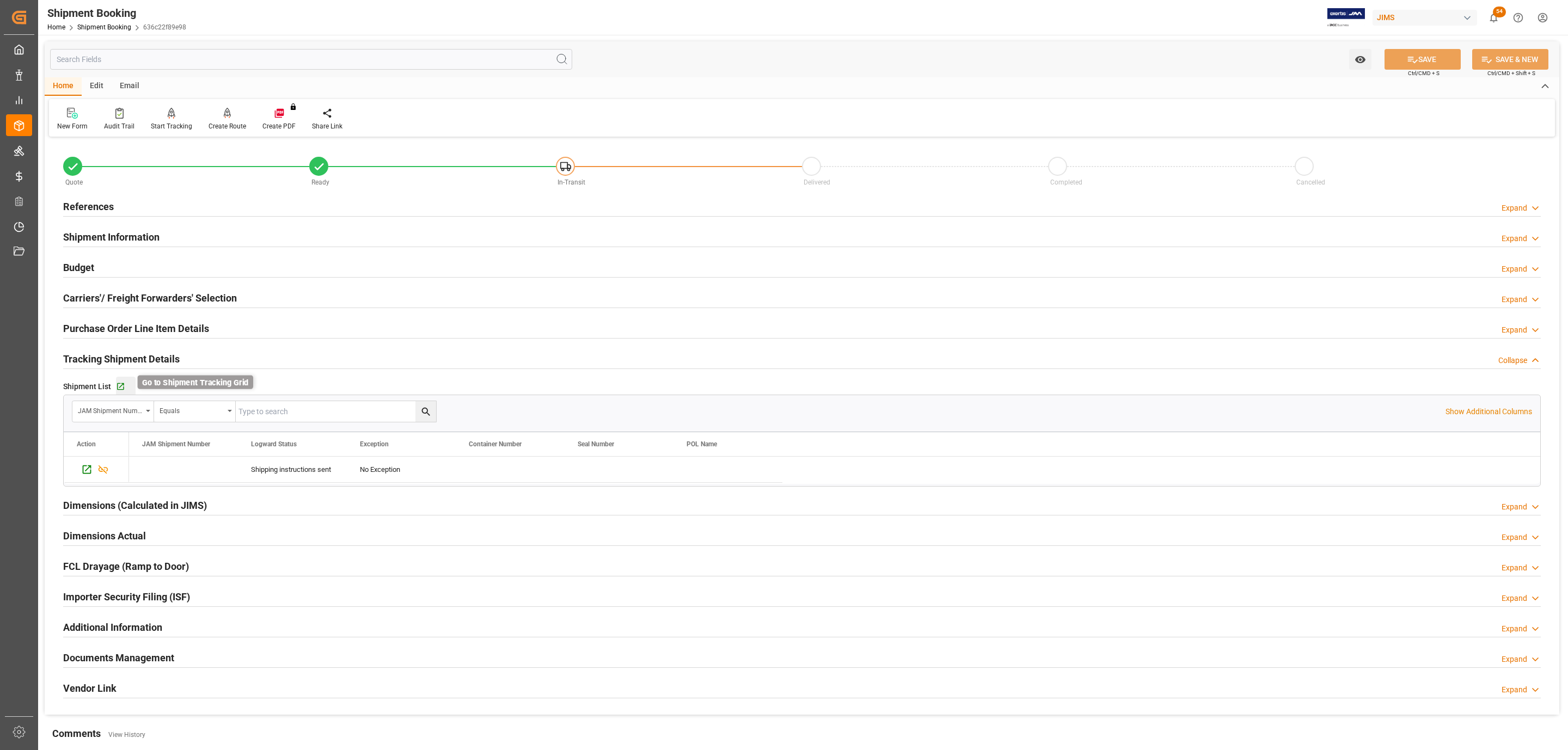
click at [120, 386] on icon "button" at bounding box center [121, 387] width 9 height 9
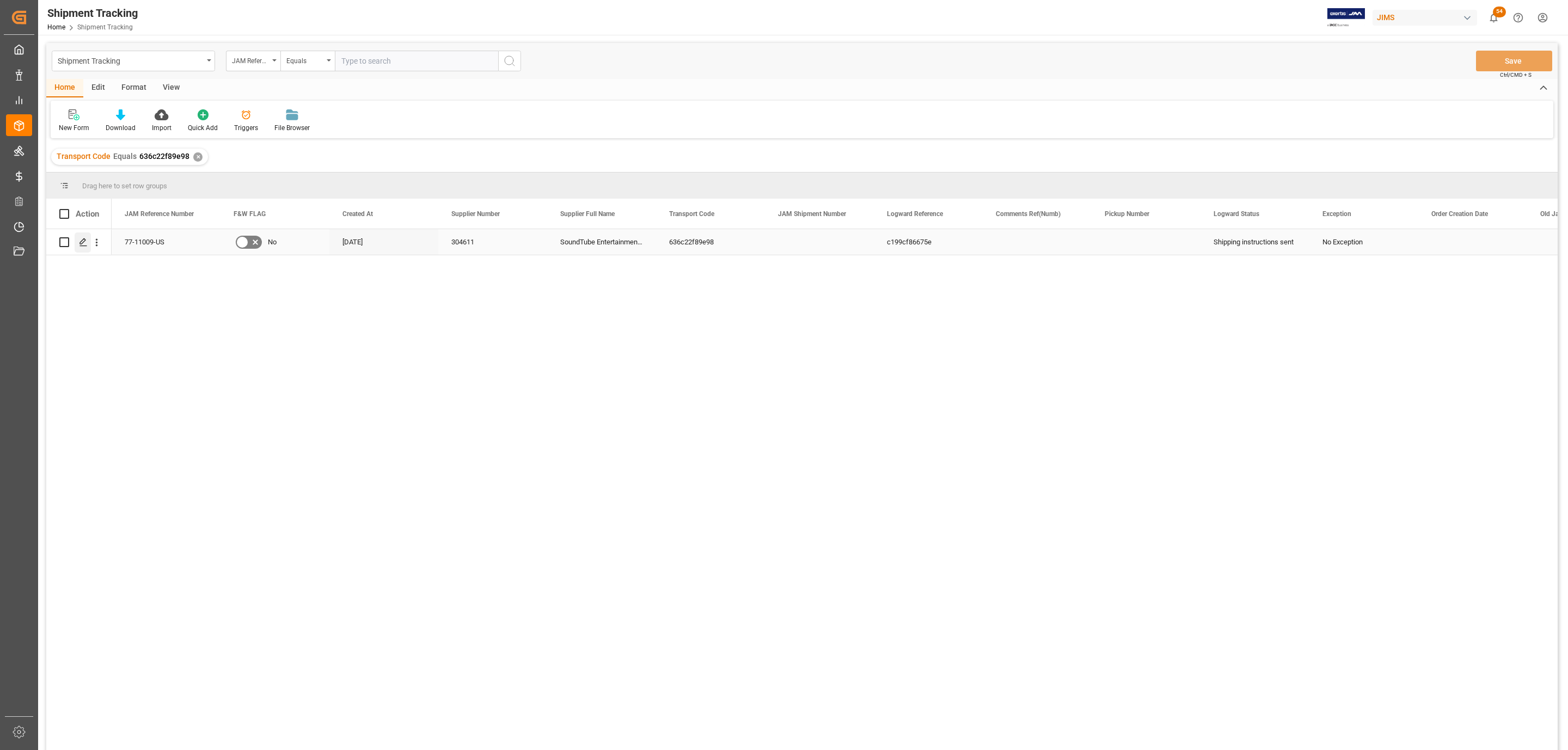
click at [82, 242] on polygon "Press SPACE to select this row." at bounding box center [83, 242] width 5 height 5
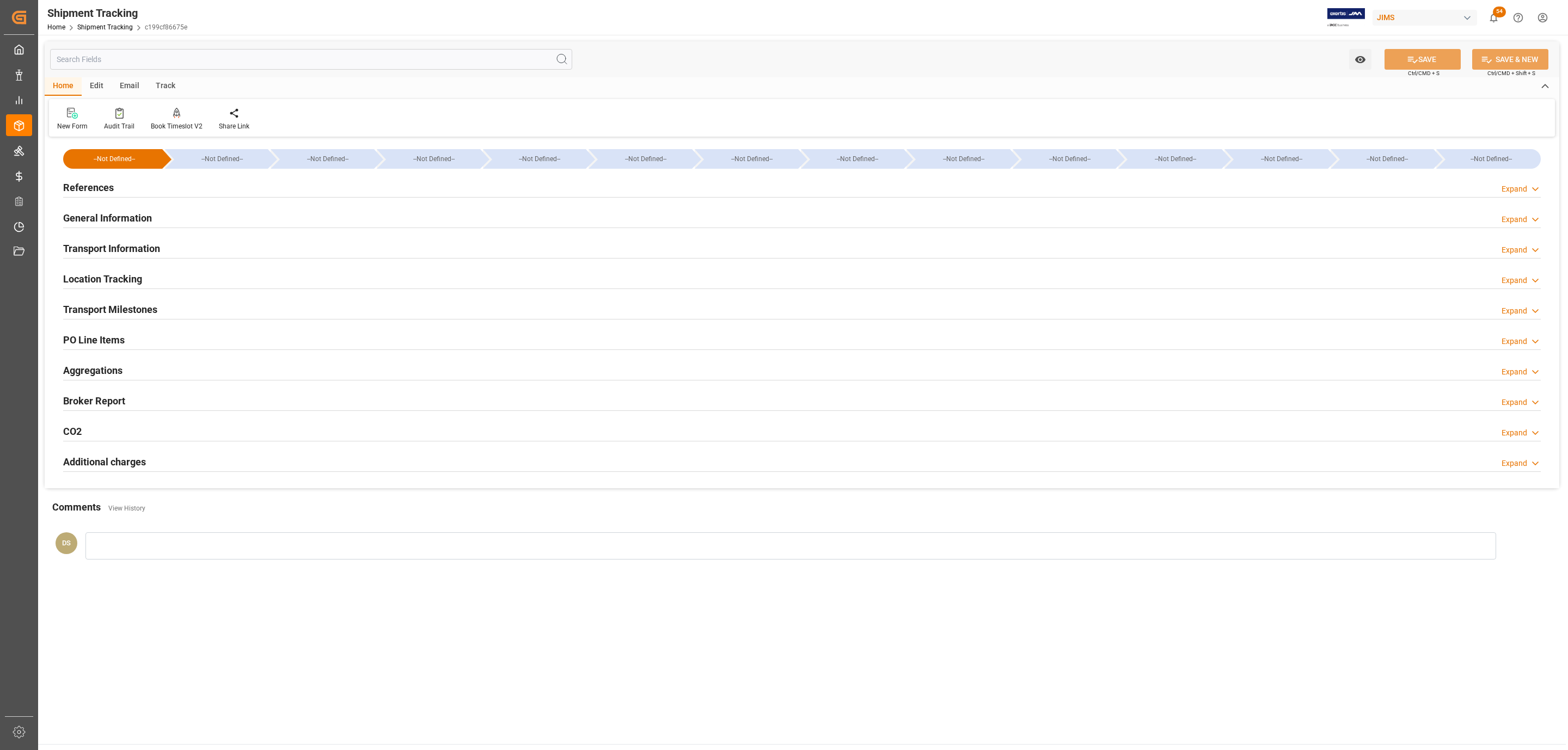
click at [90, 188] on h2 "References" at bounding box center [88, 188] width 51 height 15
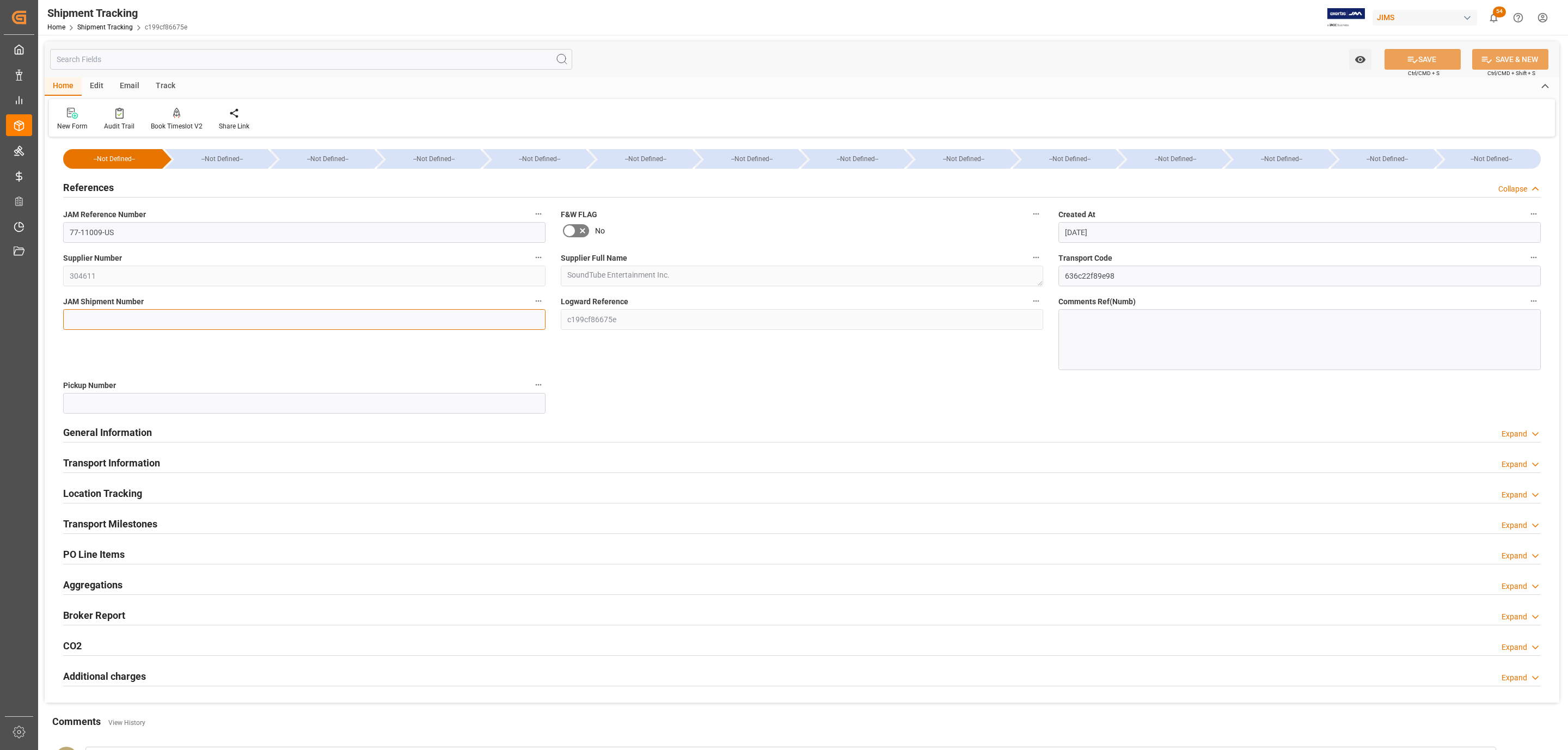
click at [99, 319] on input at bounding box center [305, 319] width 482 height 21
paste input "73042"
type input "73042"
click at [1415, 55] on button "SAVE" at bounding box center [1422, 59] width 76 height 21
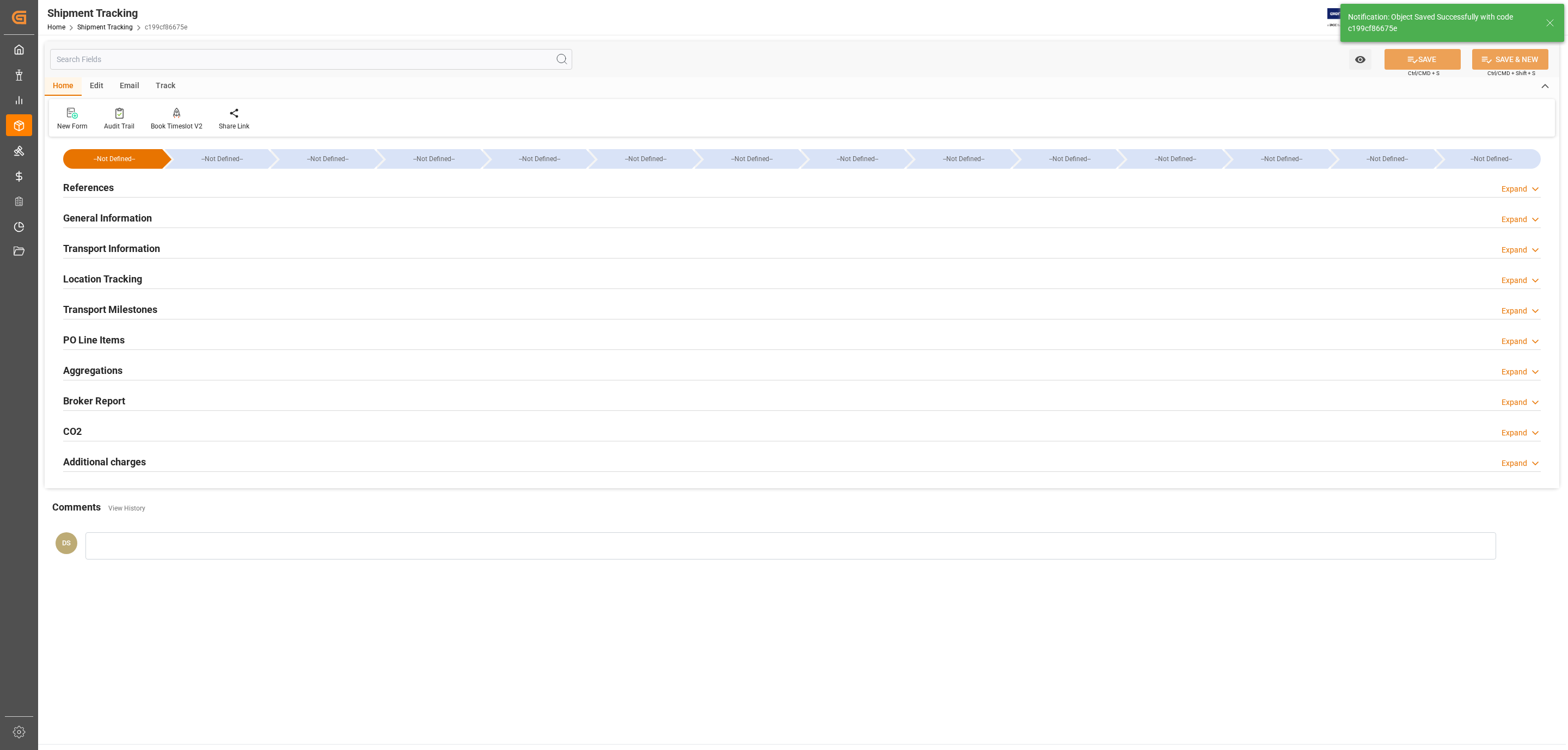
click at [120, 311] on h2 "Transport Milestones" at bounding box center [110, 309] width 94 height 15
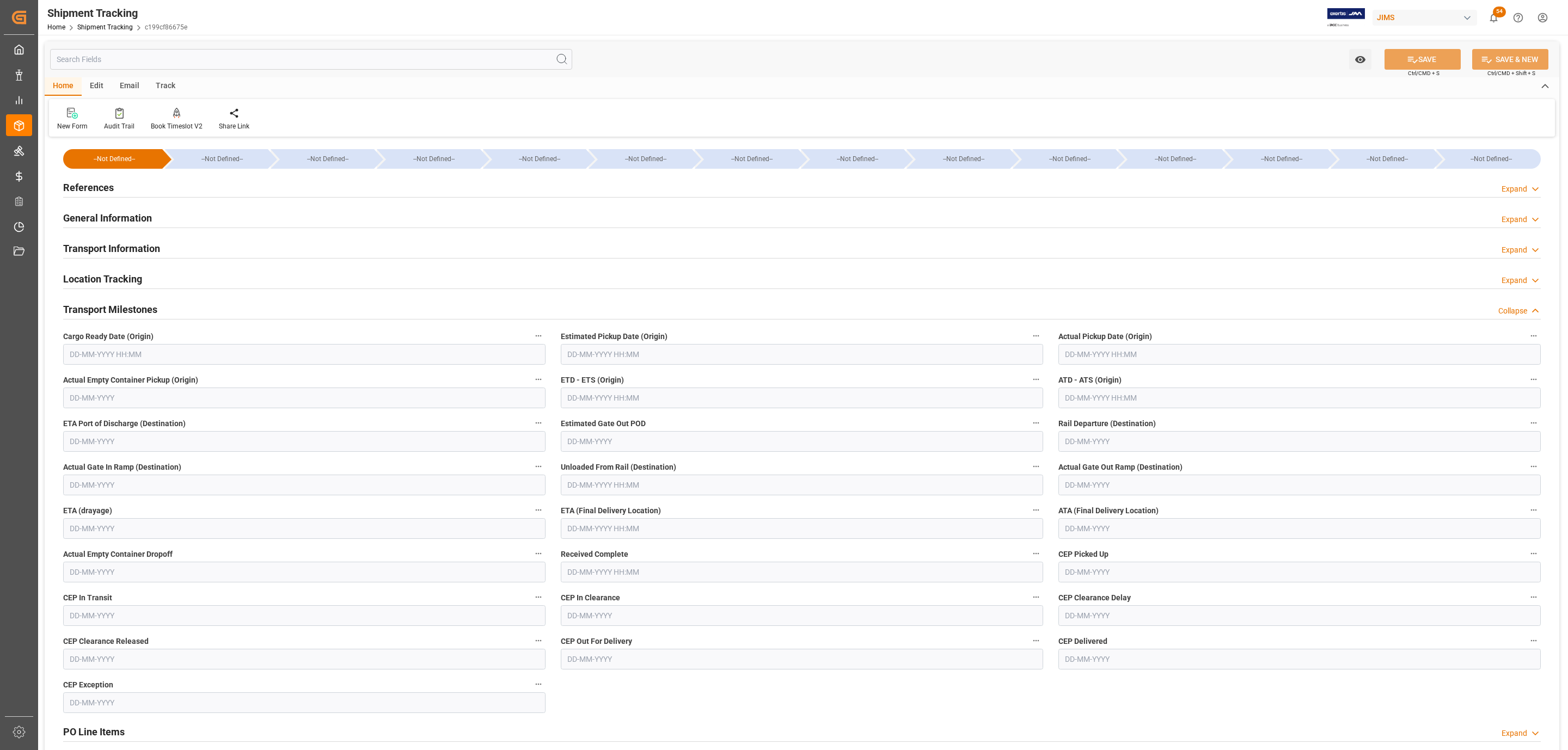
click at [105, 352] on input "text" at bounding box center [305, 354] width 482 height 21
click at [103, 384] on div "September 2025" at bounding box center [140, 381] width 155 height 11
click at [160, 441] on span "12" at bounding box center [162, 442] width 7 height 7
type input "[DATE] 00:00"
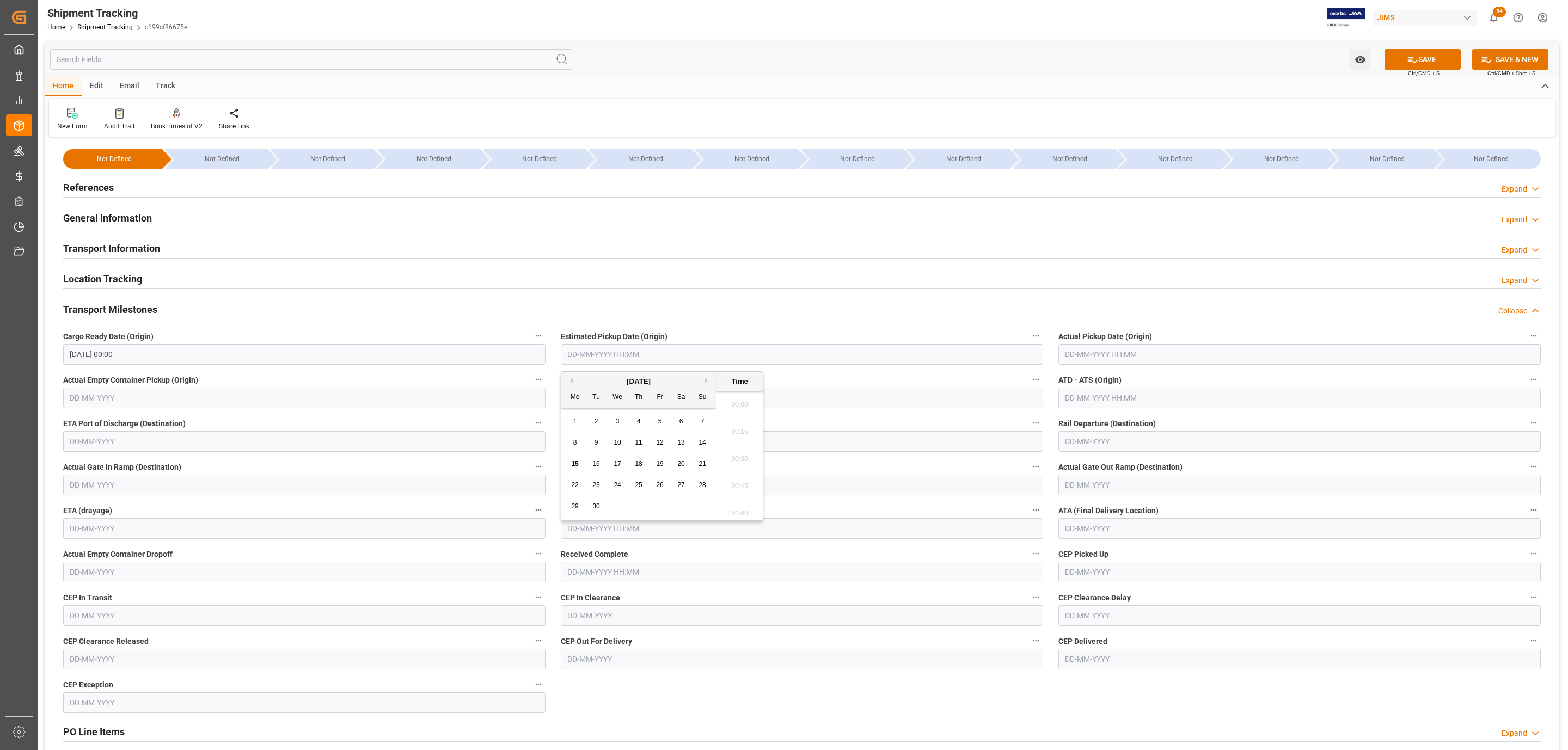
click at [580, 354] on input "text" at bounding box center [802, 354] width 482 height 21
click at [610, 379] on div "September 2025" at bounding box center [638, 381] width 155 height 11
click at [661, 446] on span "12" at bounding box center [659, 442] width 7 height 7
type input "12-09-2025 00:00"
click at [1081, 352] on input "text" at bounding box center [1299, 354] width 482 height 21
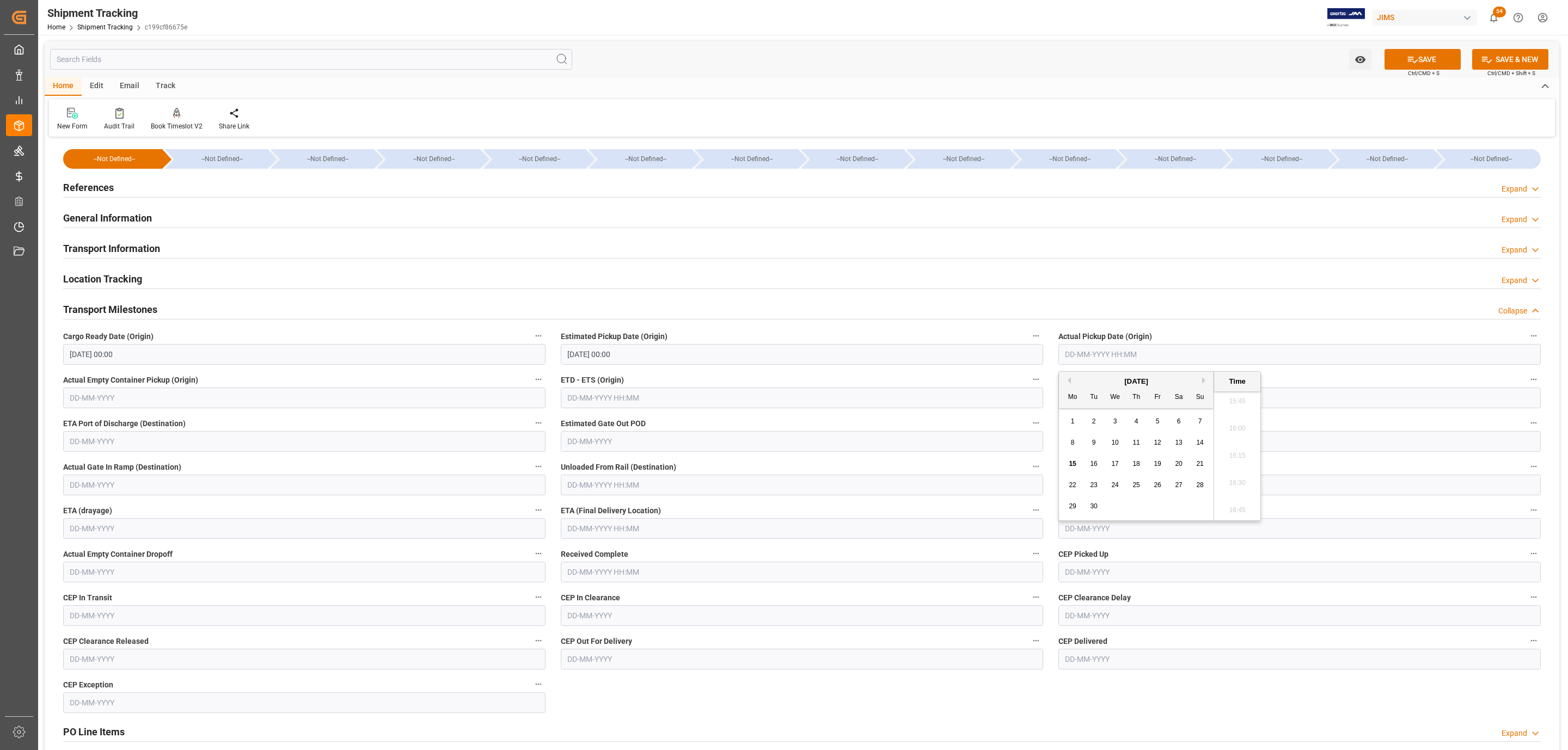
click at [1088, 379] on div "September 2025" at bounding box center [1136, 381] width 155 height 11
click at [1156, 444] on span "12" at bounding box center [1157, 442] width 7 height 7
type input "12-09-2025 00:00"
click at [598, 531] on input "text" at bounding box center [802, 528] width 482 height 21
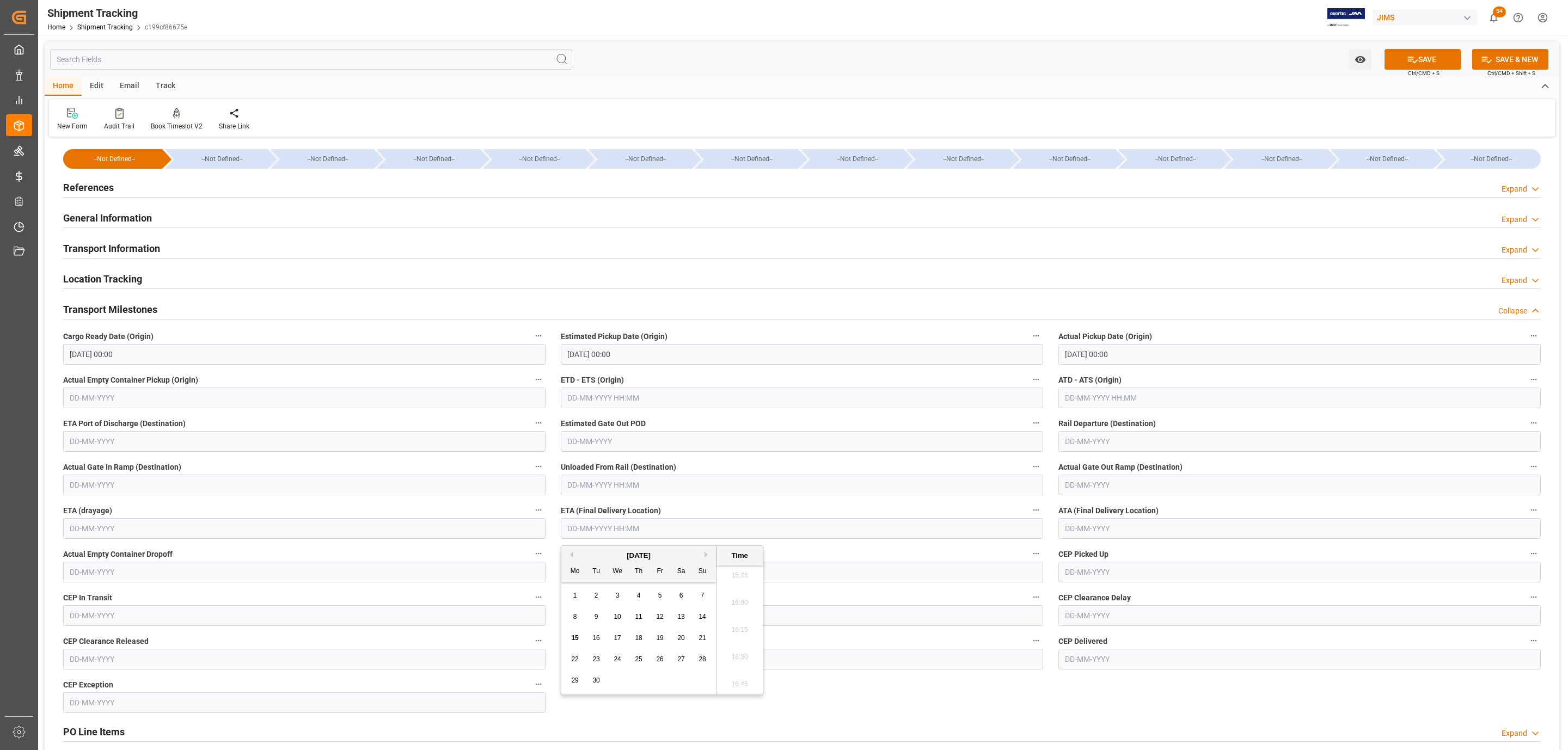
click at [615, 637] on span "17" at bounding box center [617, 637] width 7 height 7
type input "17-09-2025 00:00"
click at [1434, 55] on button "SAVE" at bounding box center [1422, 59] width 76 height 21
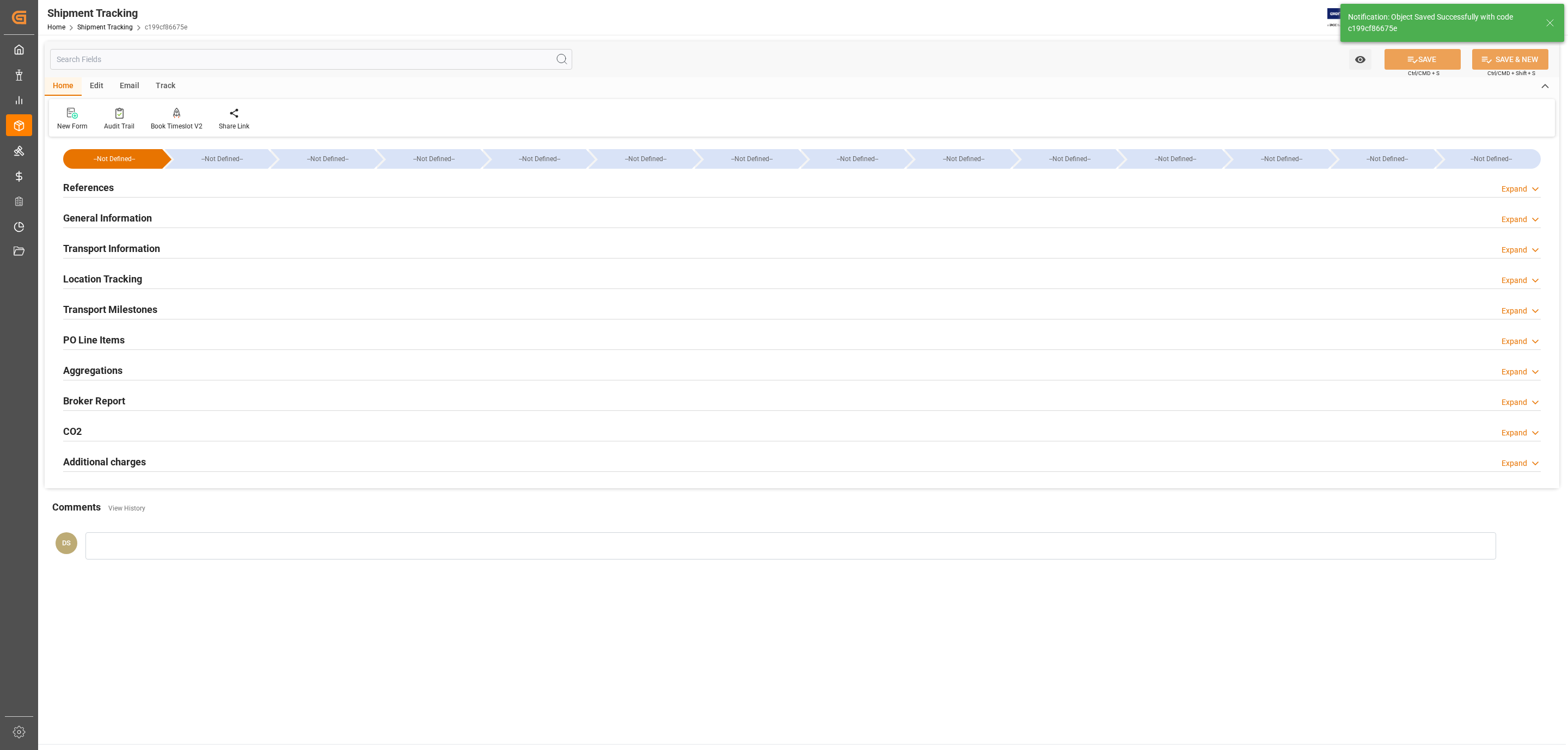
click at [163, 243] on div "Transport Information Expand" at bounding box center [802, 247] width 1478 height 21
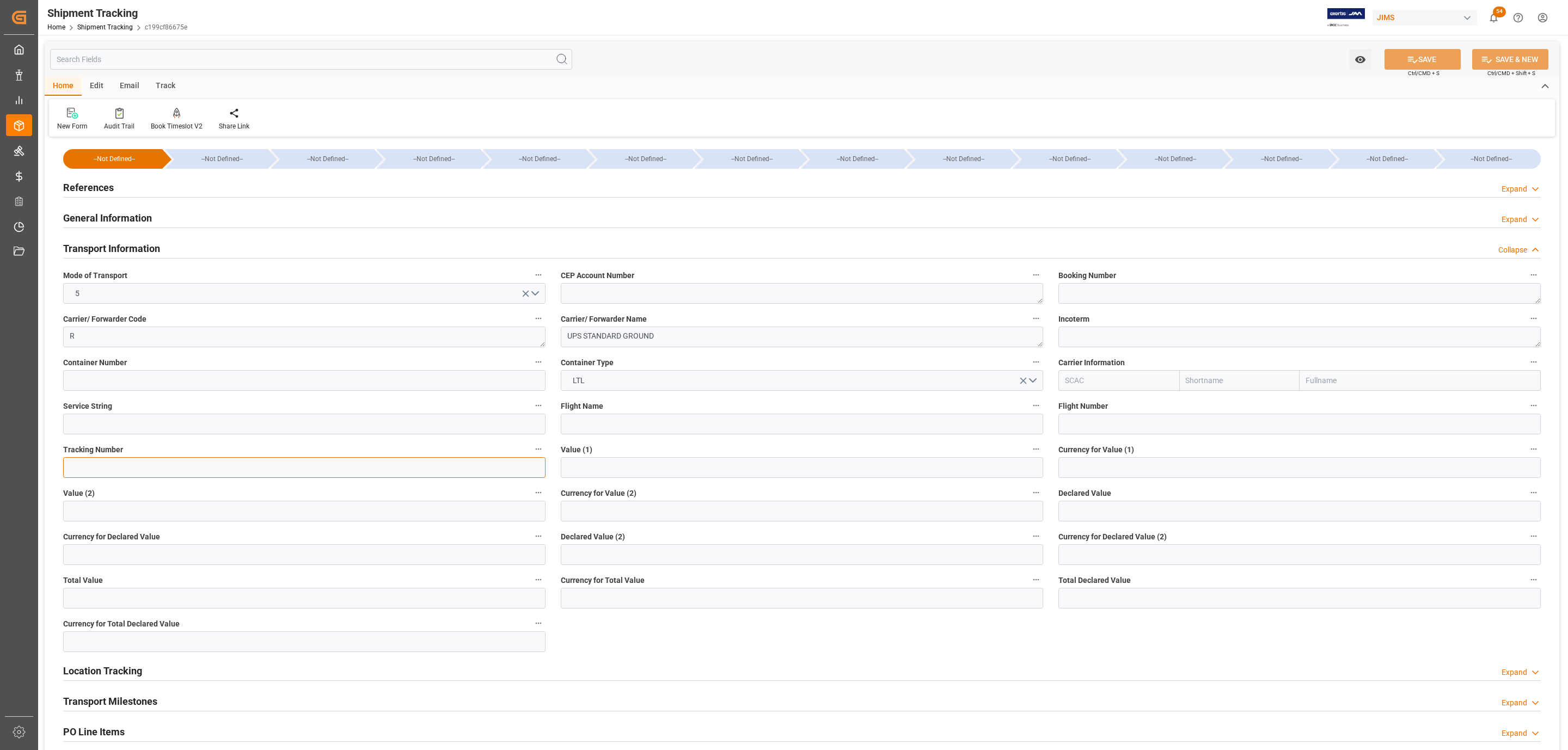
click at [120, 467] on input at bounding box center [305, 467] width 482 height 21
paste input "1ZR847686841813353"
type input "1ZR847686841813353"
click at [1407, 57] on icon at bounding box center [1412, 59] width 11 height 11
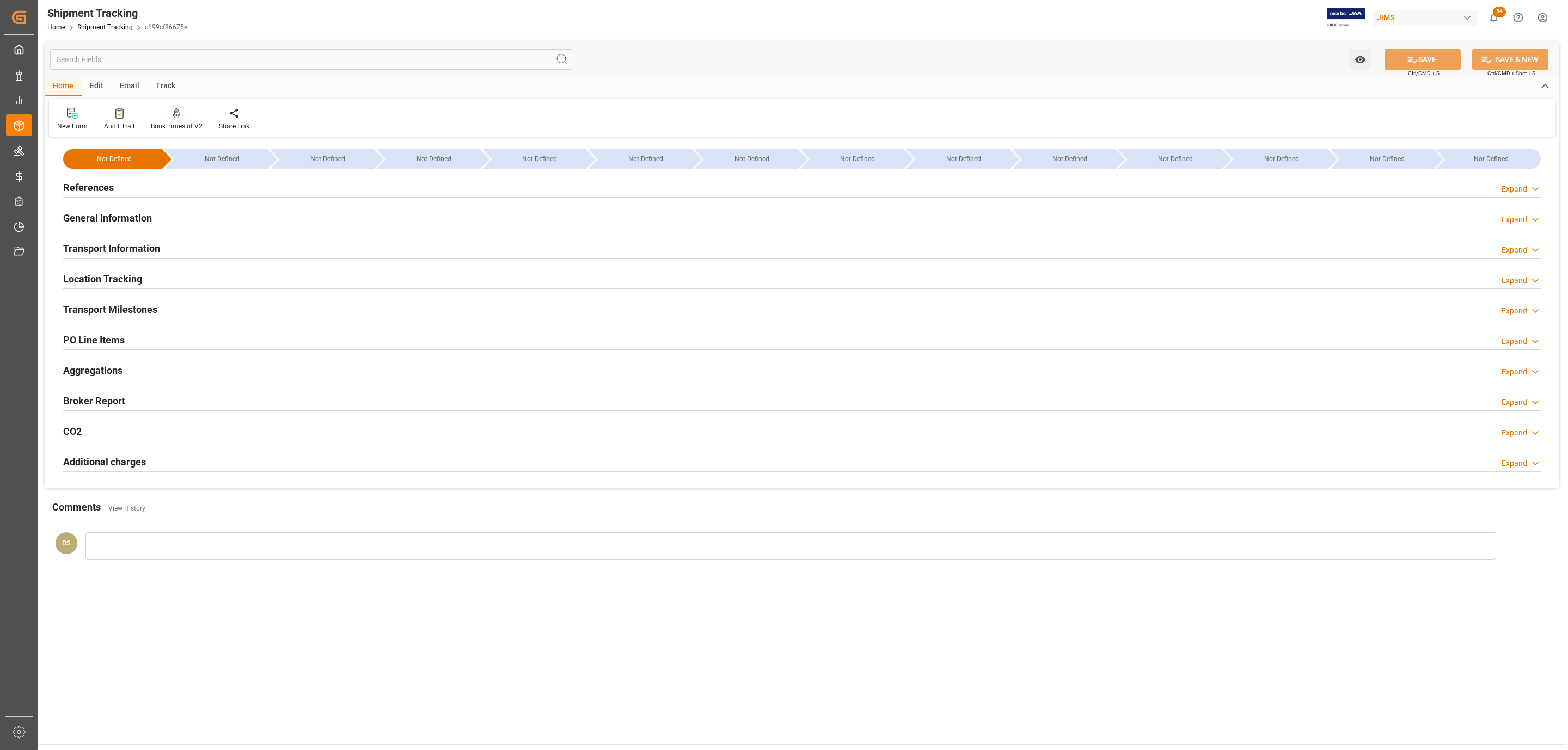
click at [113, 196] on div "References" at bounding box center [88, 186] width 51 height 21
click at [151, 341] on div "PO Line Items Expand" at bounding box center [802, 339] width 1478 height 21
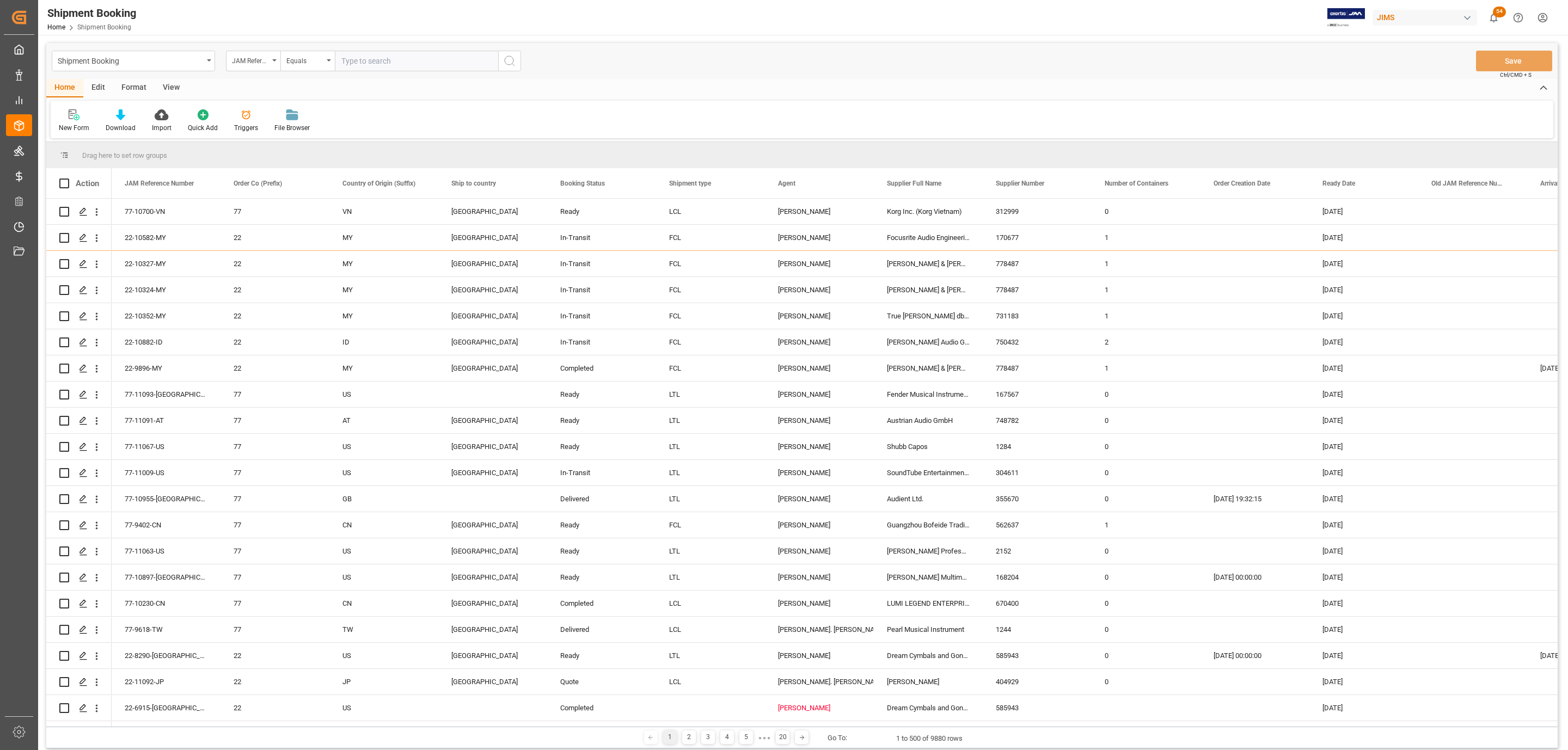
click at [388, 51] on input "text" at bounding box center [417, 61] width 163 height 21
click at [388, 59] on input "text" at bounding box center [417, 61] width 163 height 21
type input "77-11057-US"
click at [510, 61] on icon "search button" at bounding box center [509, 61] width 13 height 13
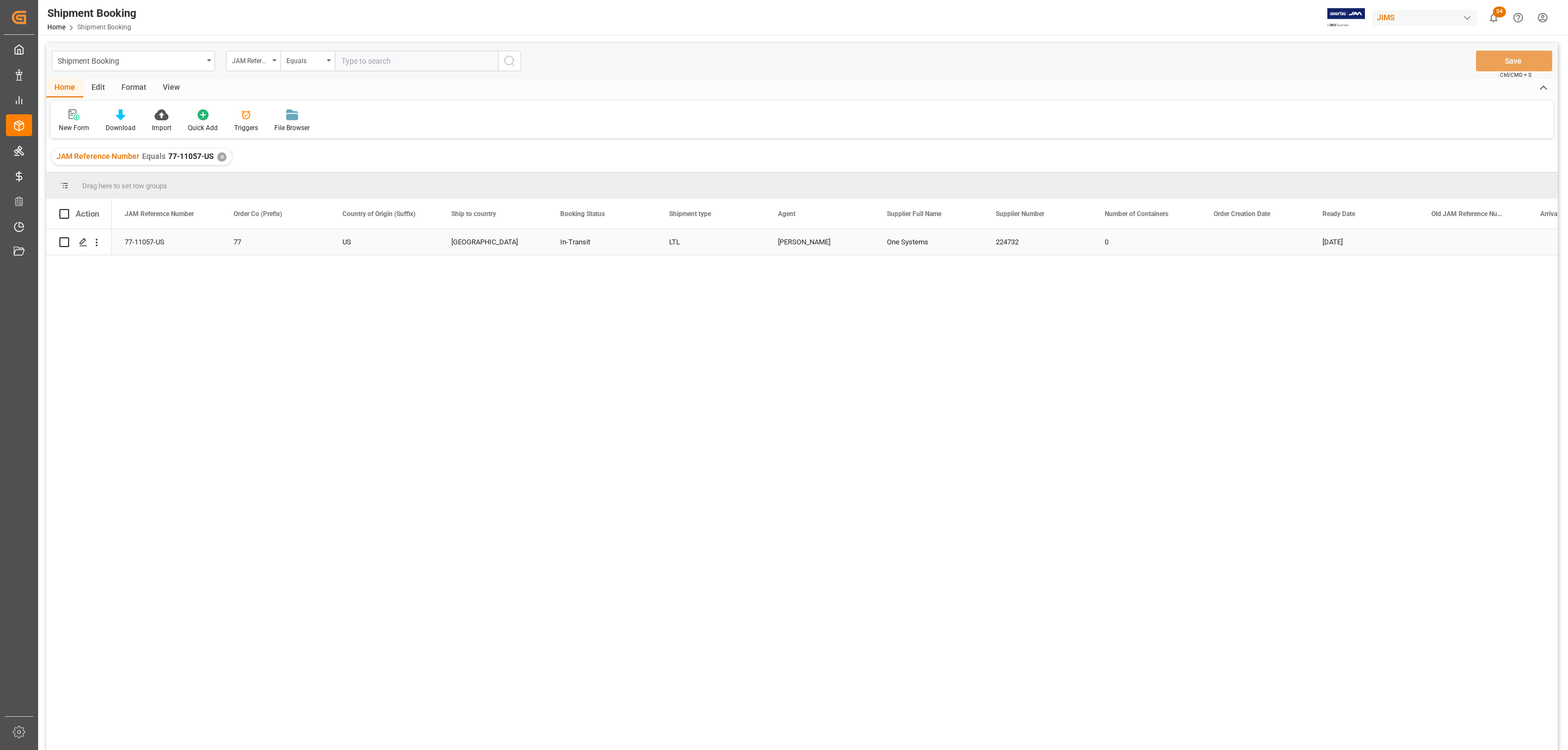
click at [80, 247] on div "Press SPACE to select this row." at bounding box center [82, 242] width 16 height 20
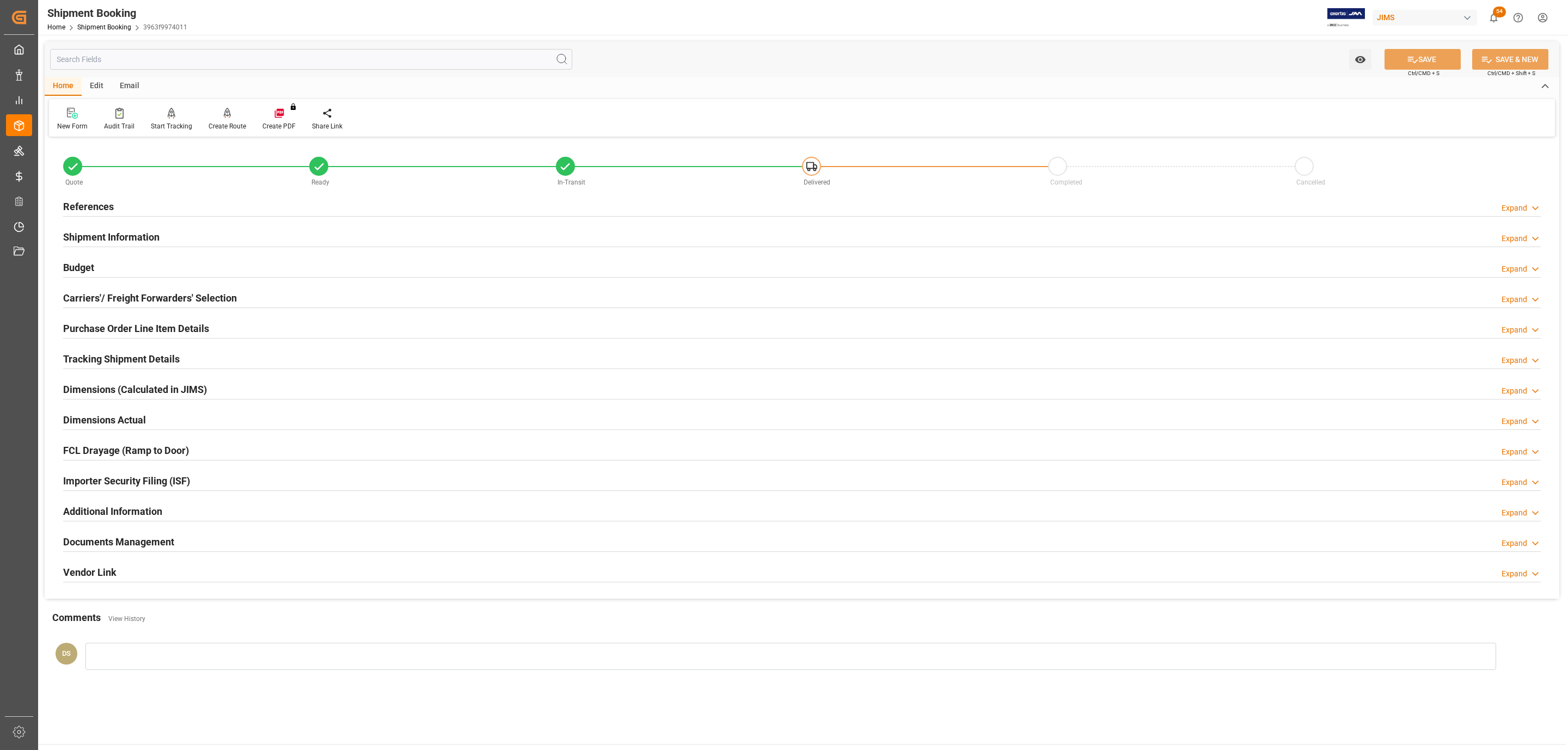
click at [122, 537] on h2 "Documents Management" at bounding box center [119, 542] width 111 height 15
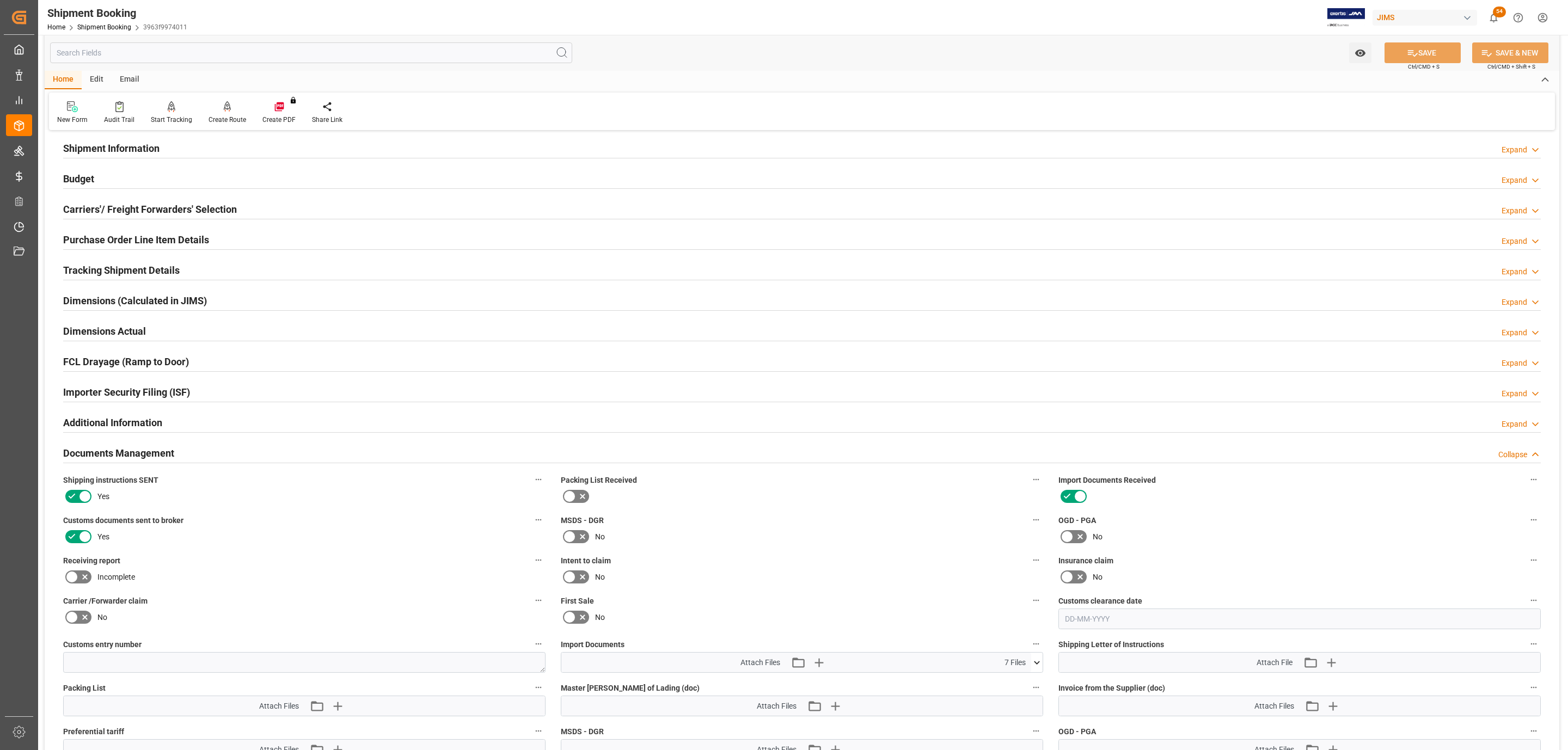
scroll to position [245, 0]
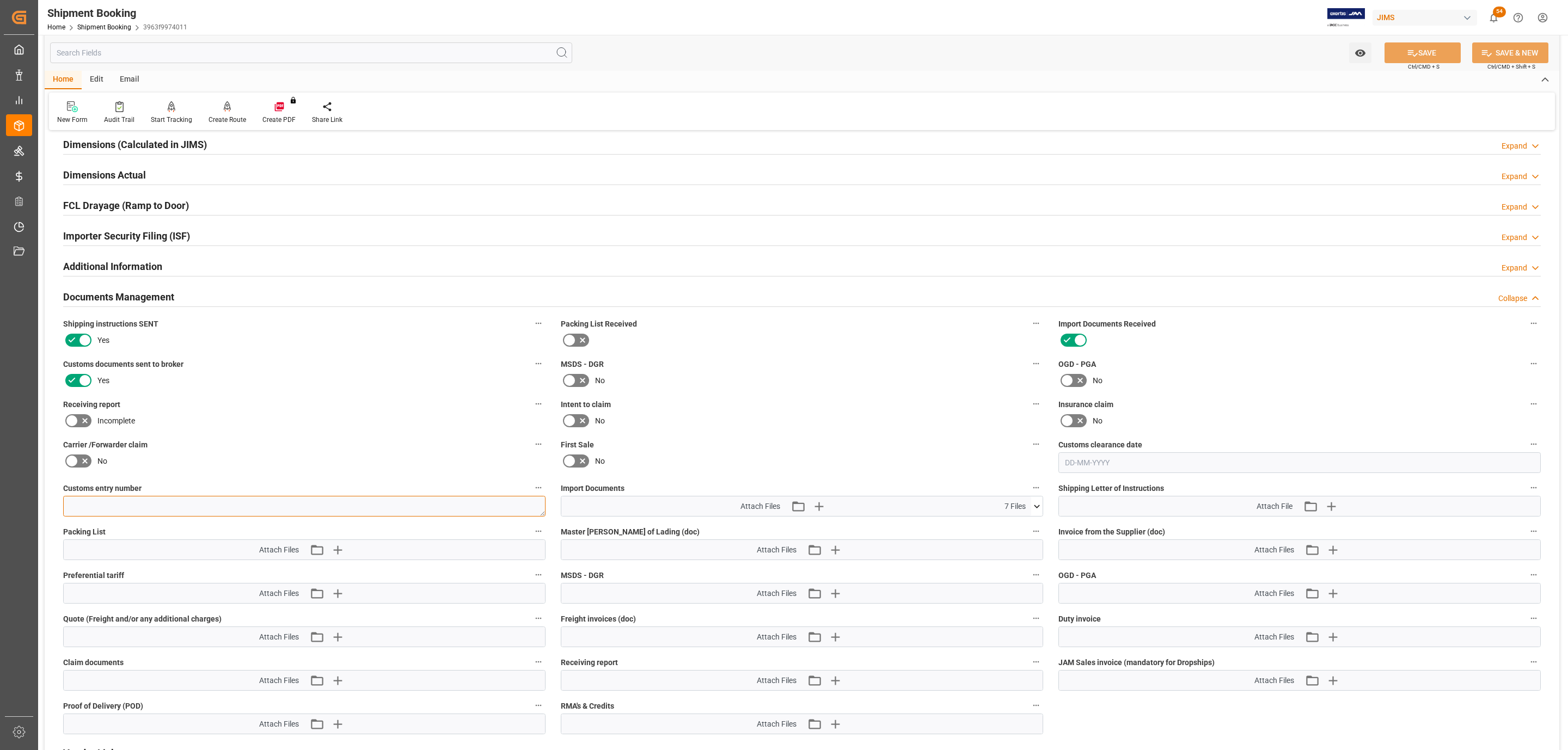
click at [147, 504] on textarea at bounding box center [305, 506] width 482 height 21
paste textarea "13391-69290811-6"
type textarea "13391-69290811-6"
click at [1408, 45] on button "SAVE" at bounding box center [1422, 53] width 76 height 21
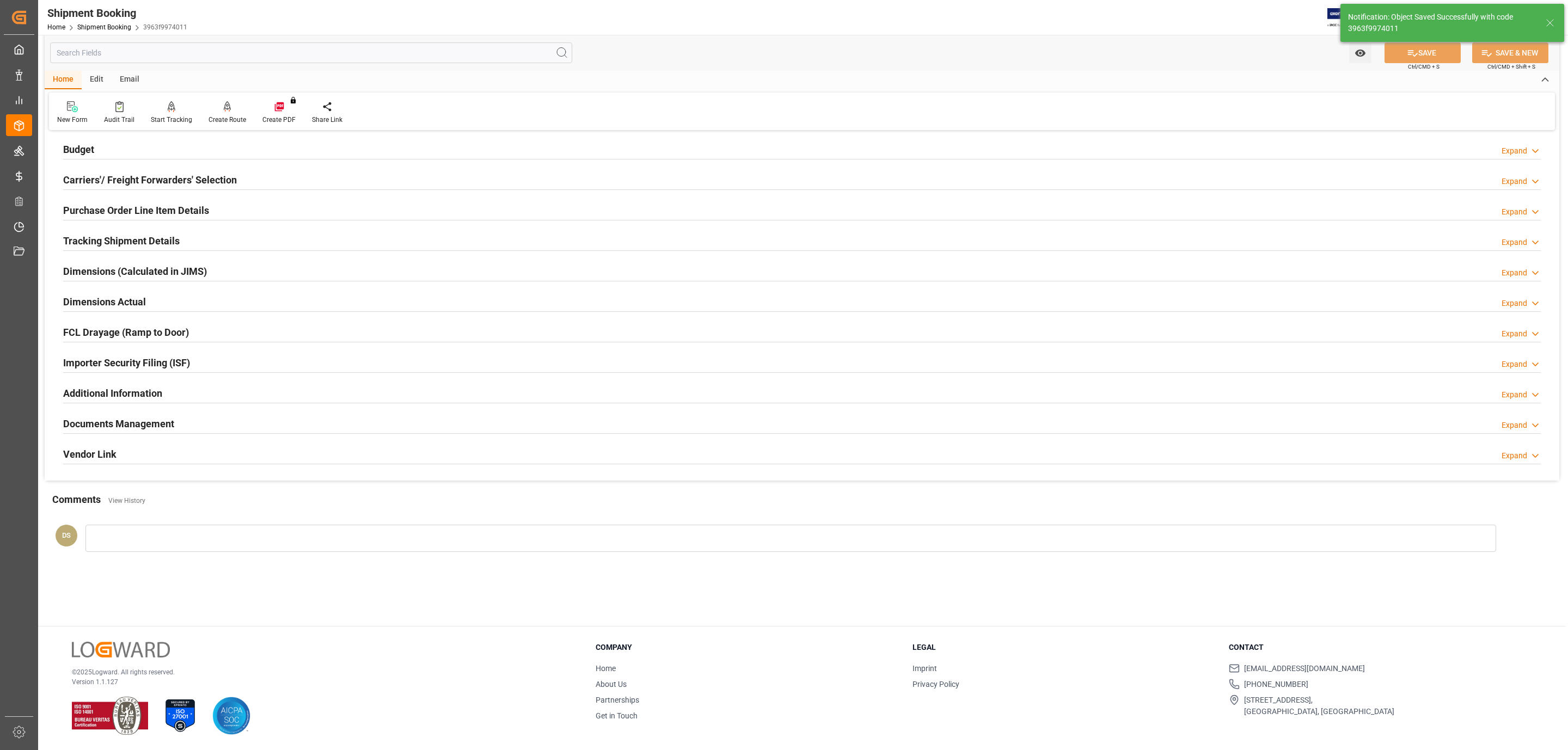
scroll to position [118, 0]
drag, startPoint x: 203, startPoint y: 149, endPoint x: 197, endPoint y: 149, distance: 6.0
click at [203, 147] on div "Budget Expand" at bounding box center [802, 149] width 1478 height 21
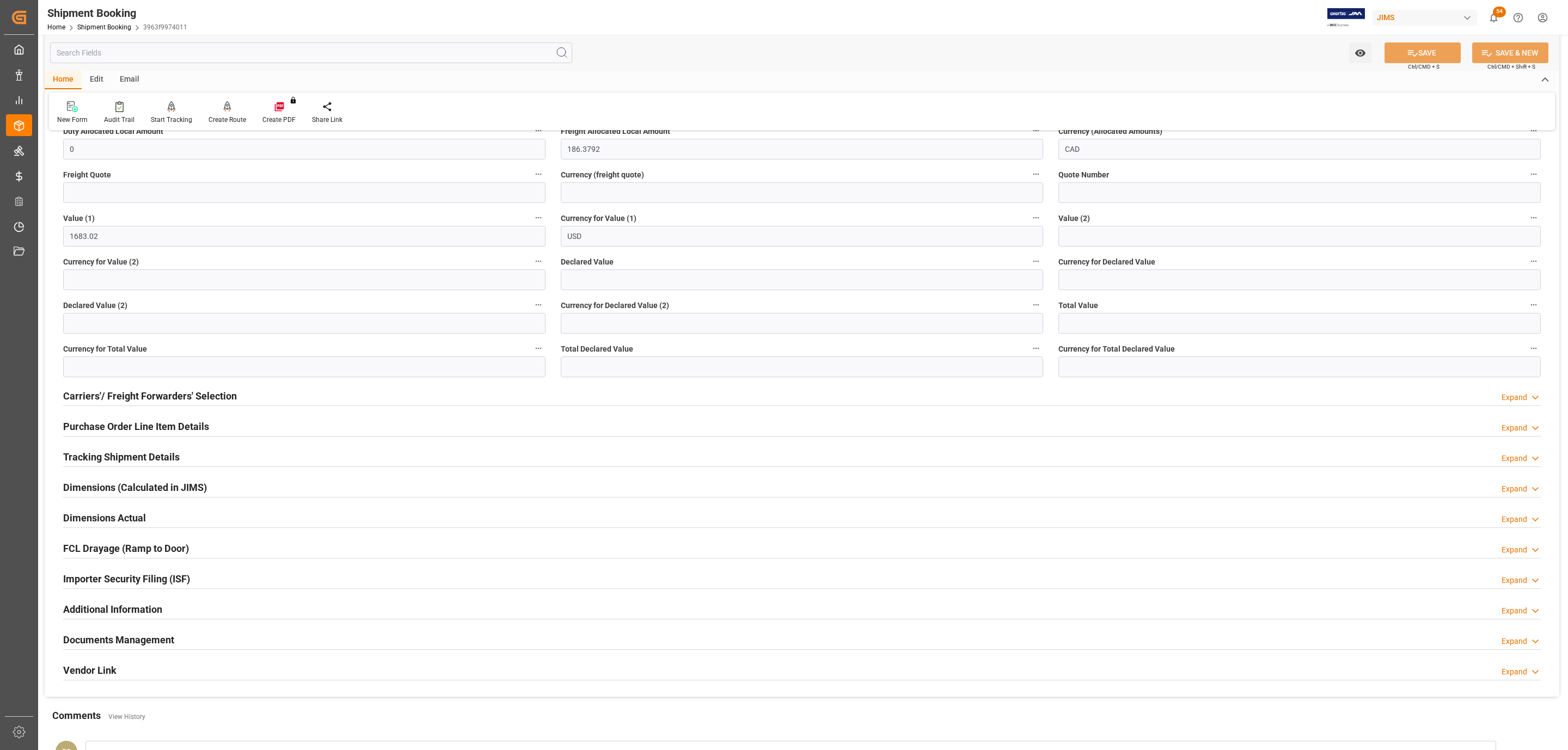
scroll to position [0, 0]
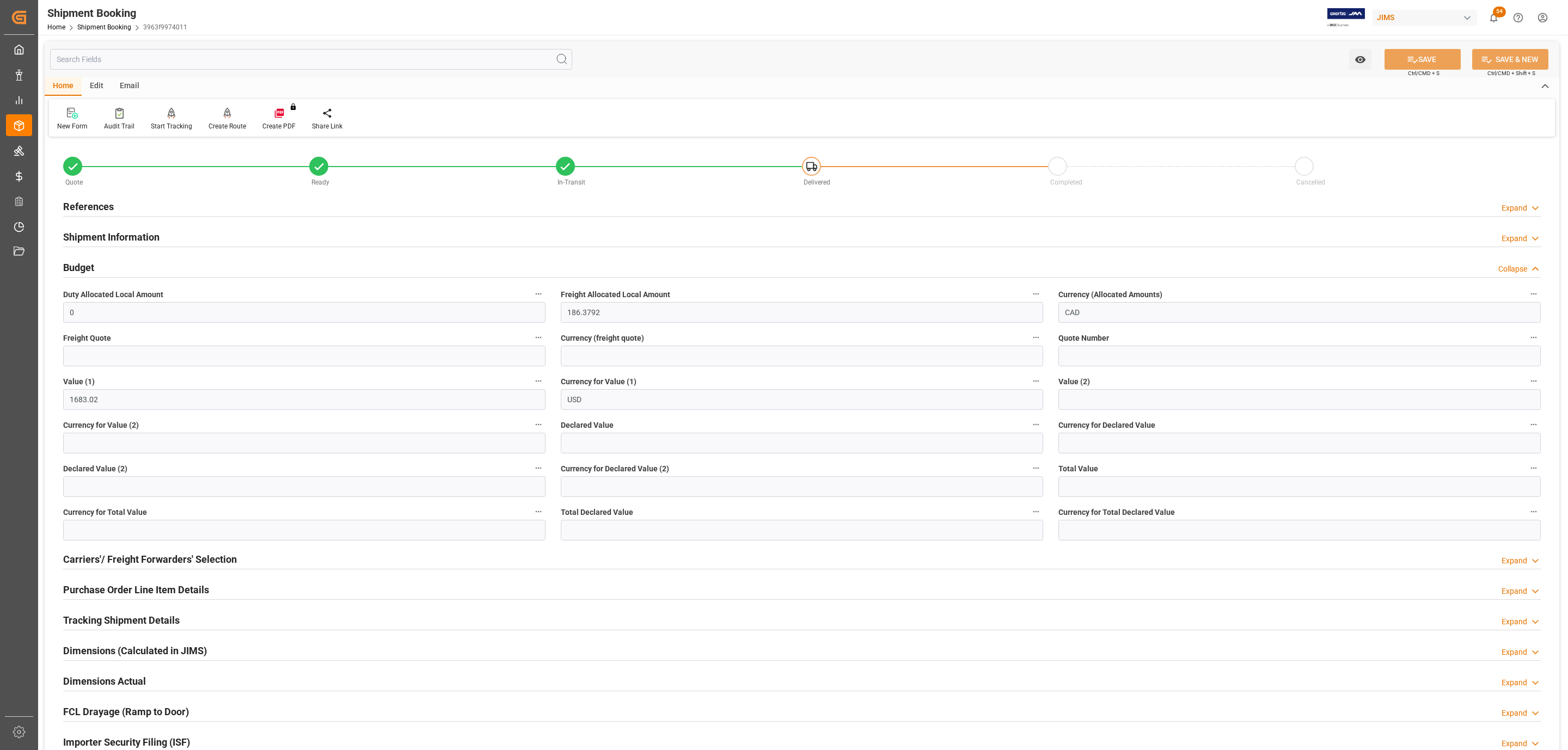
click at [130, 200] on div "References Expand" at bounding box center [802, 205] width 1478 height 21
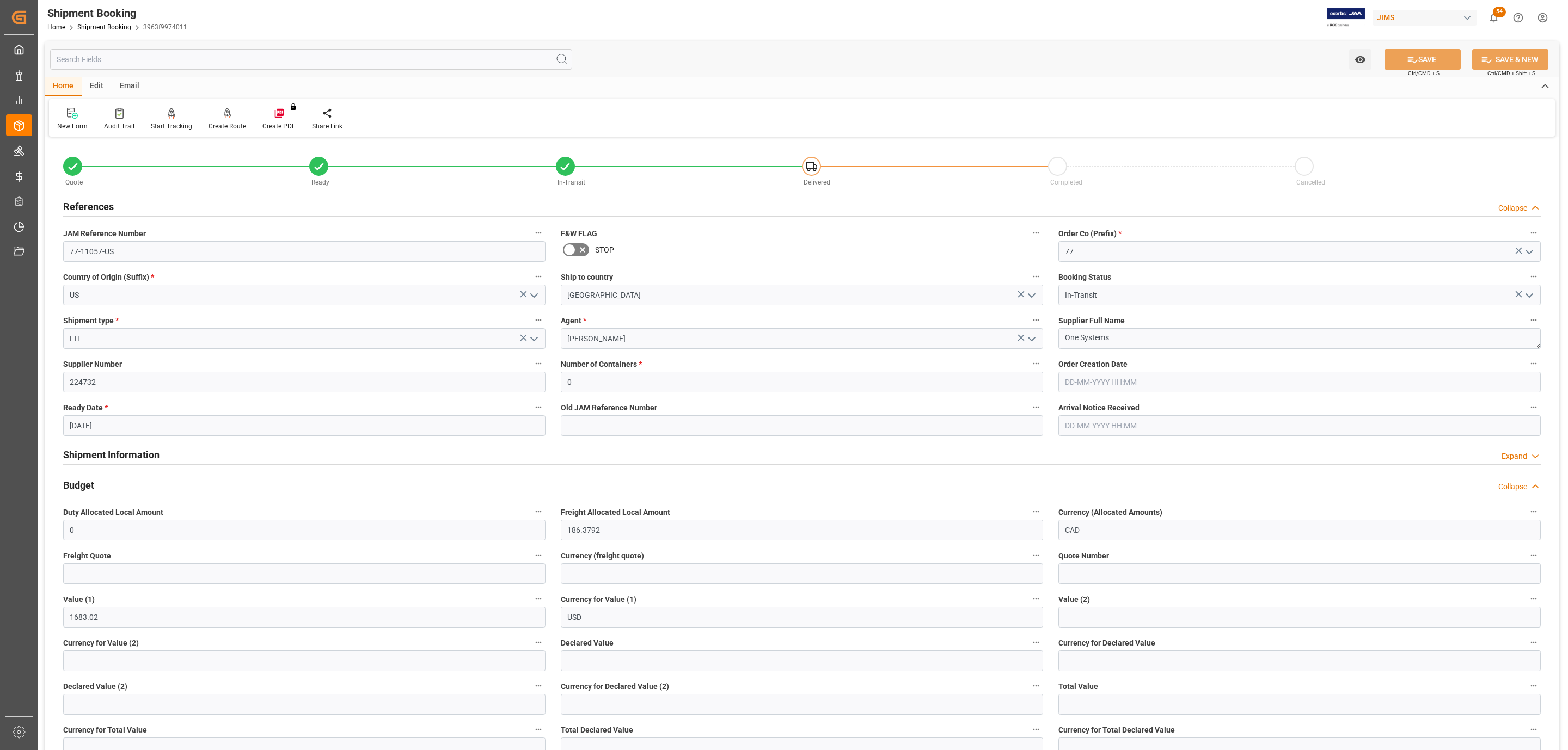
click at [130, 200] on div "References Collapse" at bounding box center [802, 205] width 1478 height 21
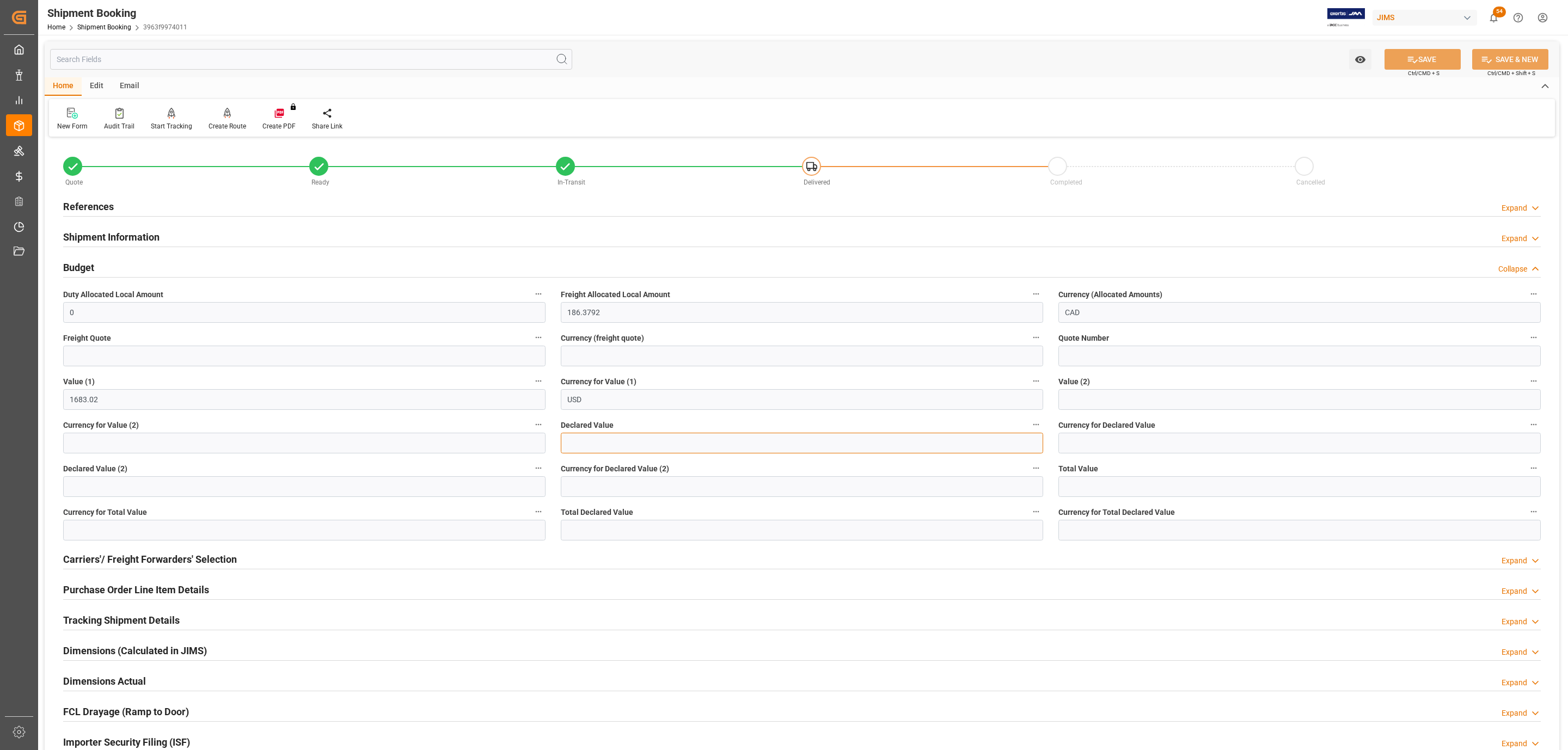
click at [582, 444] on input "text" at bounding box center [802, 443] width 482 height 21
type input "1683.02"
type input "USD"
click at [1414, 45] on div "Watch Option SAVE Ctrl/CMD + S SAVE & NEW Ctrl/CMD + Shift + S" at bounding box center [802, 59] width 1515 height 36
click at [1419, 64] on button "SAVE" at bounding box center [1422, 59] width 76 height 21
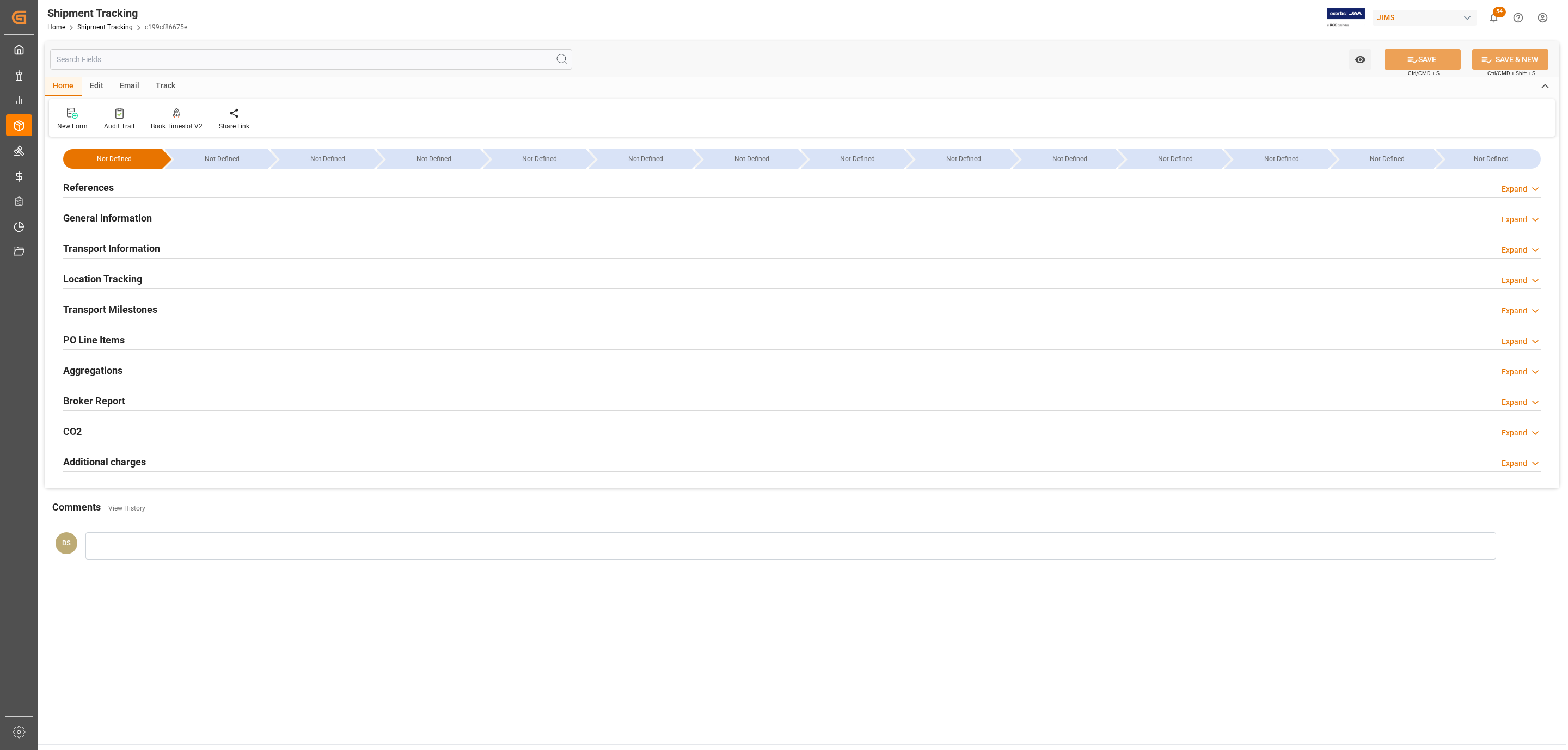
click at [108, 346] on h2 "PO Line Items" at bounding box center [94, 340] width 61 height 15
click at [93, 311] on h2 "Transport Milestones" at bounding box center [110, 309] width 94 height 15
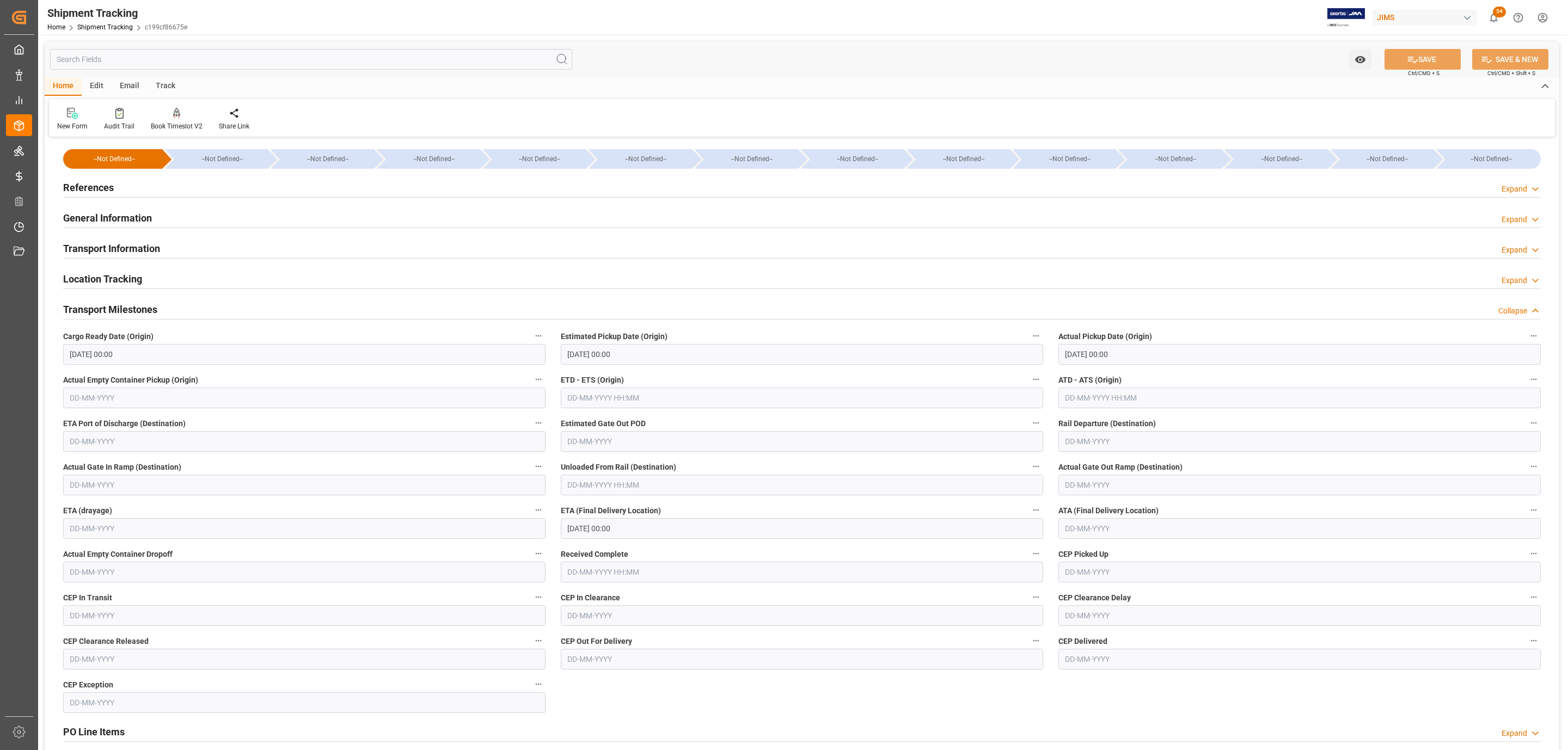
click at [128, 252] on h2 "Transport Information" at bounding box center [111, 248] width 97 height 15
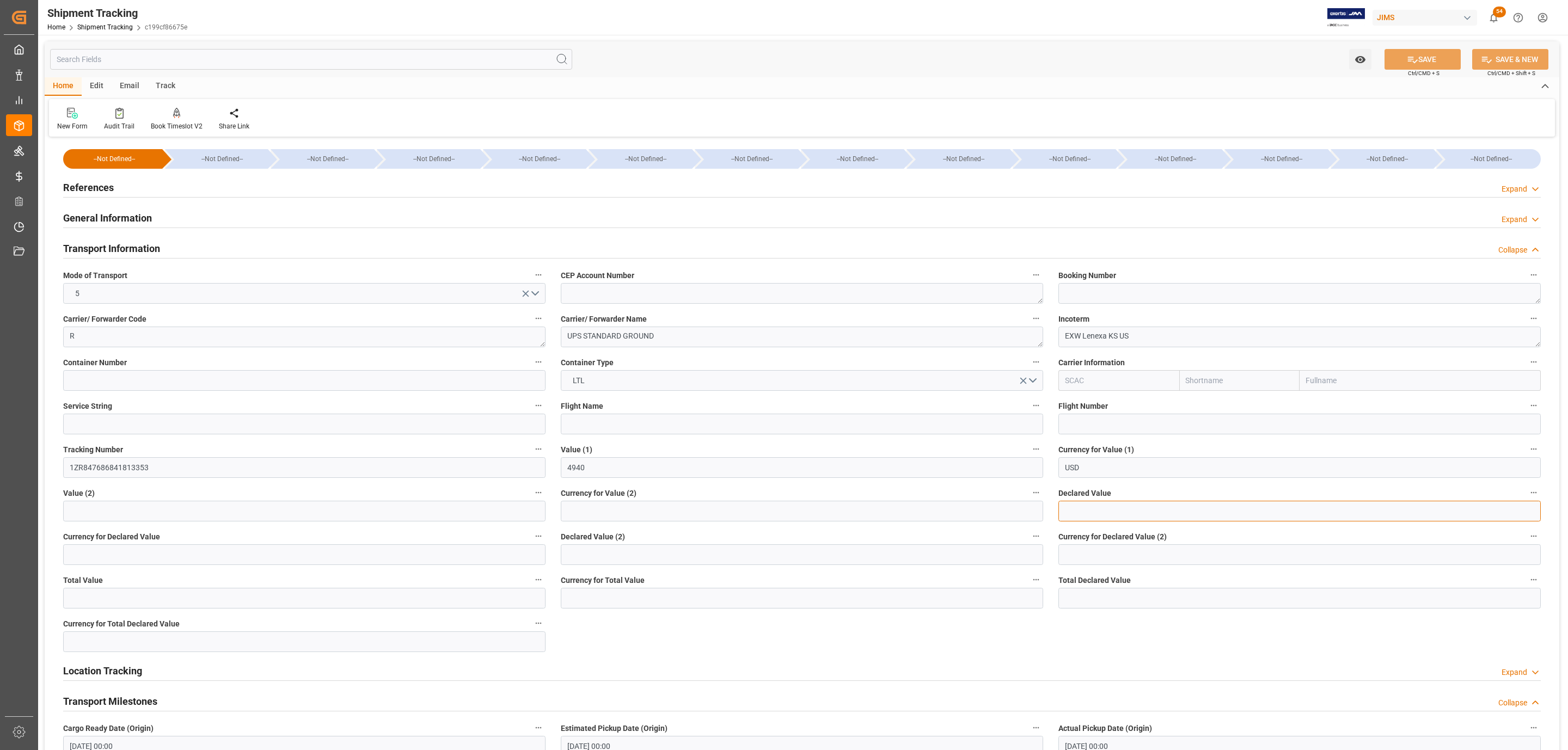
click at [1073, 510] on input "text" at bounding box center [1299, 511] width 482 height 21
type input "4948"
type input "usd"
click at [1432, 59] on button "SAVE" at bounding box center [1422, 59] width 76 height 21
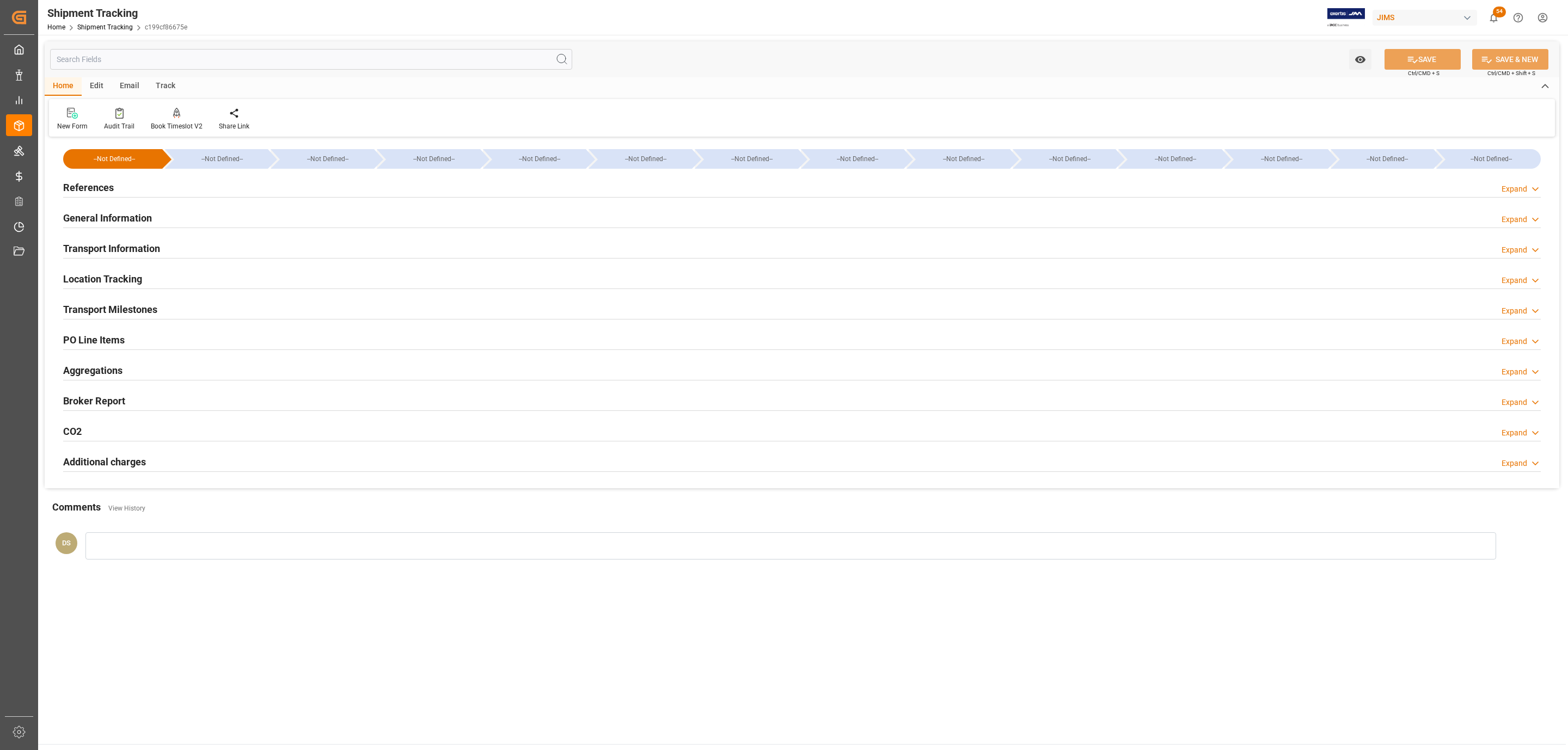
click at [103, 307] on h2 "Transport Milestones" at bounding box center [110, 309] width 94 height 15
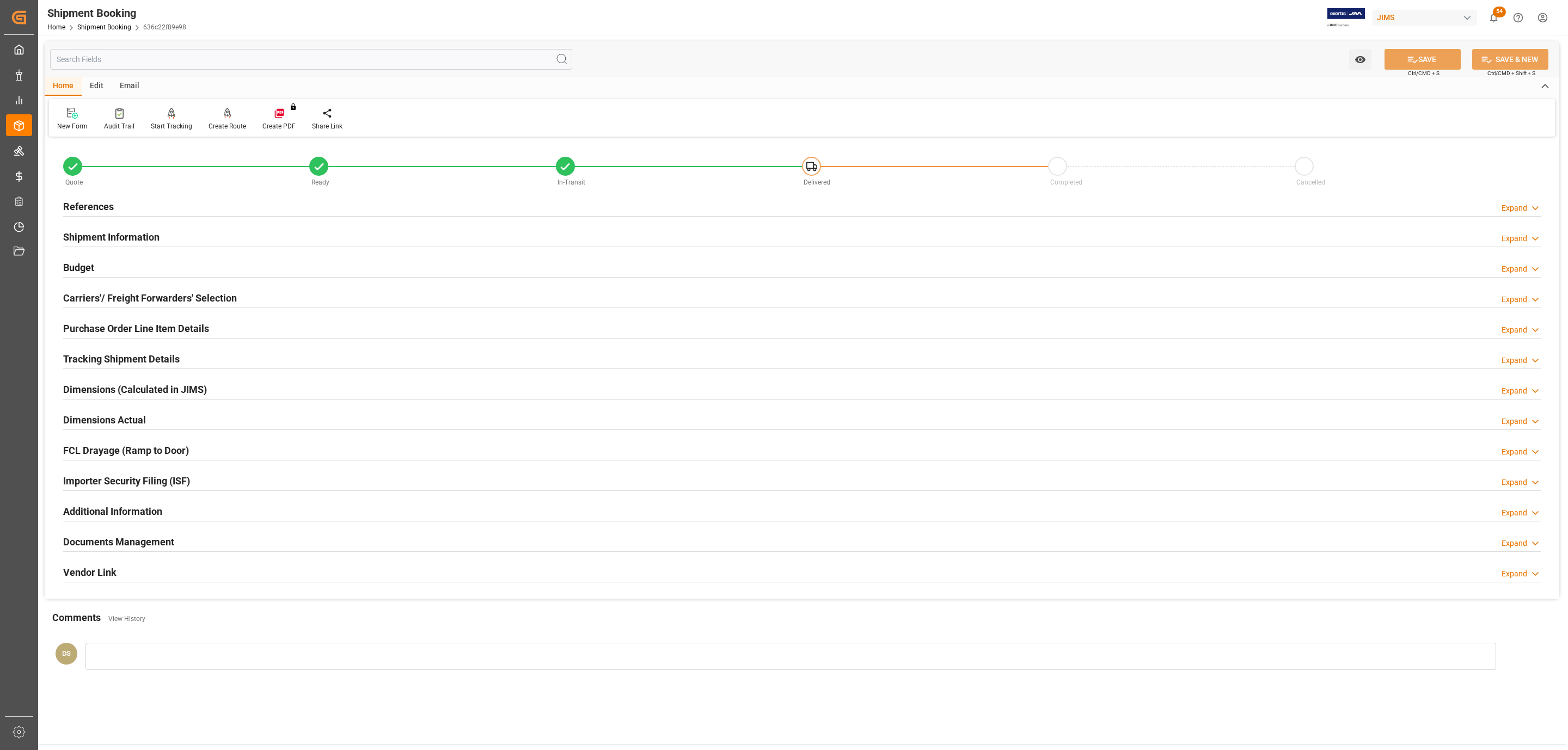
click at [151, 327] on h2 "Purchase Order Line Item Details" at bounding box center [136, 329] width 146 height 15
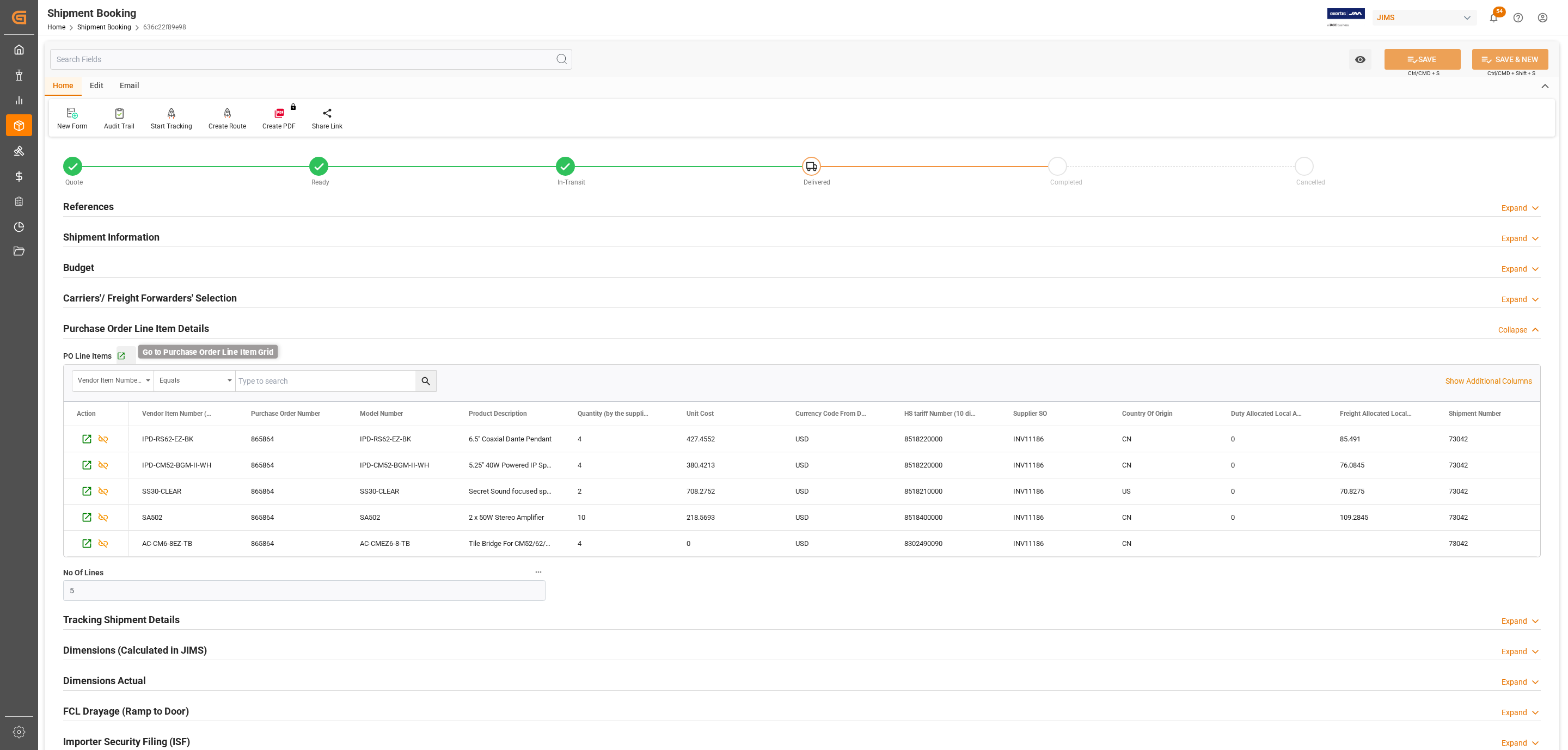
click at [117, 360] on icon "button" at bounding box center [122, 356] width 9 height 9
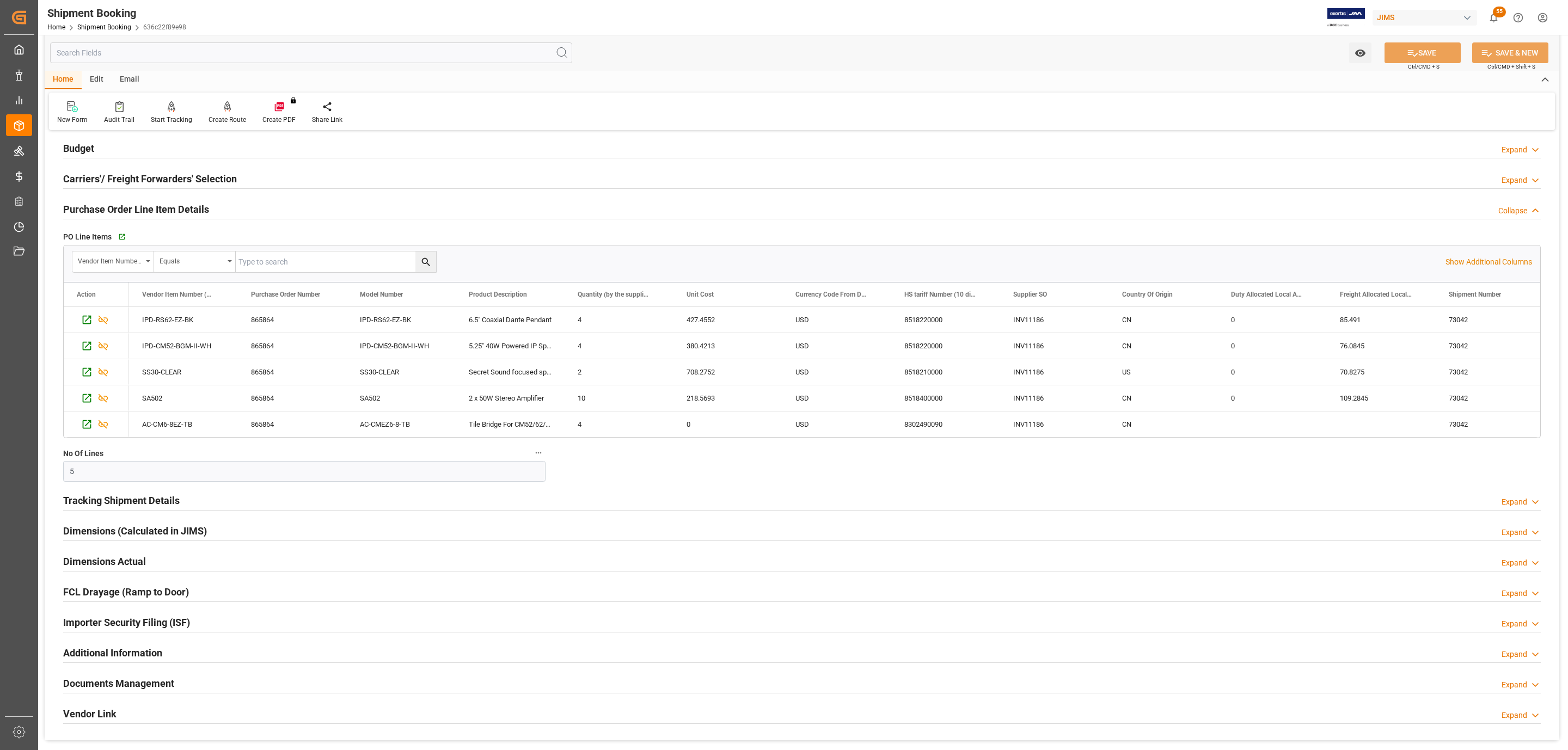
scroll to position [333, 0]
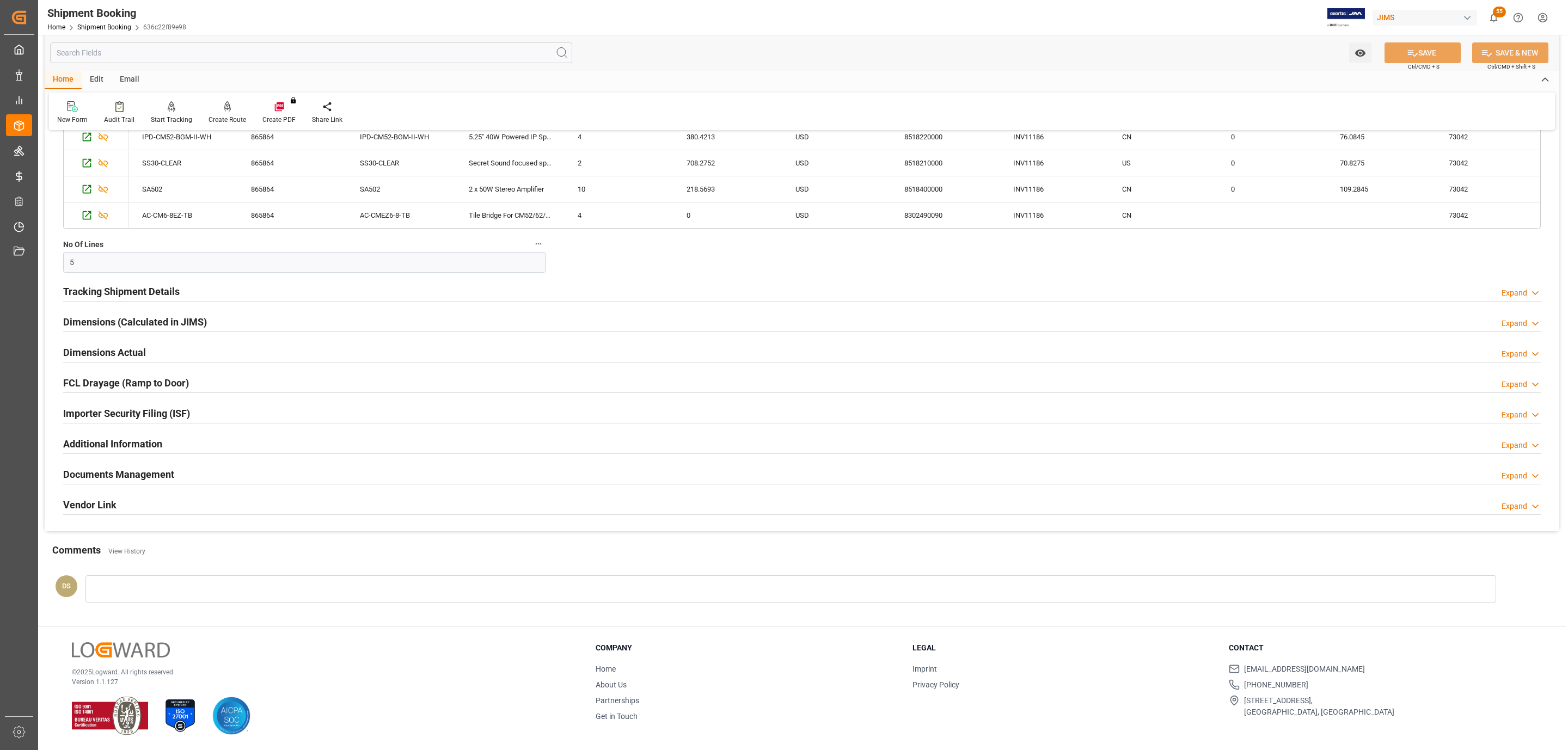
click at [120, 475] on h2 "Documents Management" at bounding box center [119, 475] width 111 height 15
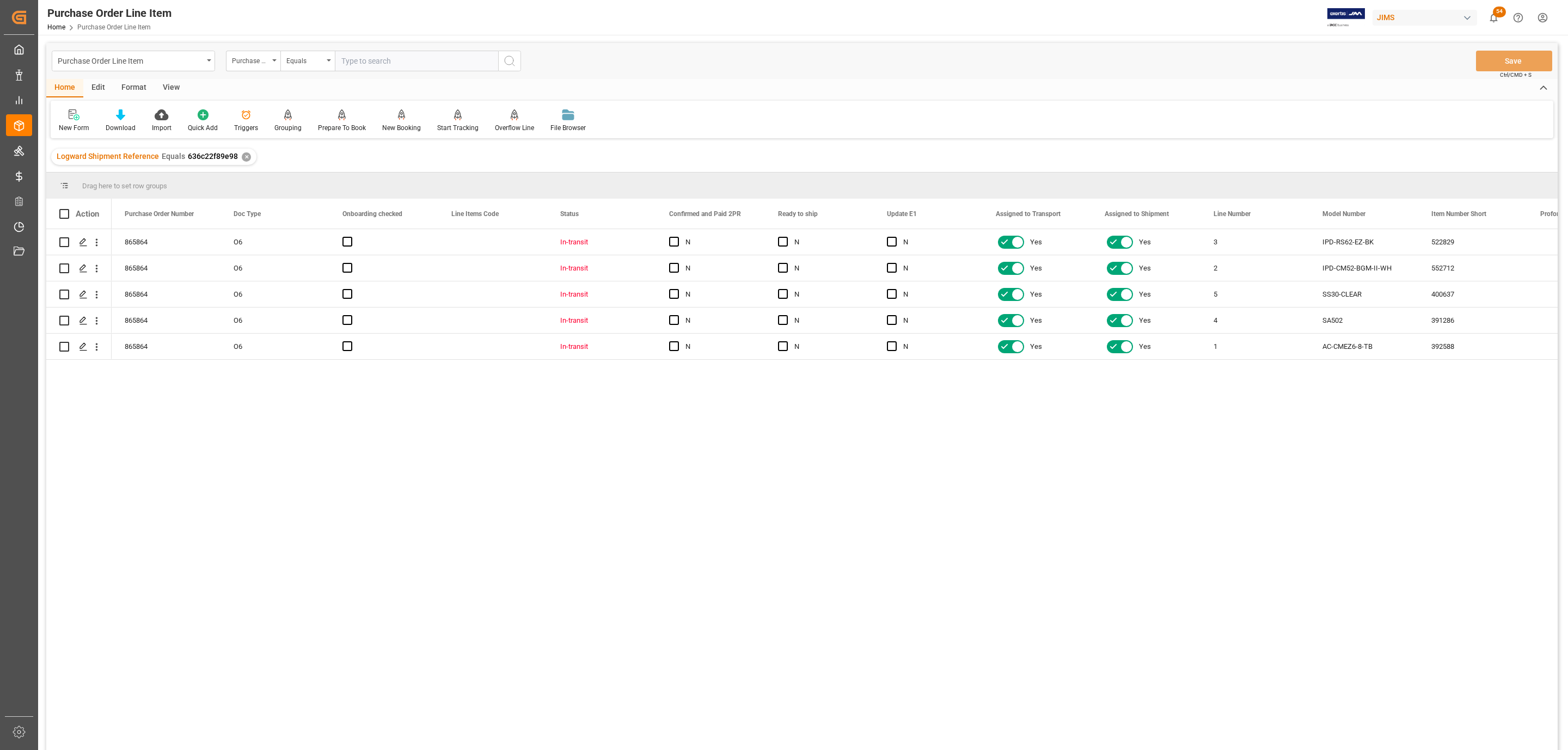
click at [162, 86] on div "View" at bounding box center [171, 88] width 33 height 18
click at [120, 119] on icon at bounding box center [124, 115] width 11 height 11
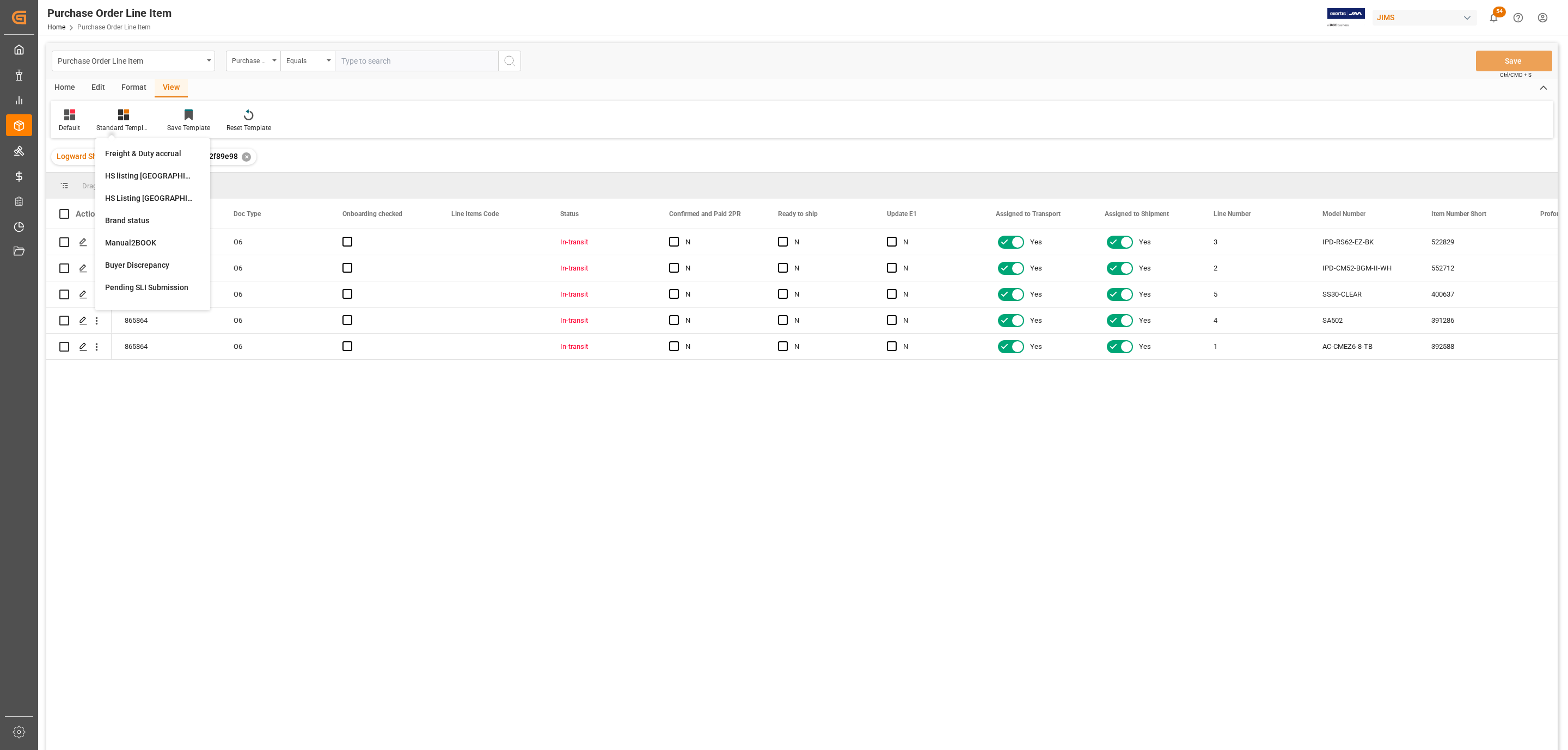
click at [174, 200] on div "HS Listing CANADA" at bounding box center [153, 198] width 95 height 11
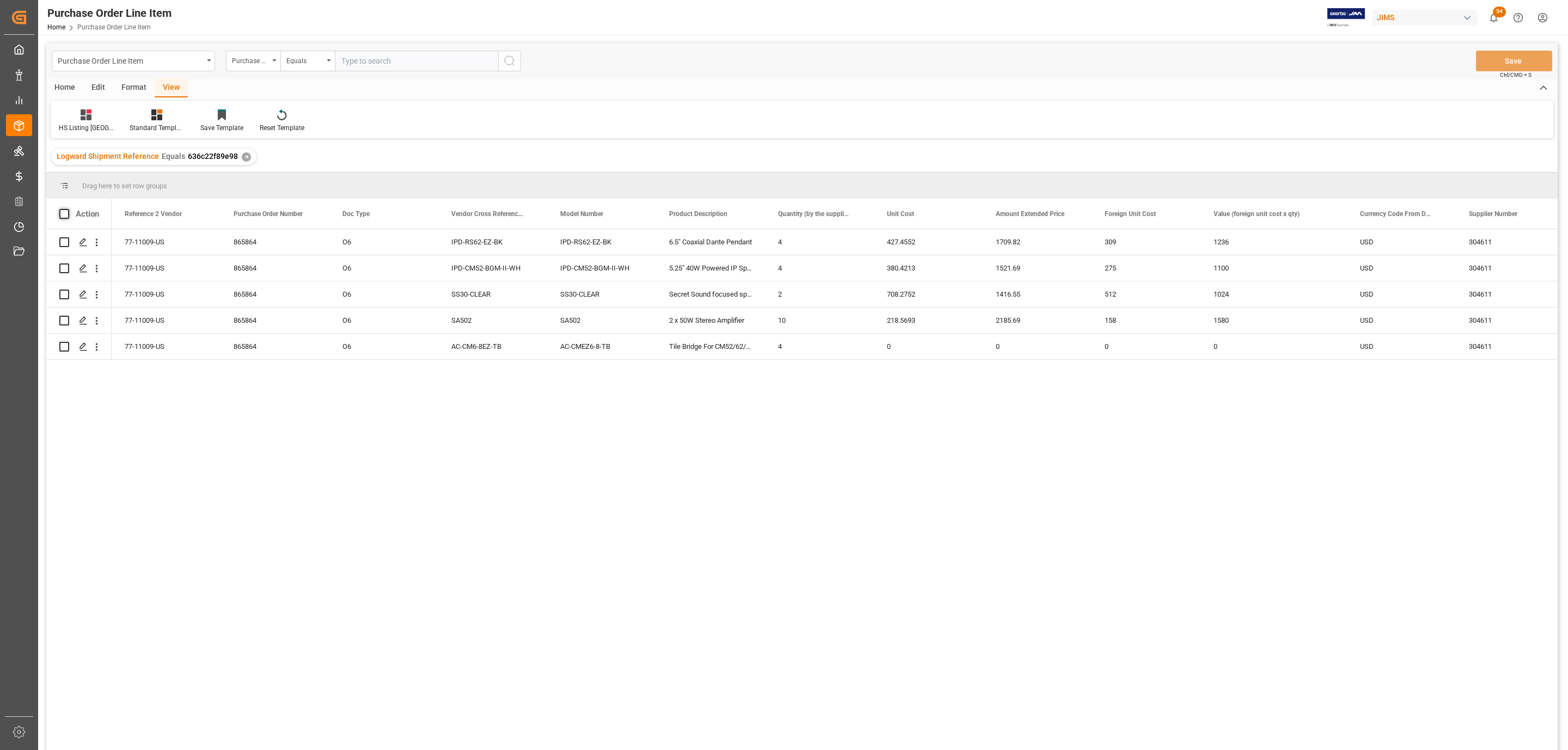
click at [61, 216] on span at bounding box center [64, 214] width 10 height 10
click at [68, 209] on input "checkbox" at bounding box center [68, 209] width 0 height 0
checkbox input "true"
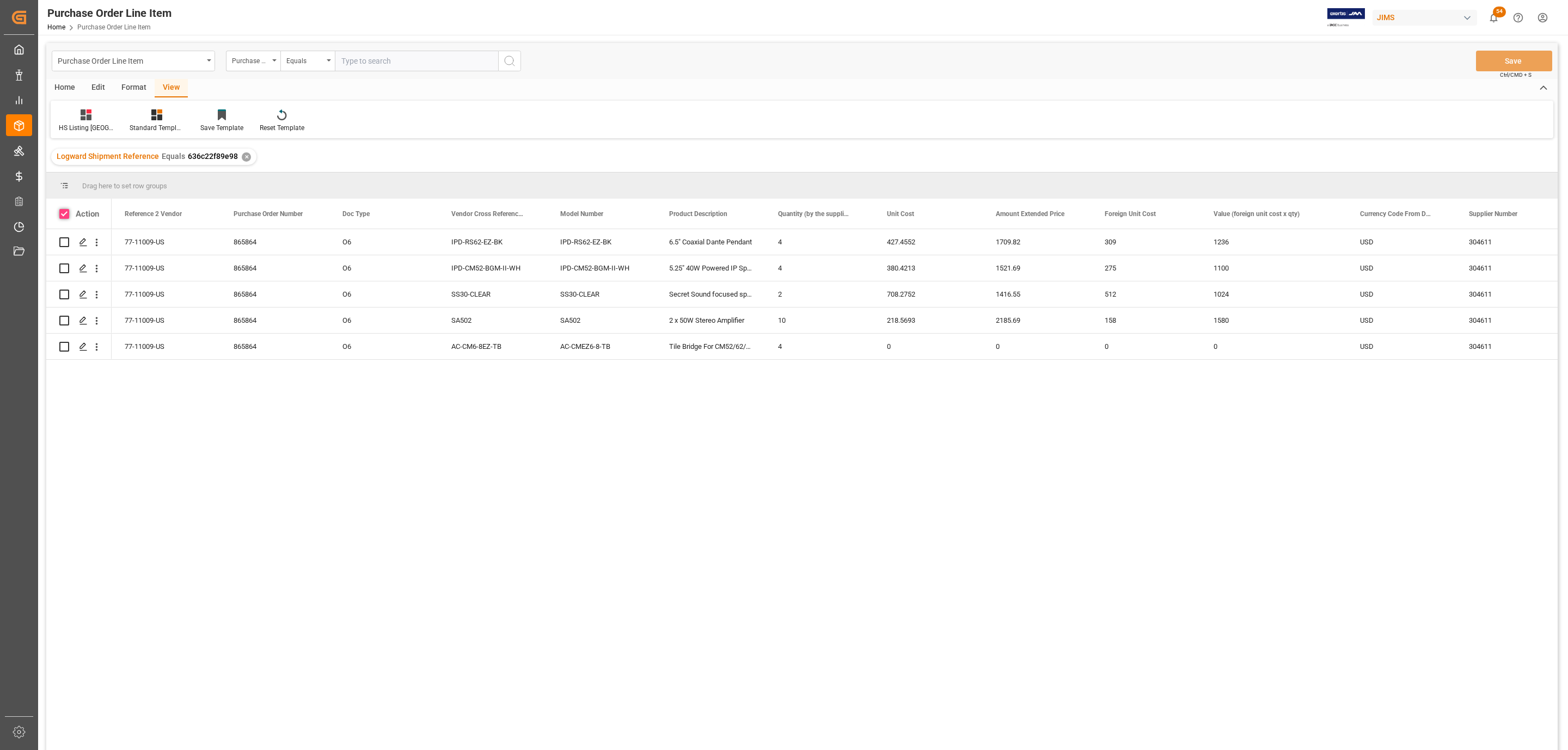
checkbox input "true"
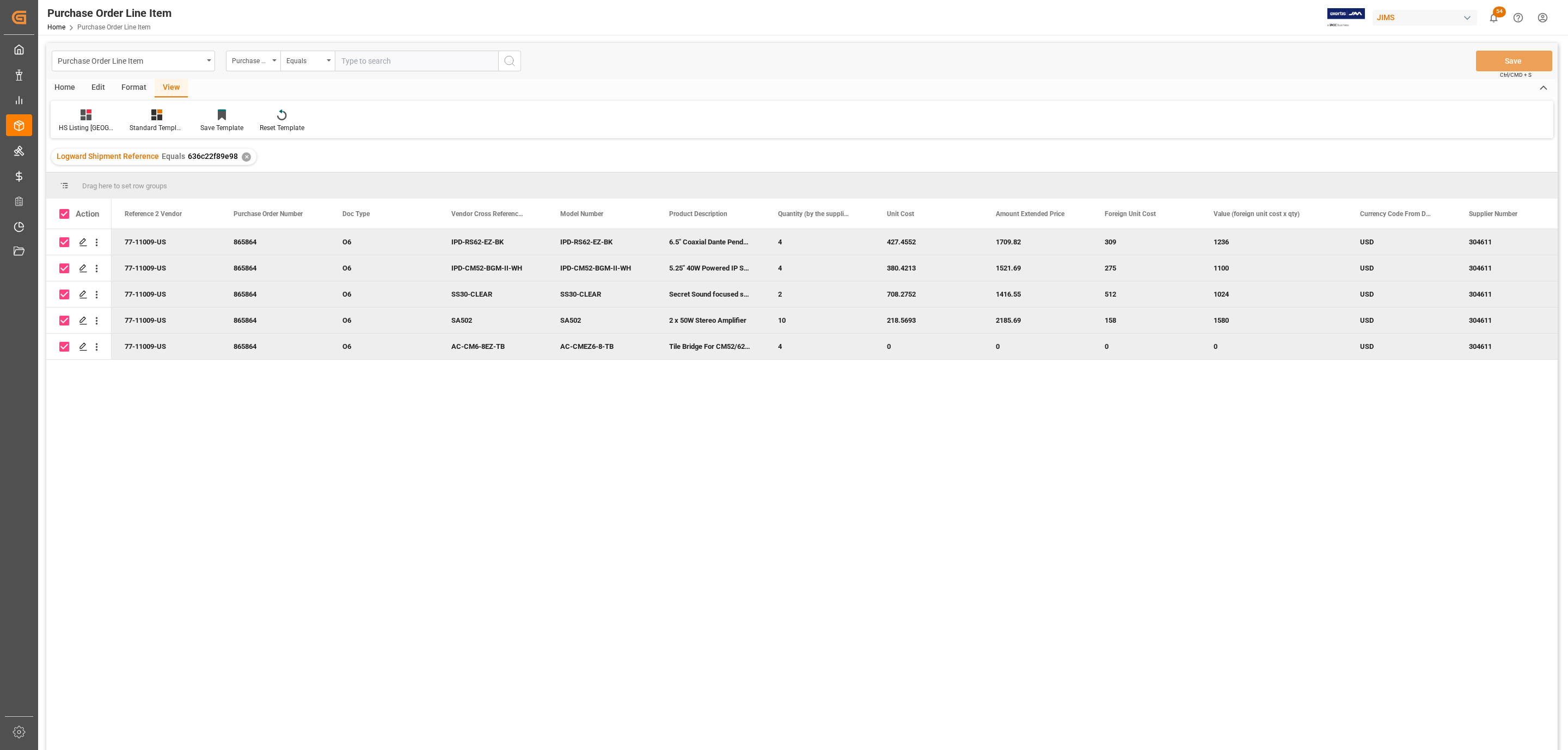
click at [63, 88] on div "Home" at bounding box center [65, 88] width 37 height 18
click at [125, 117] on div at bounding box center [120, 114] width 30 height 11
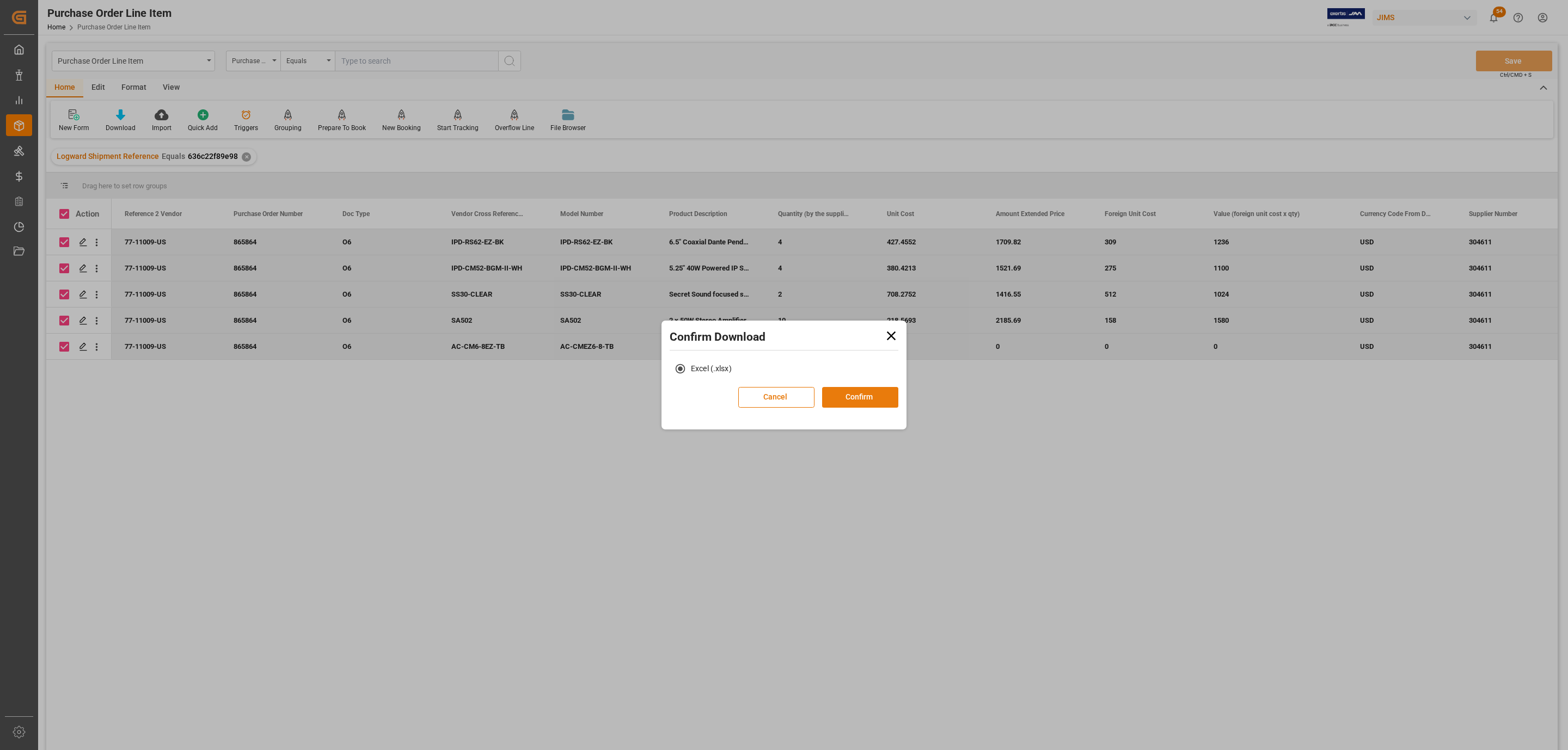
click at [855, 387] on button "Confirm" at bounding box center [860, 397] width 76 height 21
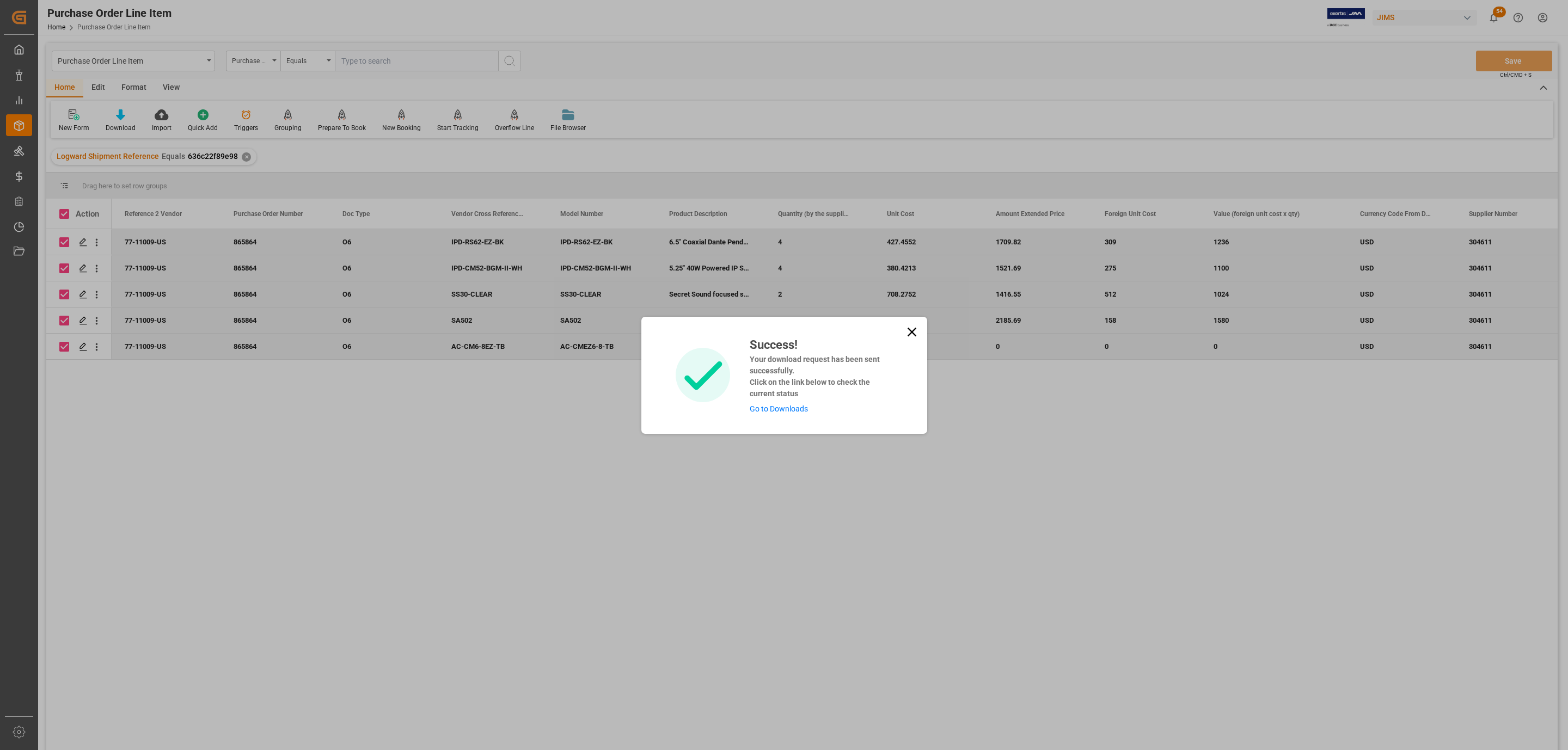
click at [794, 410] on link "Go to Downloads" at bounding box center [779, 408] width 58 height 9
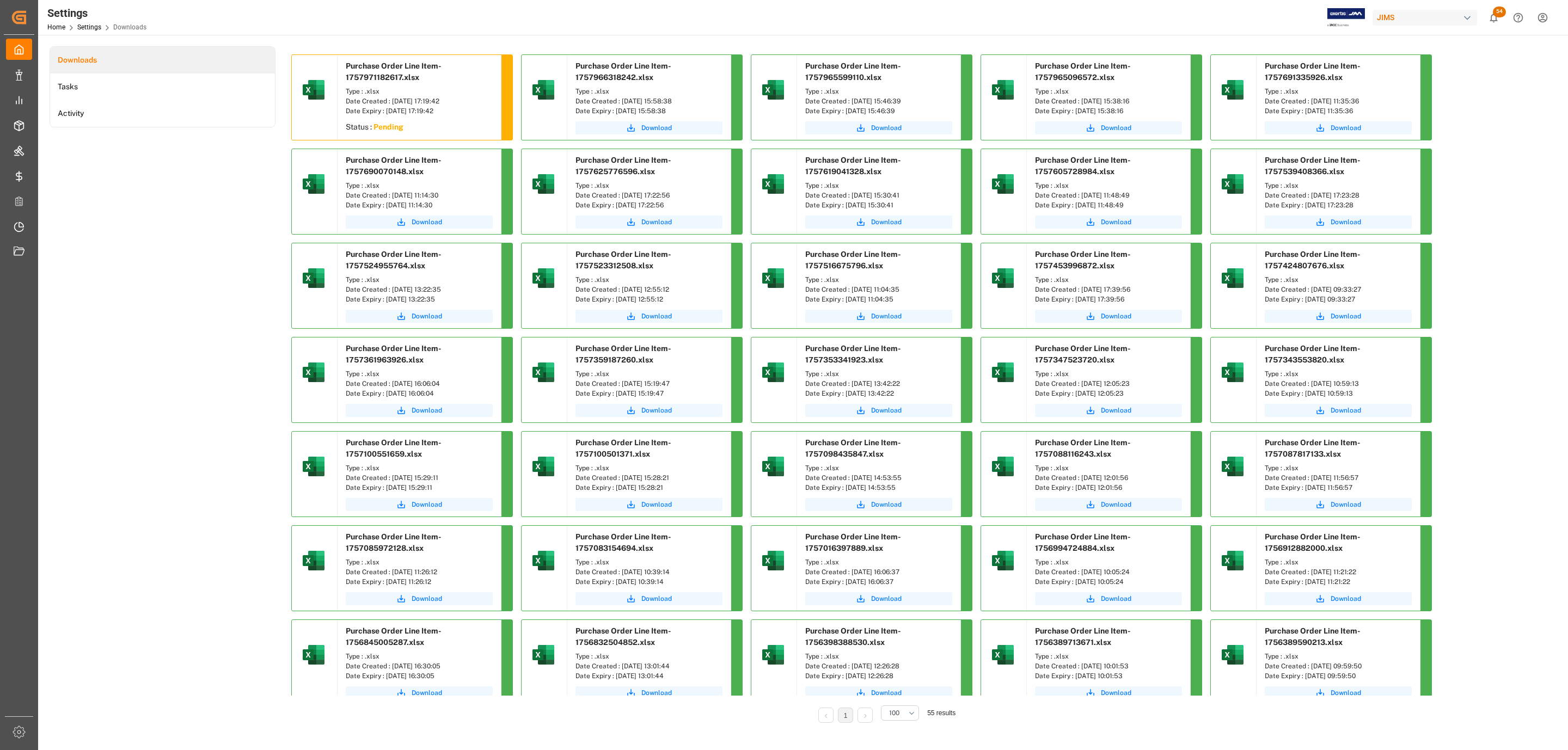
click at [214, 208] on div "Downloads Tasks Activity" at bounding box center [162, 392] width 226 height 692
click at [423, 130] on span "Download" at bounding box center [426, 128] width 30 height 10
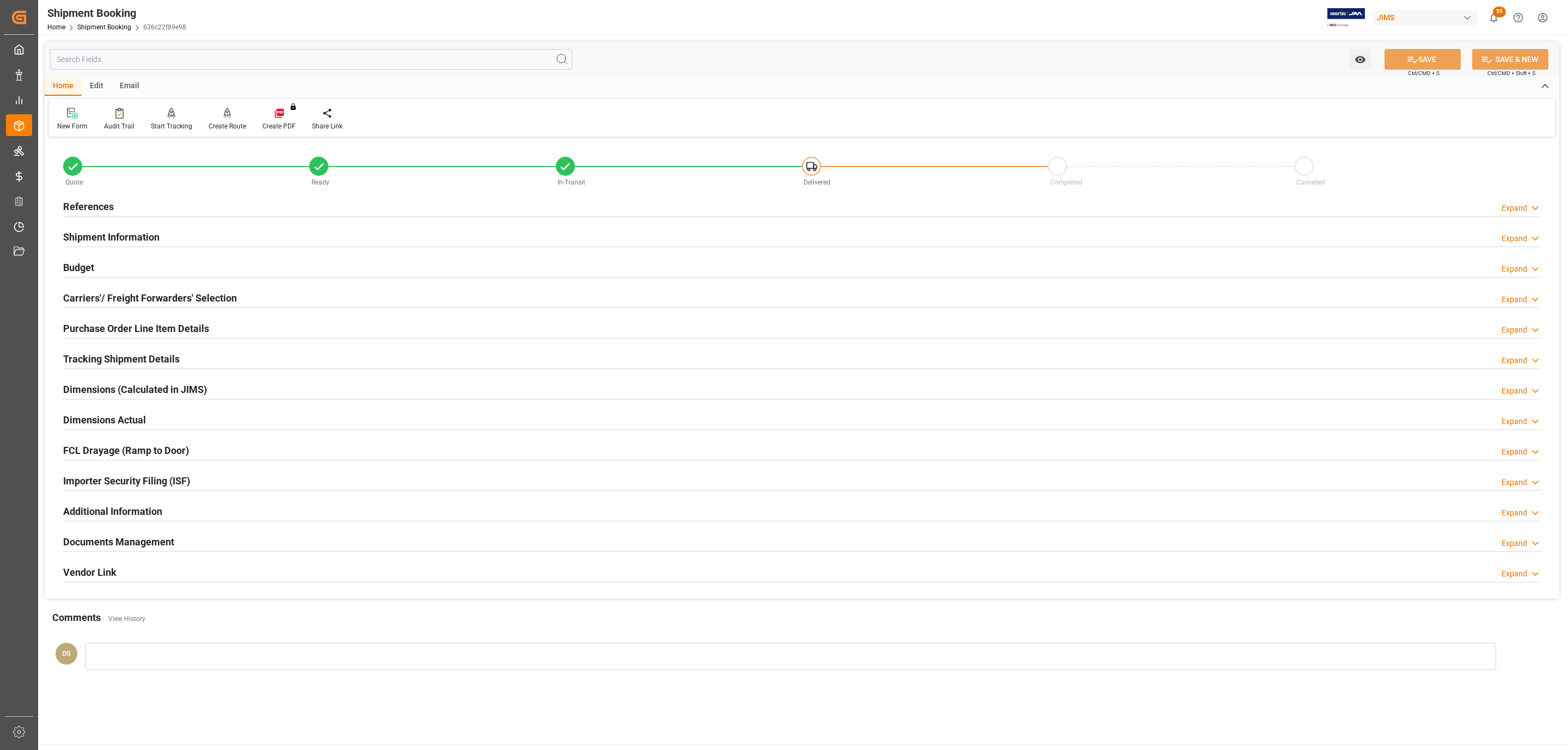
click at [142, 193] on div "References Expand" at bounding box center [802, 207] width 1492 height 30
click at [138, 200] on div "References Expand" at bounding box center [802, 205] width 1478 height 21
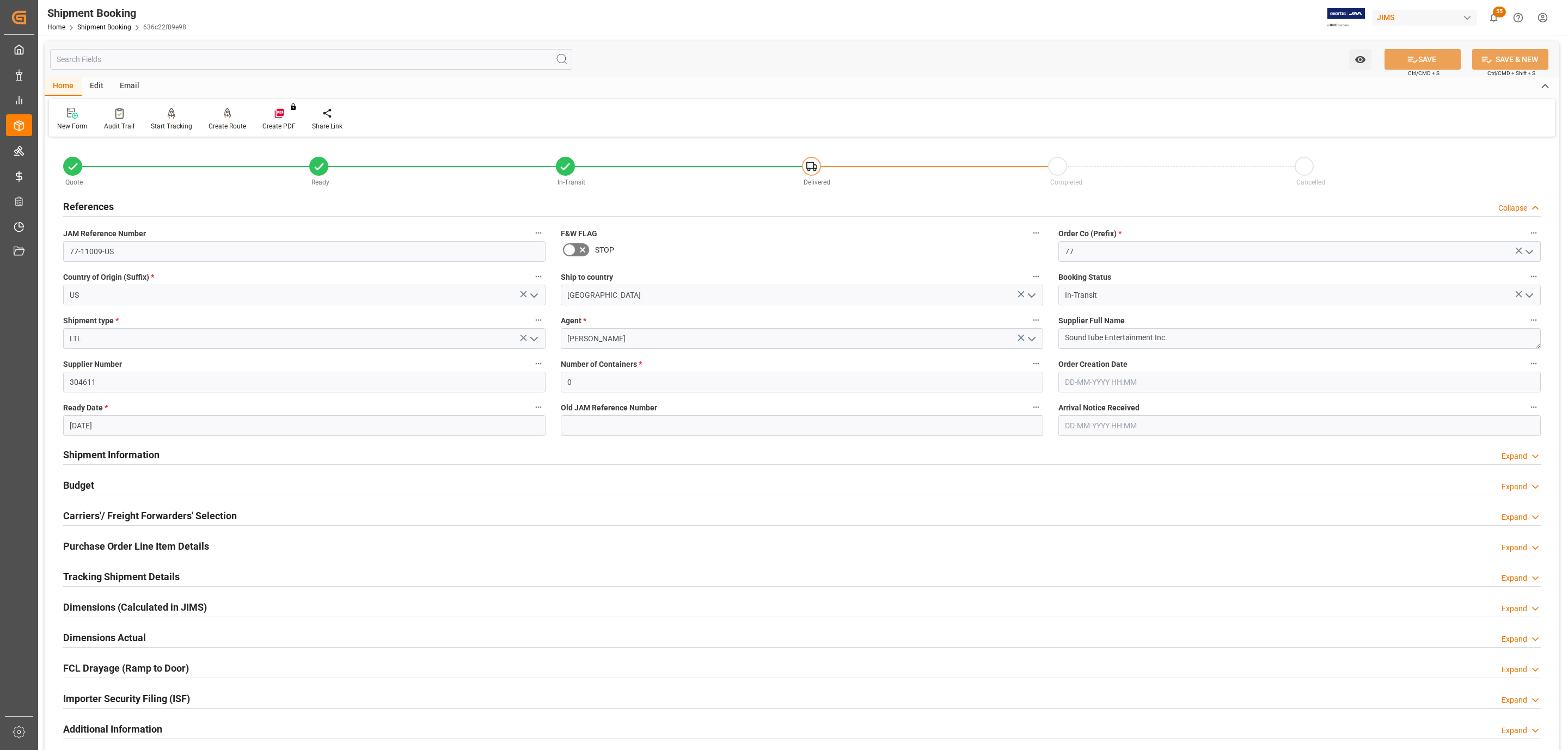
scroll to position [288, 0]
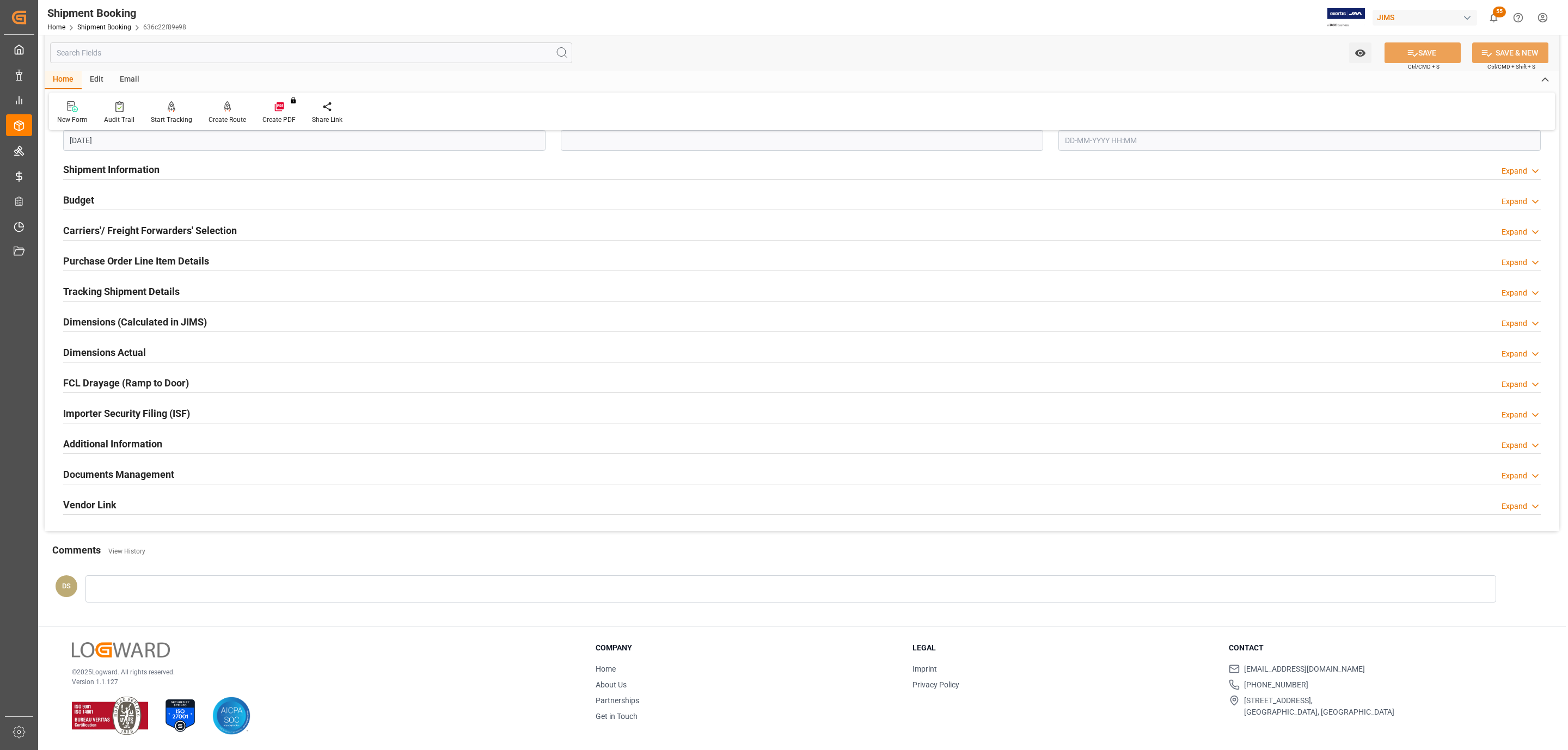
click at [180, 468] on div "Documents Management Expand" at bounding box center [802, 473] width 1478 height 21
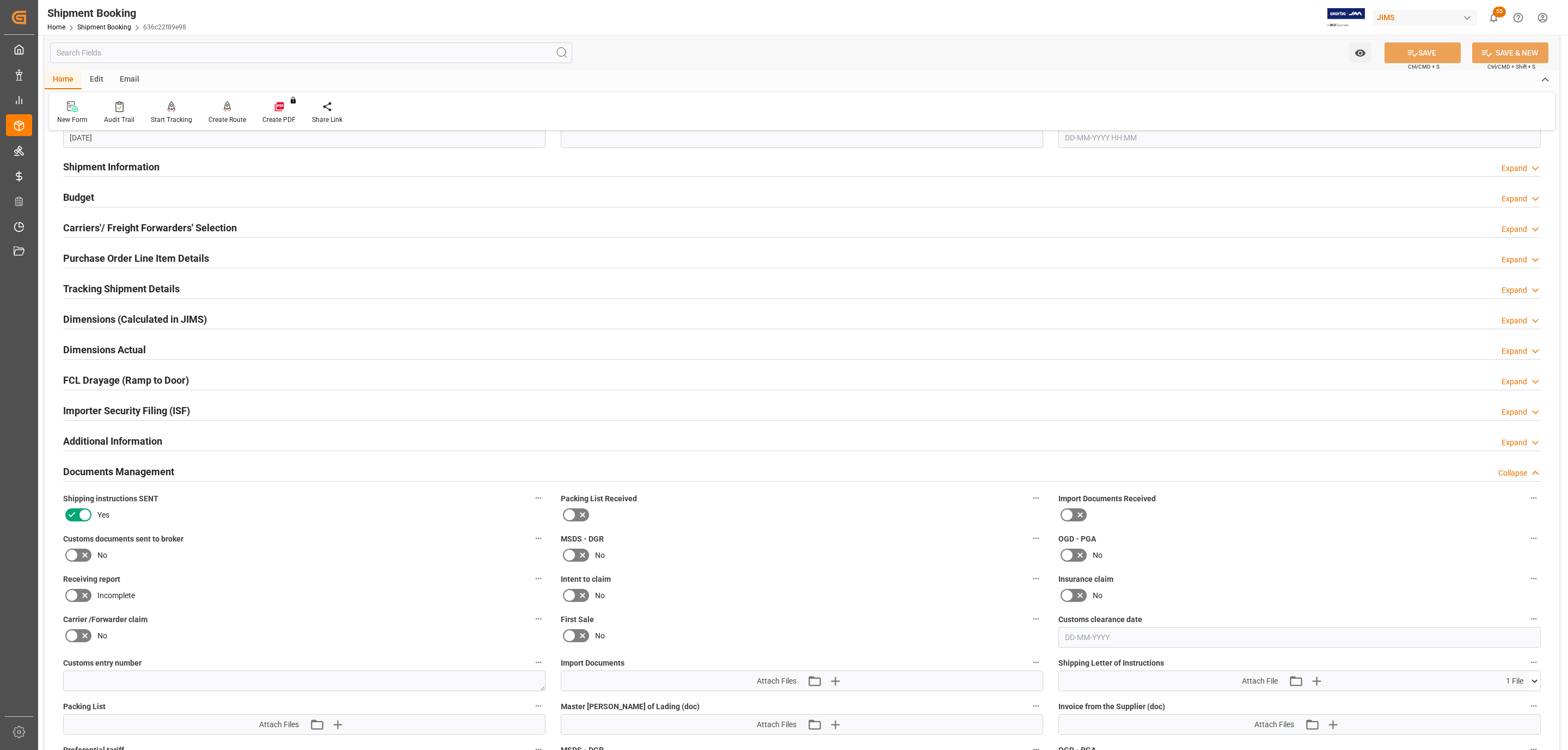
click at [79, 564] on label at bounding box center [78, 555] width 30 height 18
click at [0, 0] on input "checkbox" at bounding box center [0, 0] width 0 height 0
click at [840, 678] on icon "button" at bounding box center [835, 681] width 18 height 18
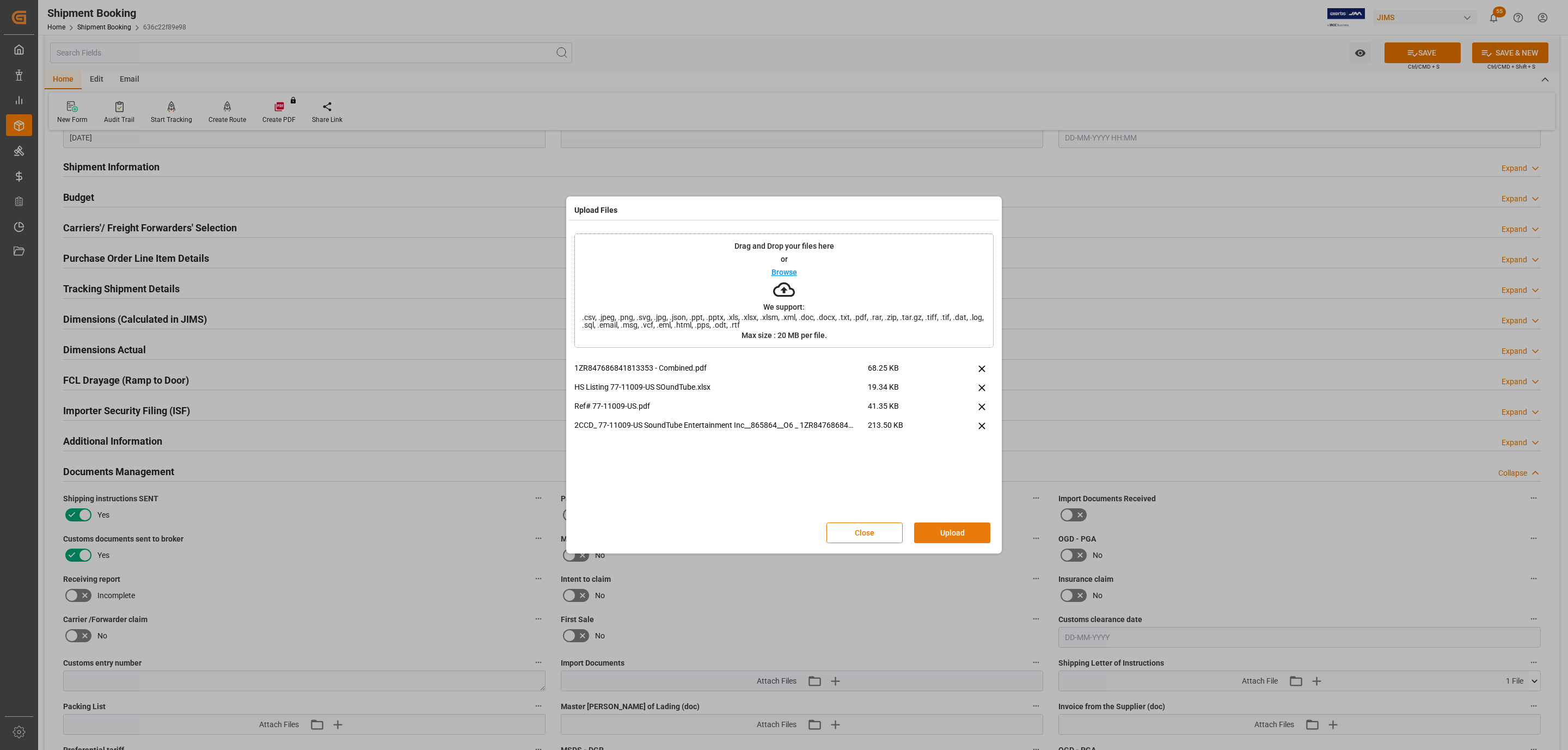
click at [929, 524] on button "Upload" at bounding box center [952, 533] width 76 height 21
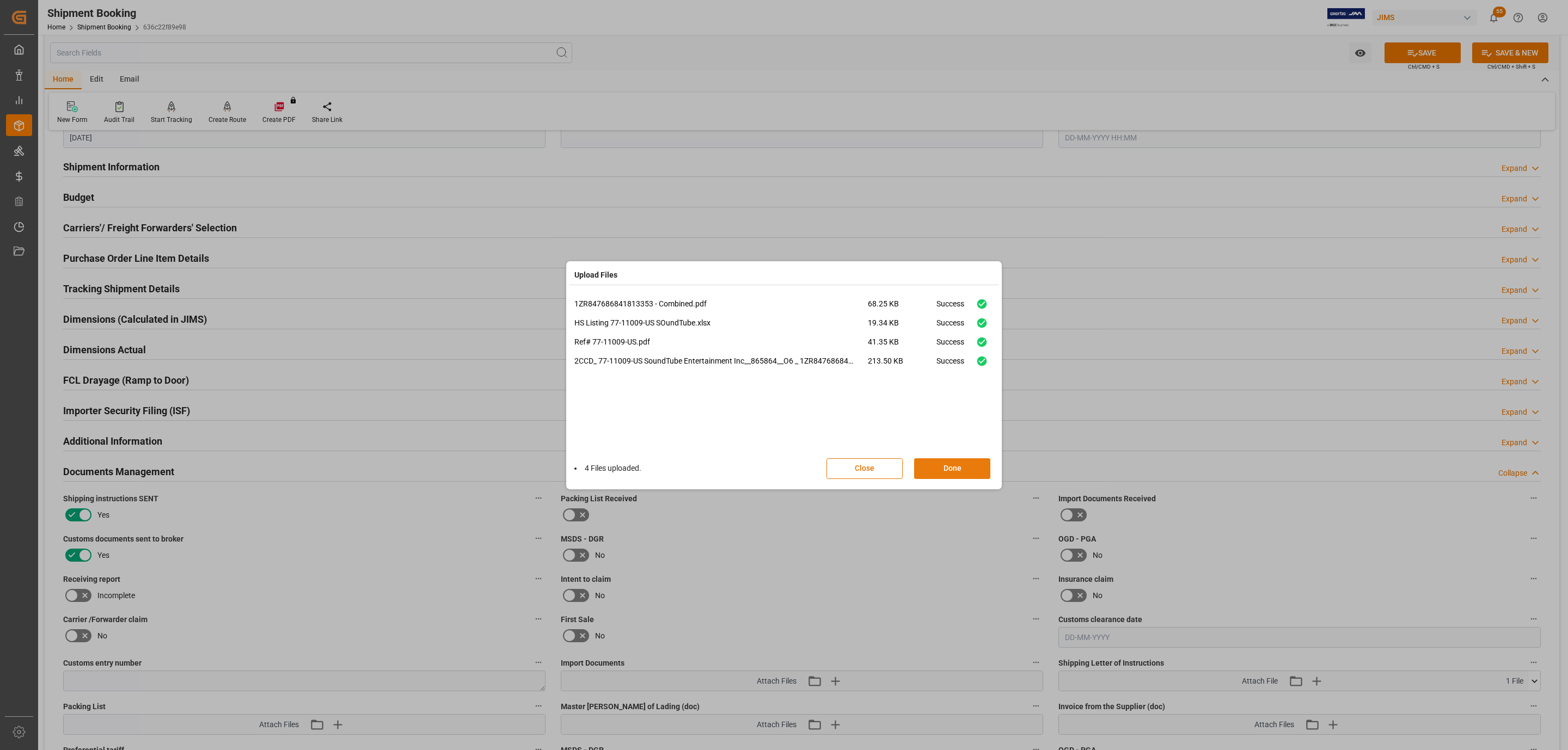
click at [946, 468] on button "Done" at bounding box center [952, 468] width 76 height 21
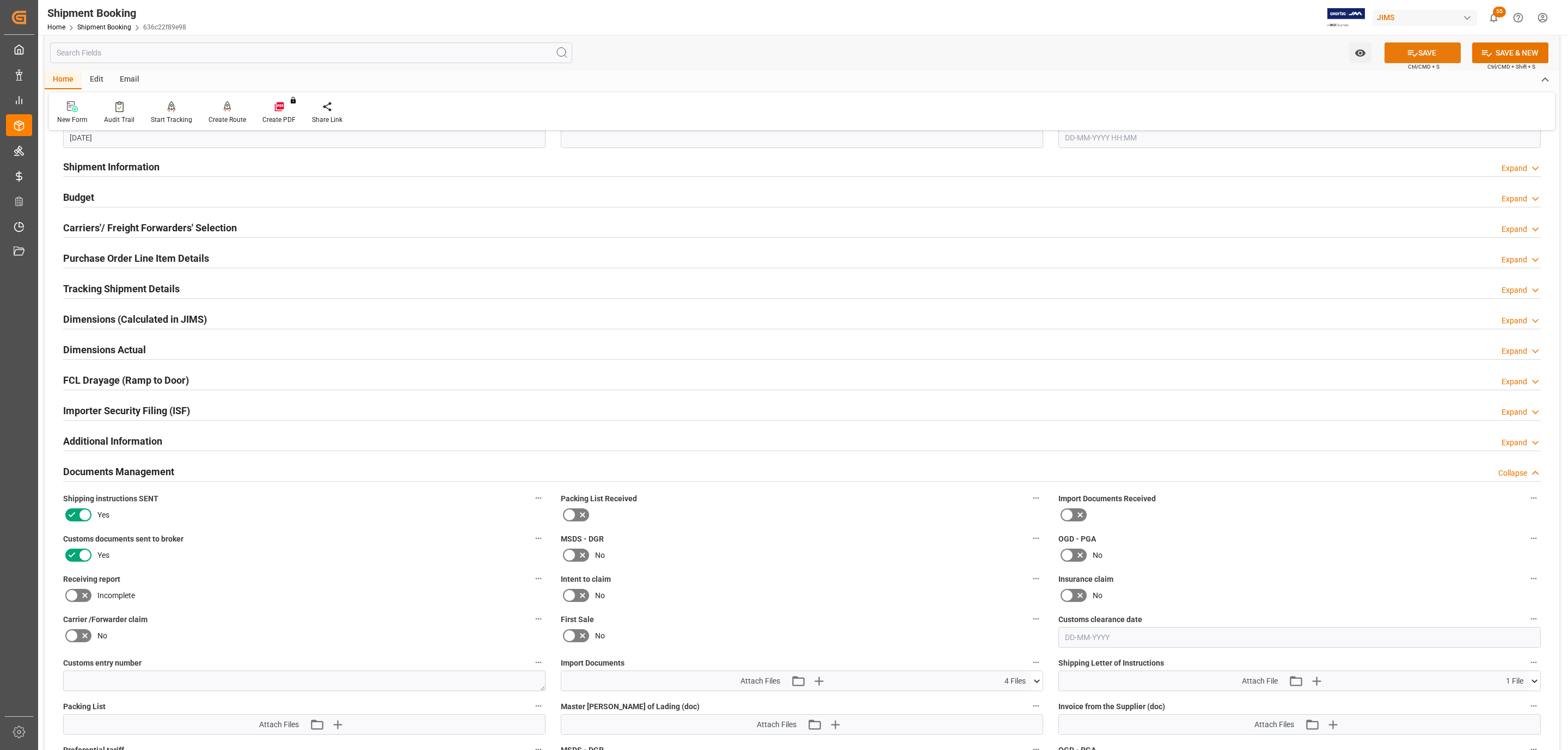
click at [1403, 51] on button "SAVE" at bounding box center [1422, 53] width 76 height 21
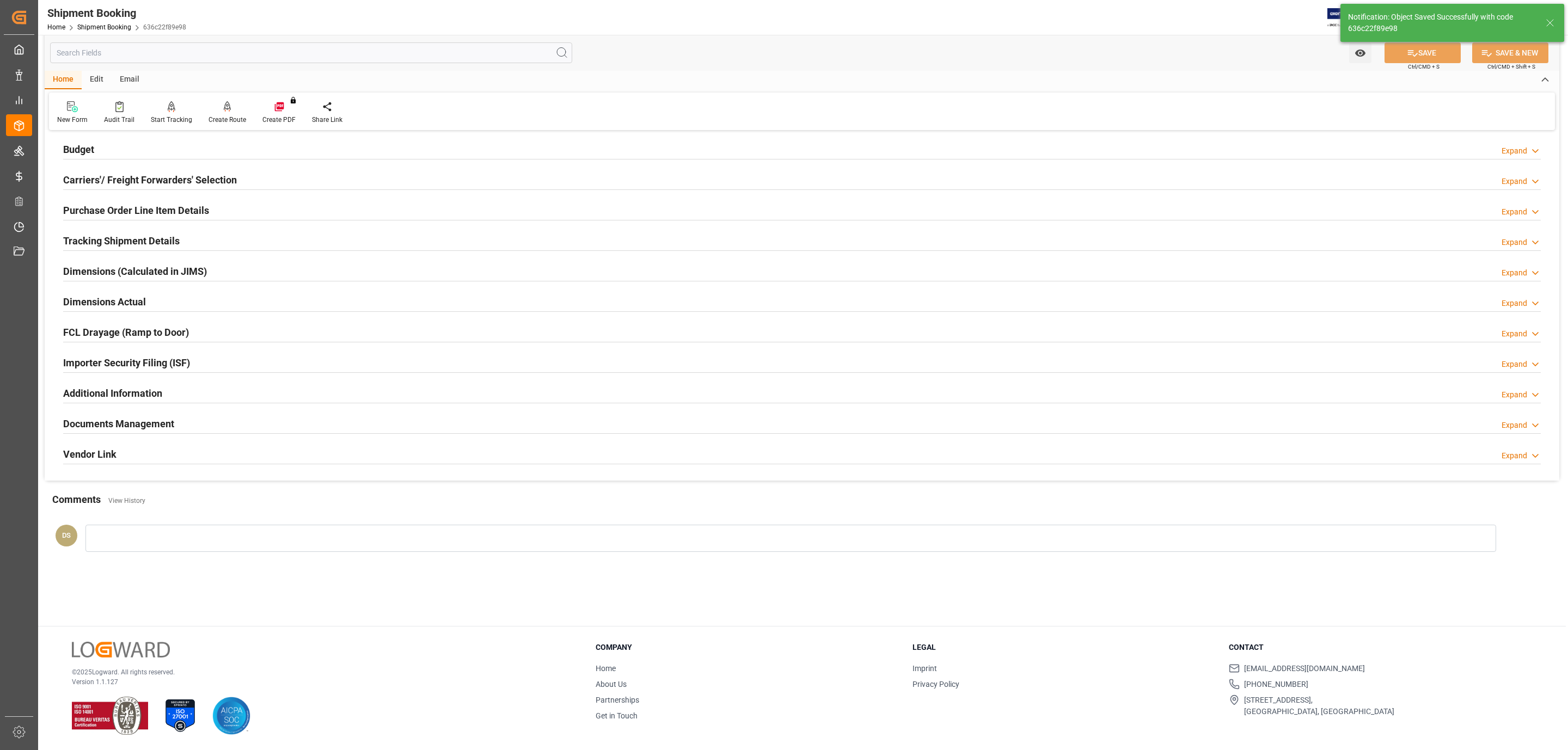
scroll to position [71, 0]
